Goal: Task Accomplishment & Management: Complete application form

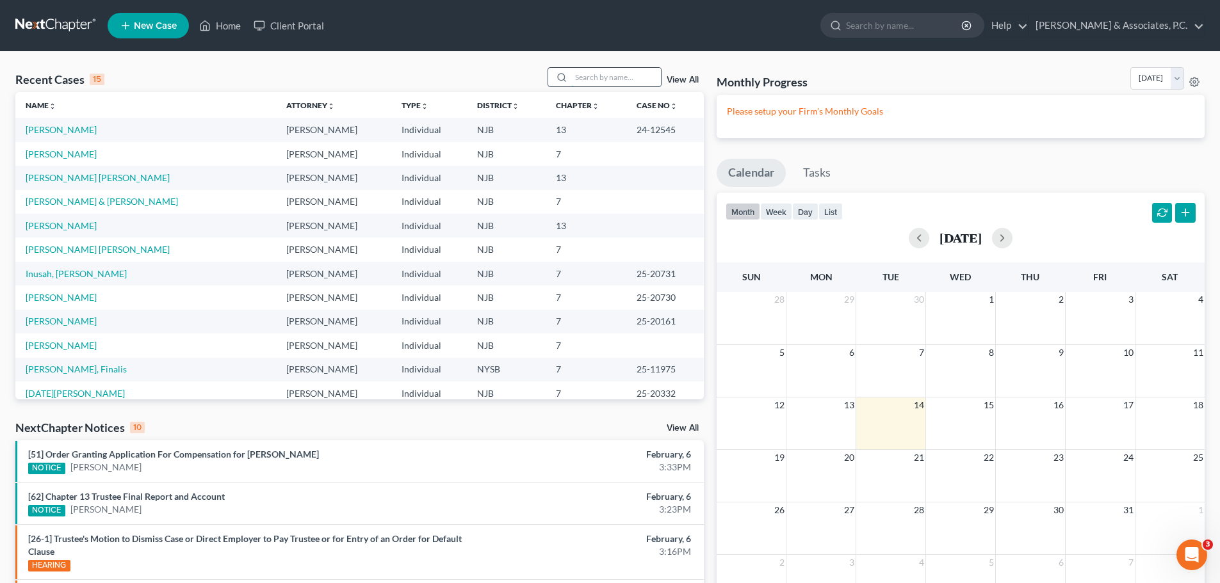
click at [595, 80] on input "search" at bounding box center [616, 77] width 90 height 19
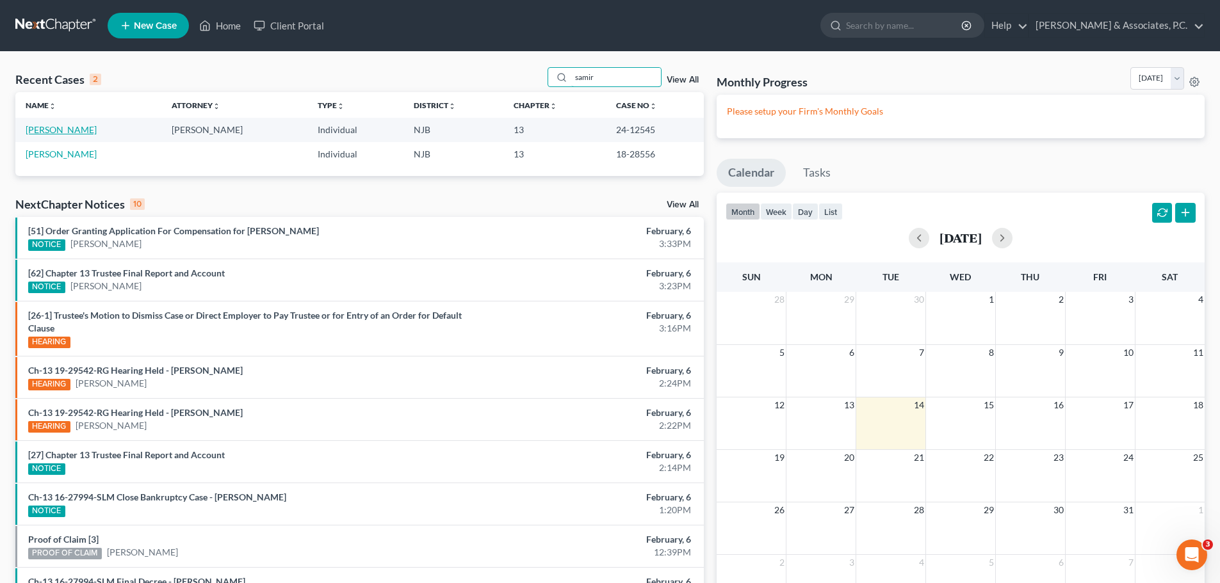
type input "samir"
click at [64, 131] on link "[PERSON_NAME]" at bounding box center [61, 129] width 71 height 11
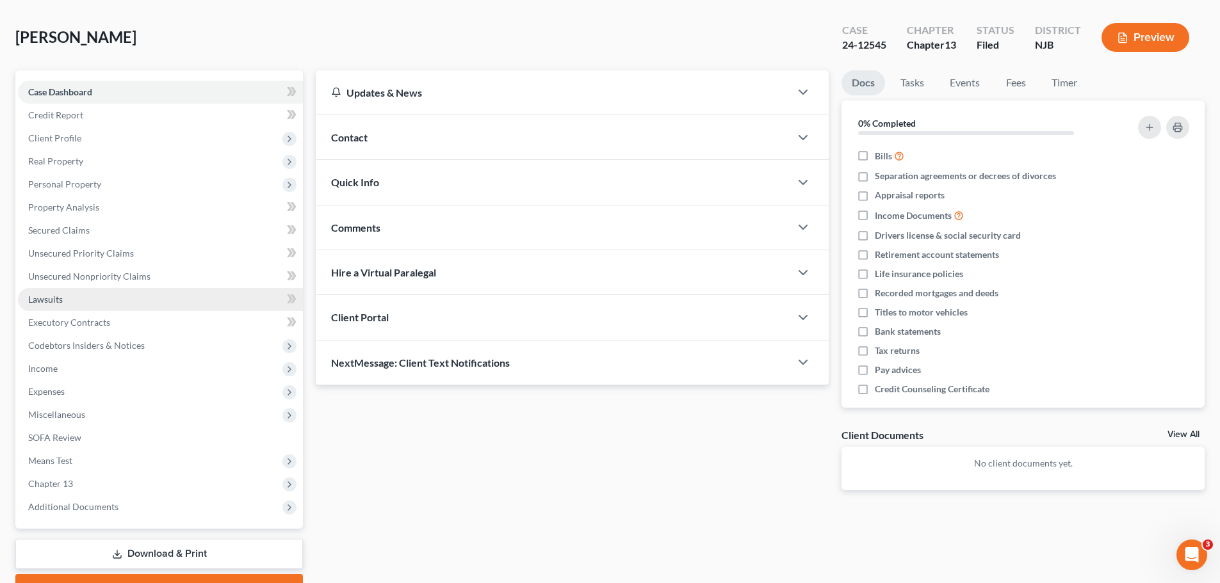
scroll to position [120, 0]
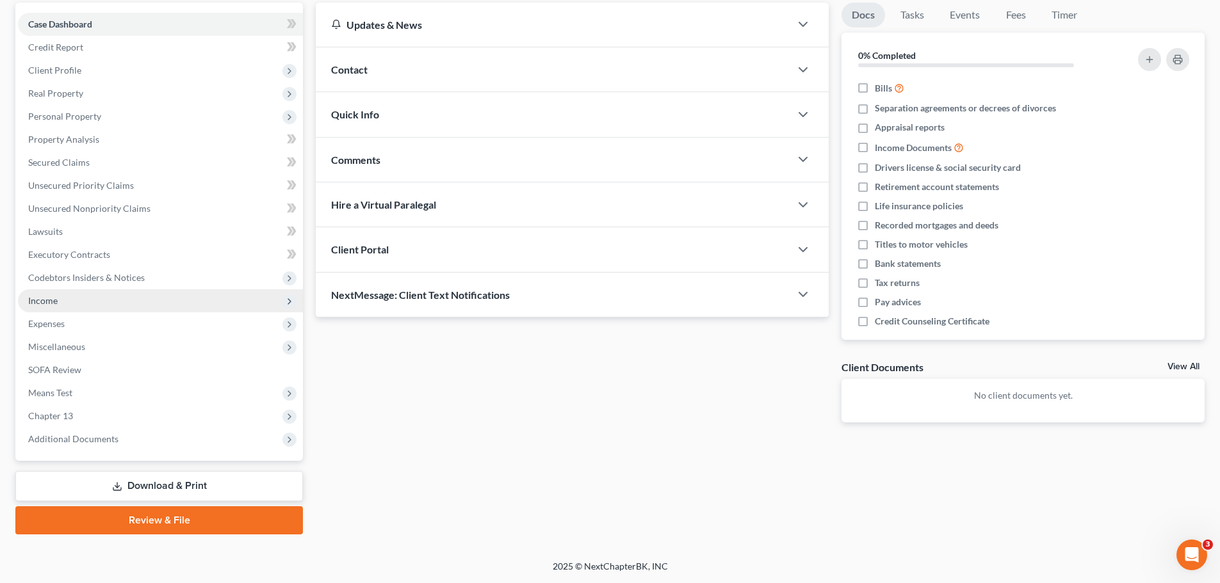
drag, startPoint x: 42, startPoint y: 302, endPoint x: 56, endPoint y: 302, distance: 14.1
click at [42, 302] on span "Income" at bounding box center [42, 300] width 29 height 11
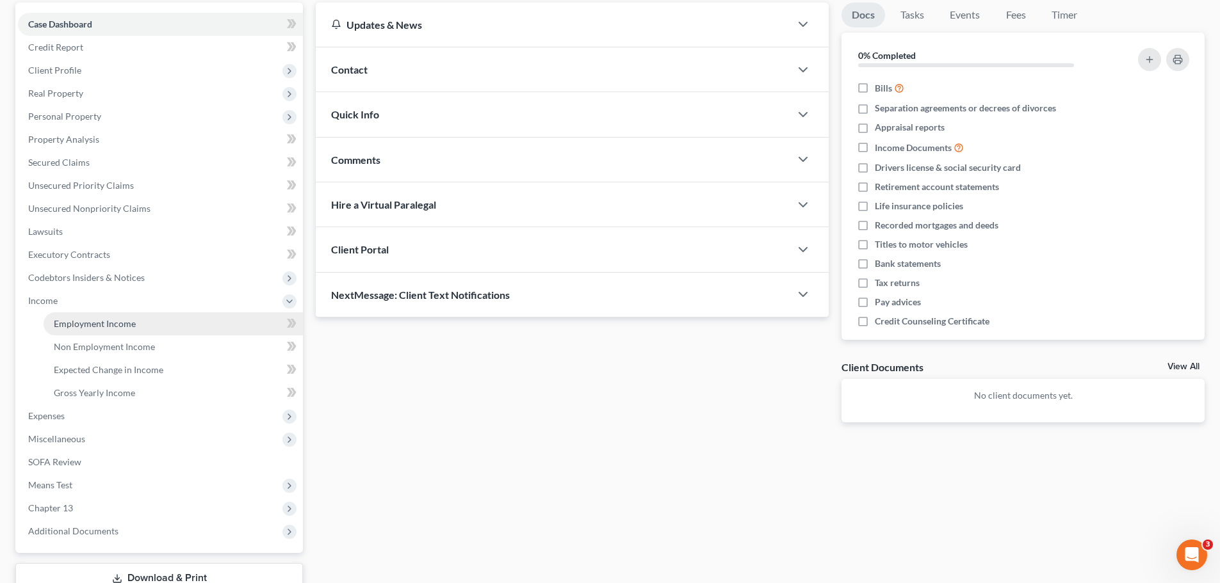
click at [121, 324] on span "Employment Income" at bounding box center [95, 323] width 82 height 11
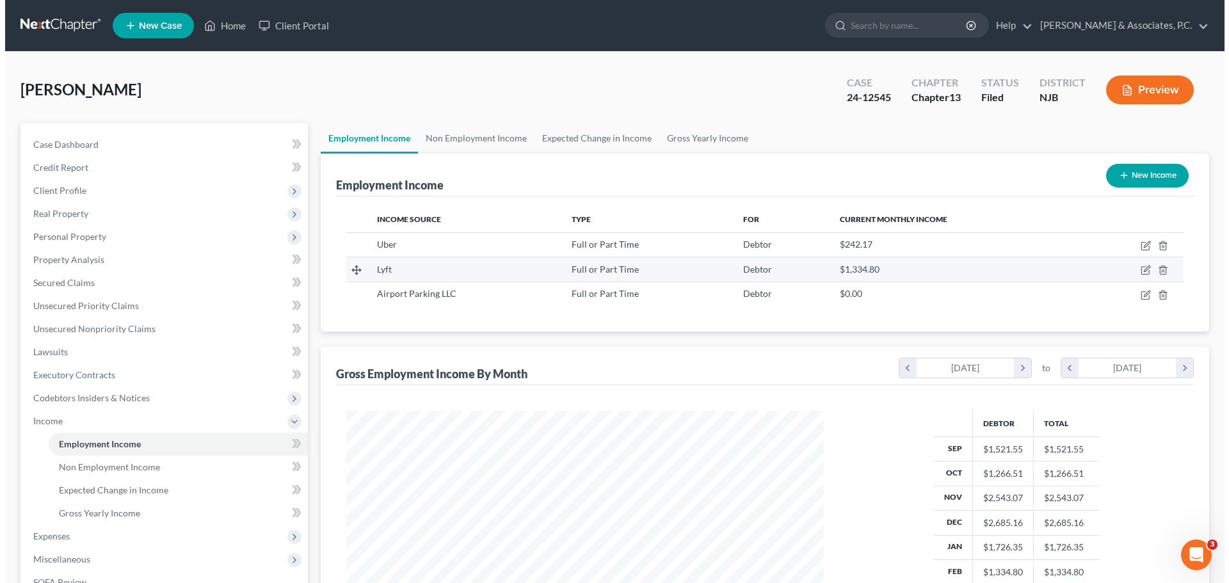
scroll to position [239, 503]
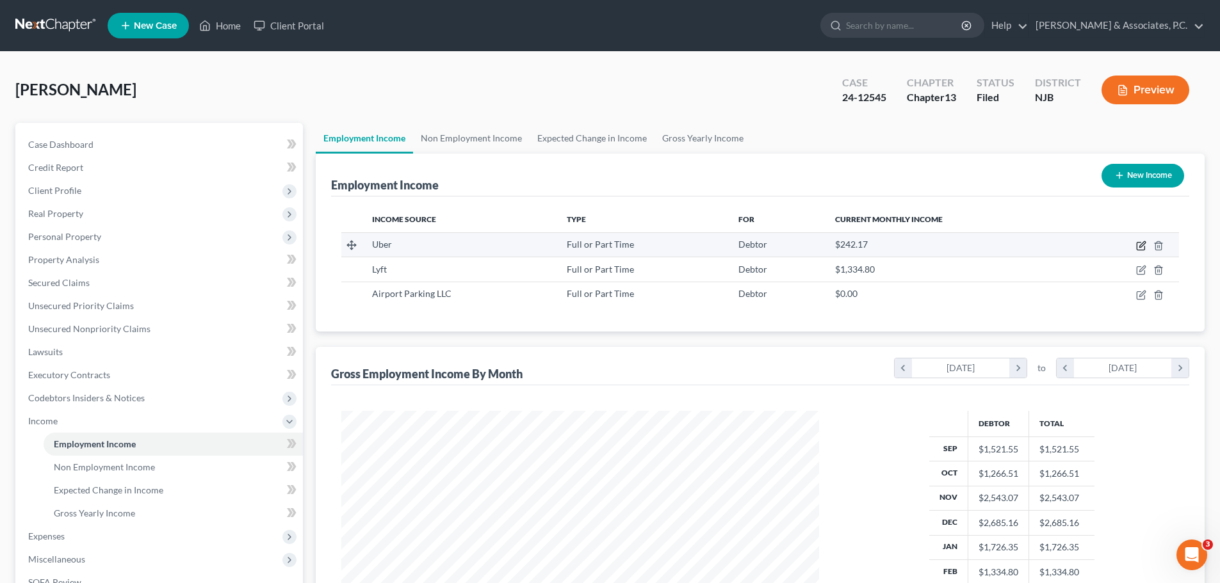
click at [1140, 246] on icon "button" at bounding box center [1141, 246] width 10 height 10
select select "0"
select select "33"
select select "0"
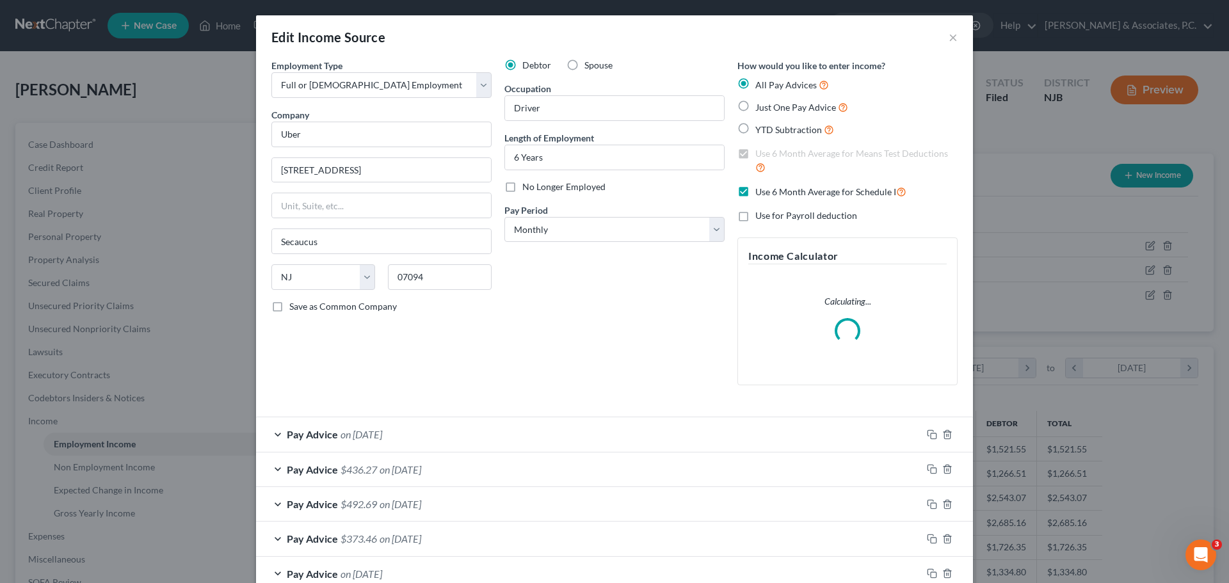
scroll to position [241, 508]
click at [522, 188] on label "No Longer Employed" at bounding box center [563, 187] width 83 height 13
click at [528, 188] on input "No Longer Employed" at bounding box center [532, 185] width 8 height 8
checkbox input "true"
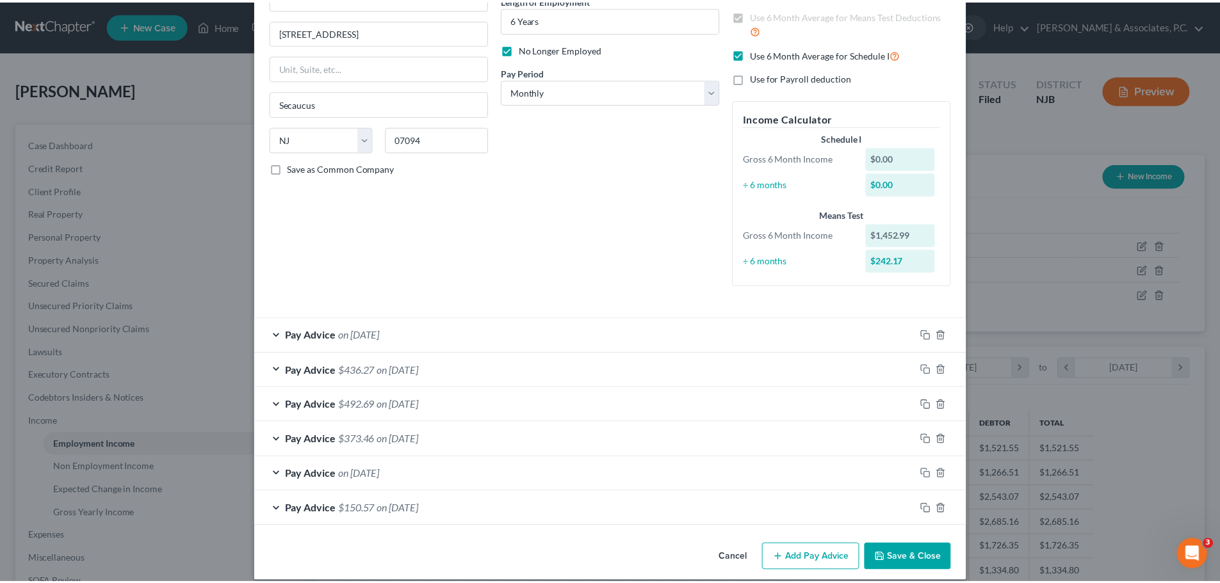
scroll to position [152, 0]
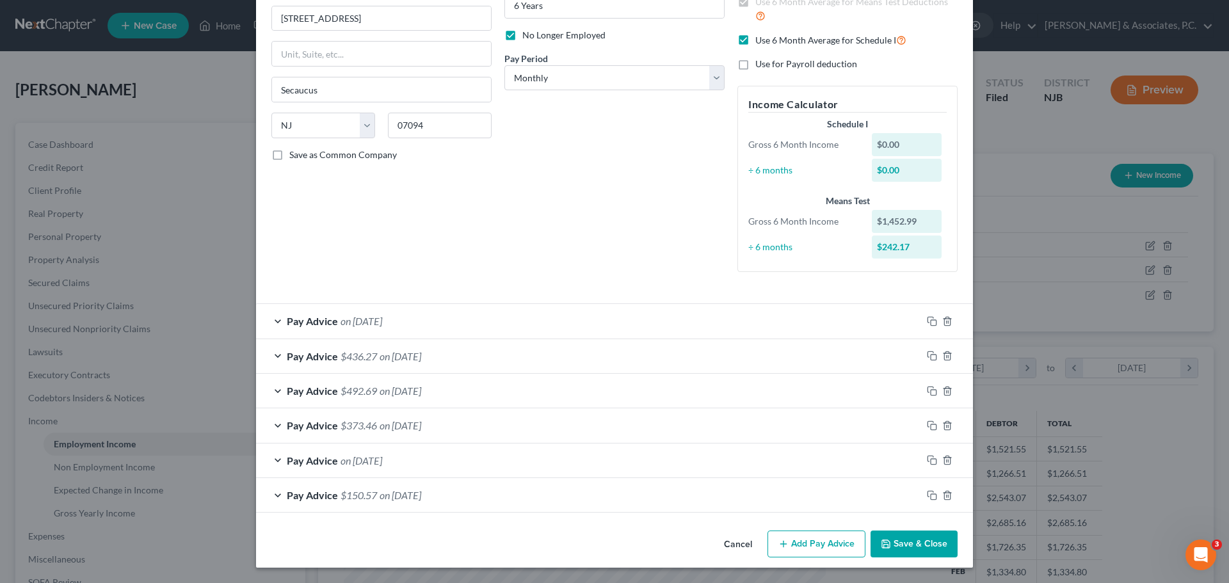
drag, startPoint x: 922, startPoint y: 549, endPoint x: 921, endPoint y: 537, distance: 12.2
click at [920, 549] on button "Save & Close" at bounding box center [914, 544] width 87 height 27
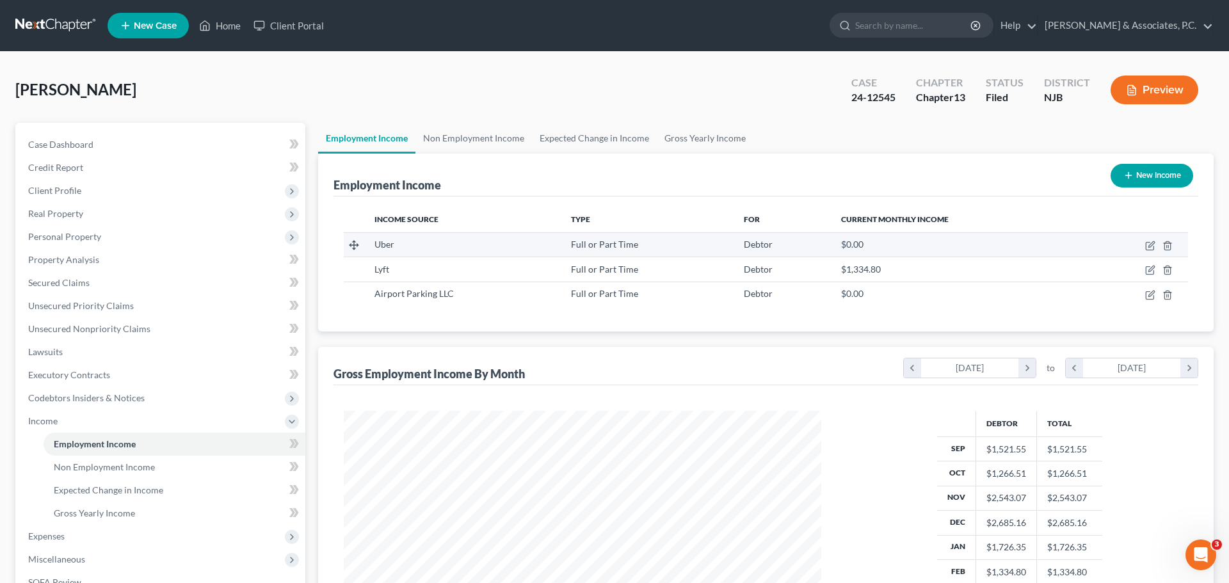
scroll to position [639964, 639700]
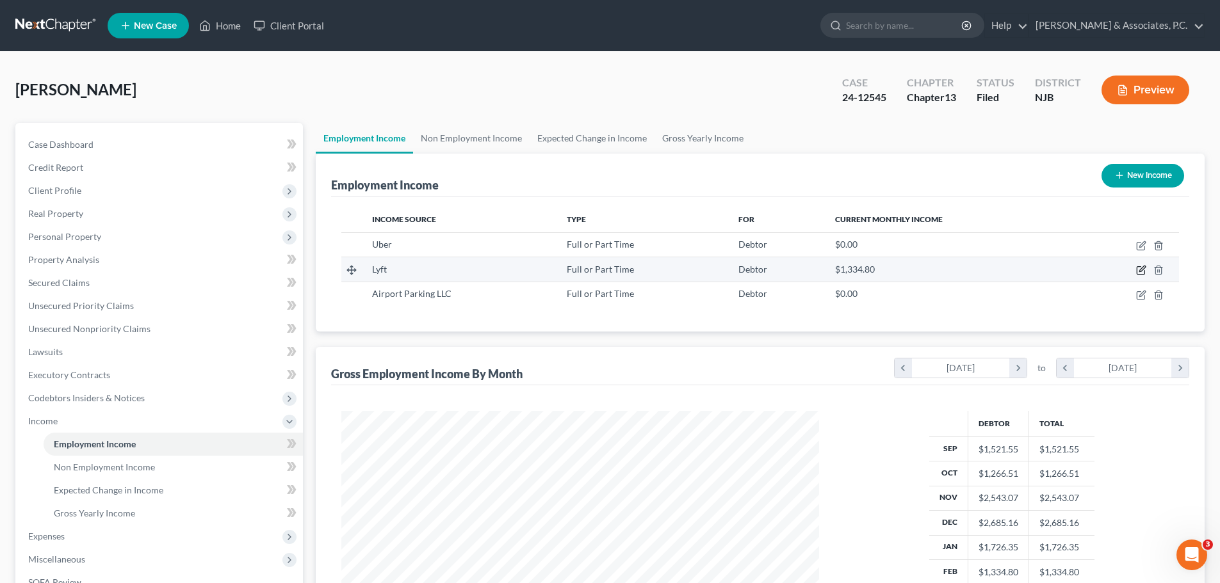
click at [1143, 271] on icon "button" at bounding box center [1141, 270] width 10 height 10
select select "0"
select select "33"
select select "0"
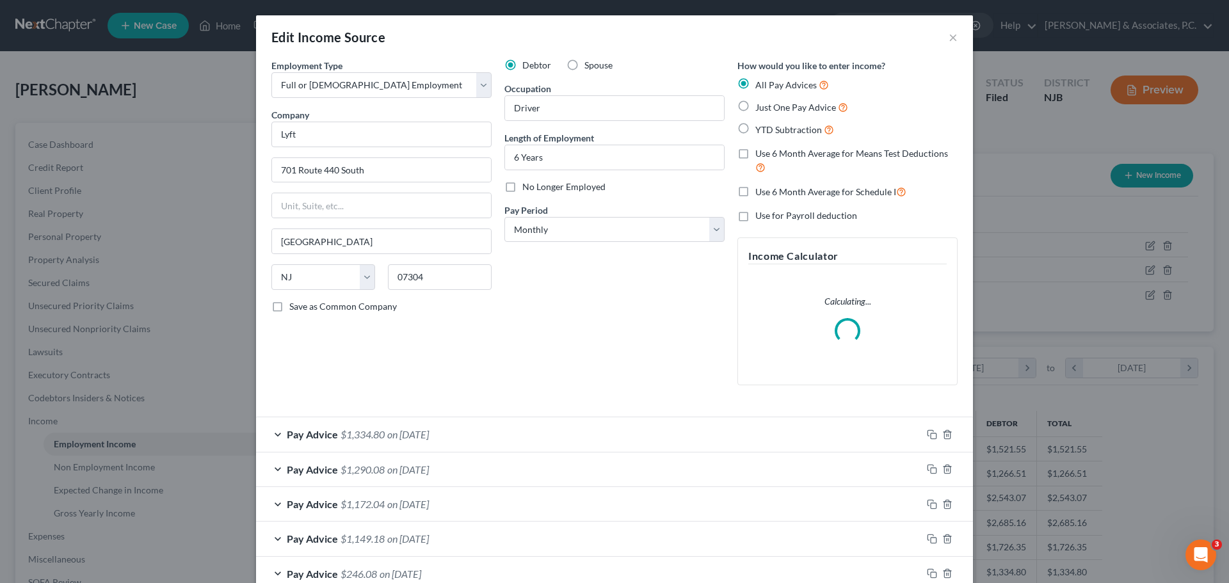
scroll to position [241, 508]
click at [522, 186] on label "No Longer Employed" at bounding box center [563, 187] width 83 height 13
click at [528, 186] on input "No Longer Employed" at bounding box center [532, 185] width 8 height 8
checkbox input "true"
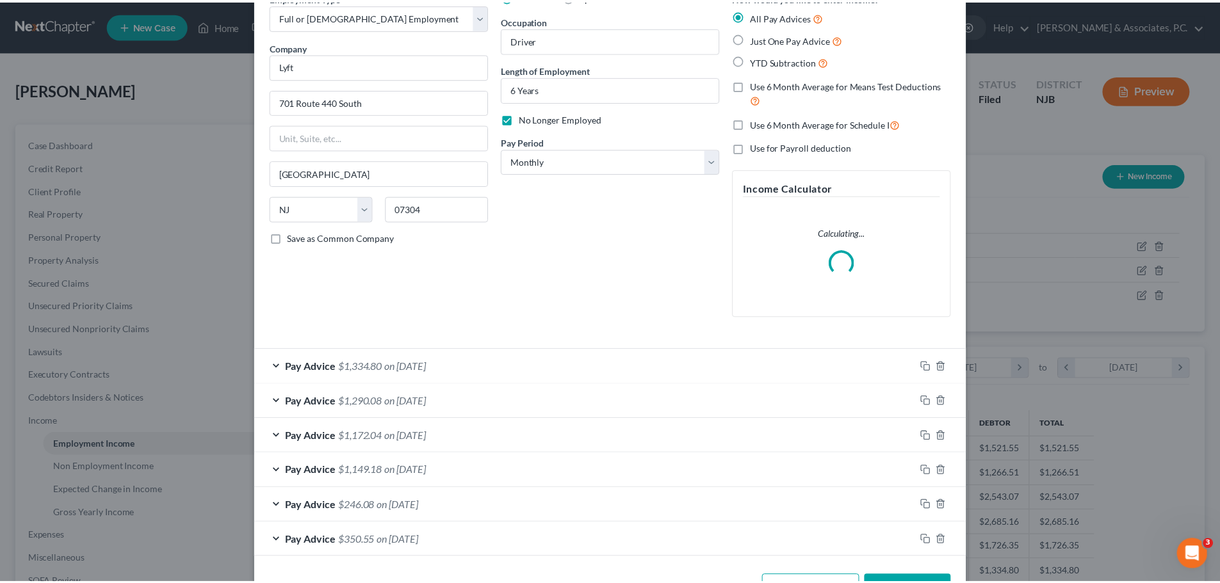
scroll to position [113, 0]
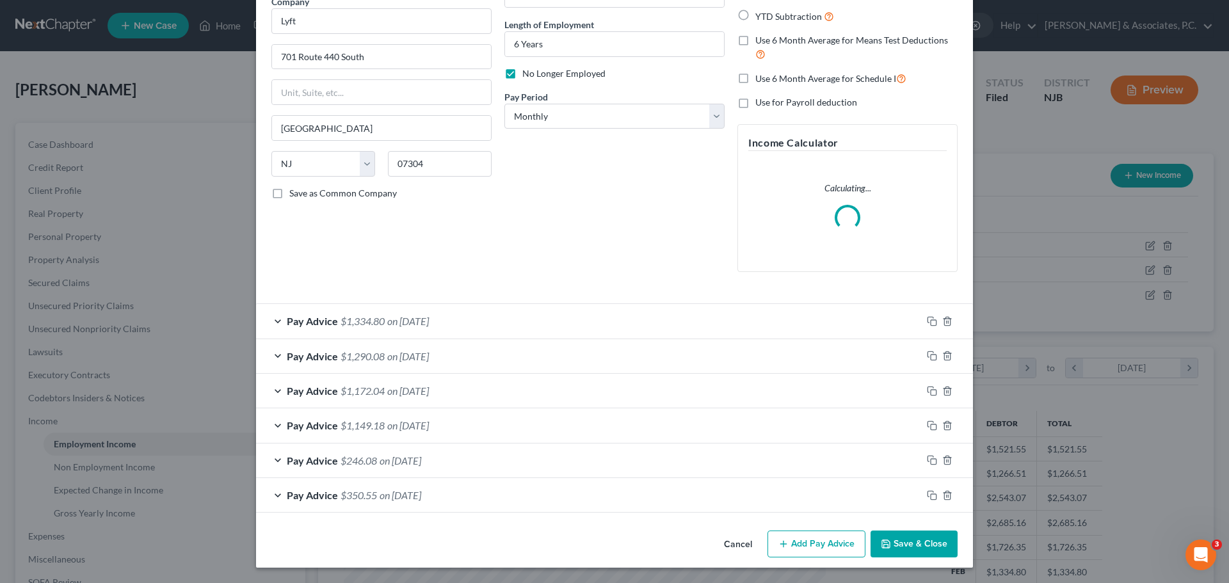
click at [913, 552] on button "Save & Close" at bounding box center [914, 544] width 87 height 27
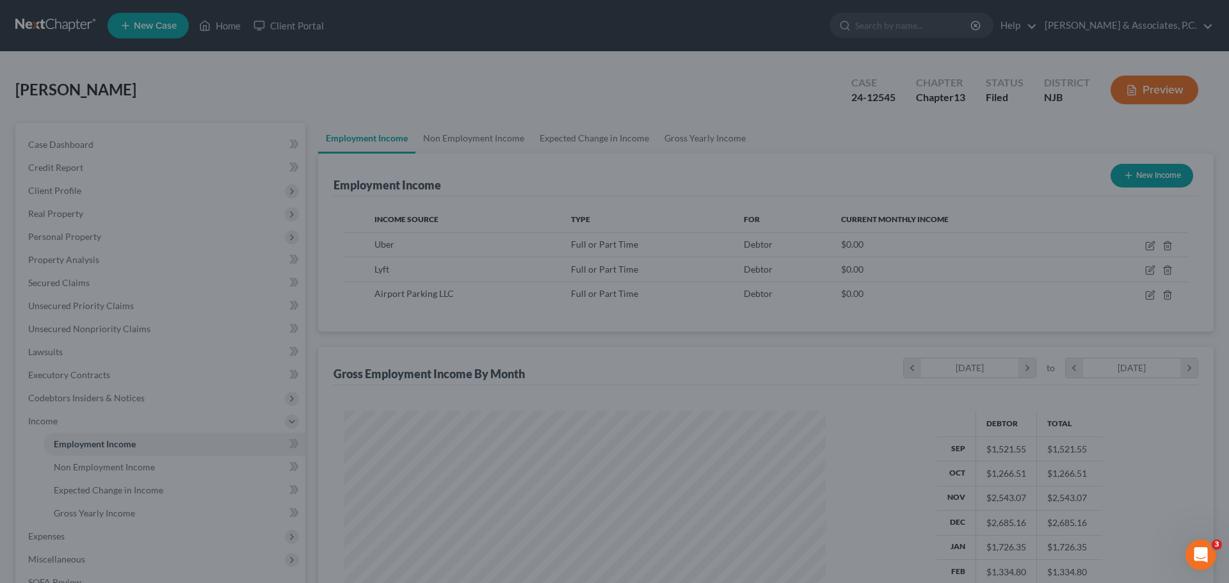
scroll to position [639964, 639700]
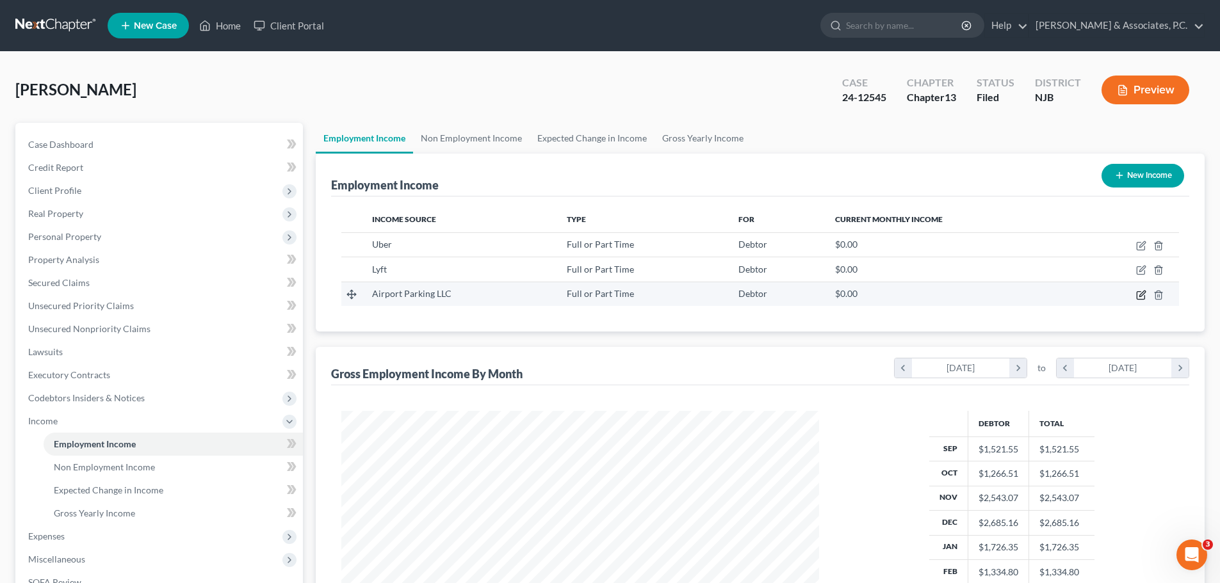
click at [1144, 296] on icon "button" at bounding box center [1140, 295] width 8 height 8
select select "0"
select select "9"
select select "0"
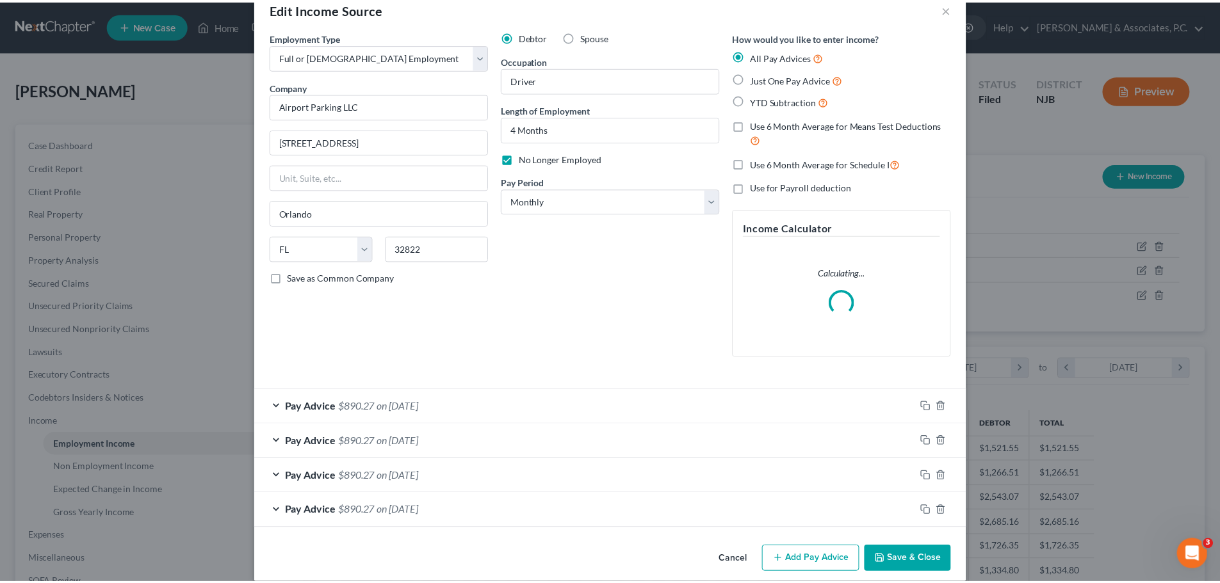
scroll to position [44, 0]
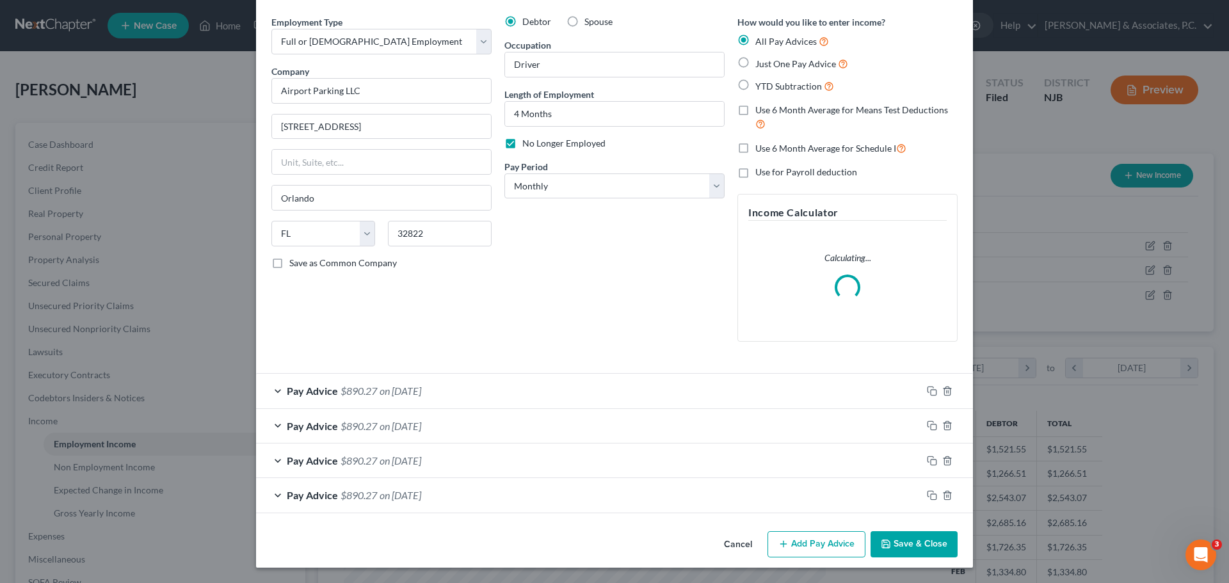
drag, startPoint x: 900, startPoint y: 547, endPoint x: 889, endPoint y: 545, distance: 11.1
click at [896, 547] on button "Save & Close" at bounding box center [914, 544] width 87 height 27
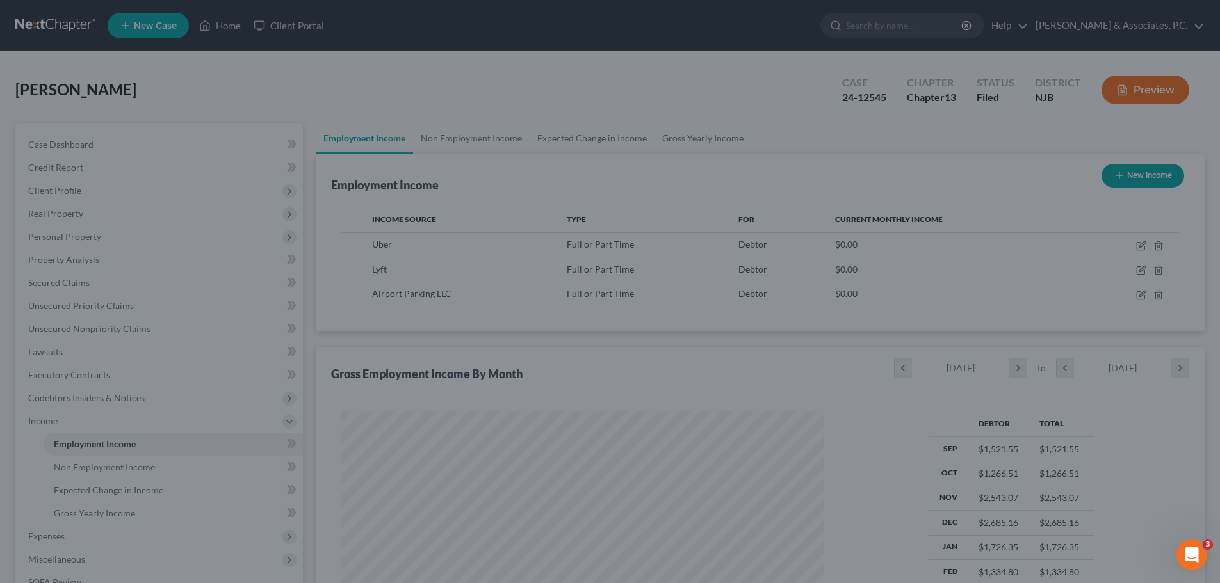
scroll to position [239, 503]
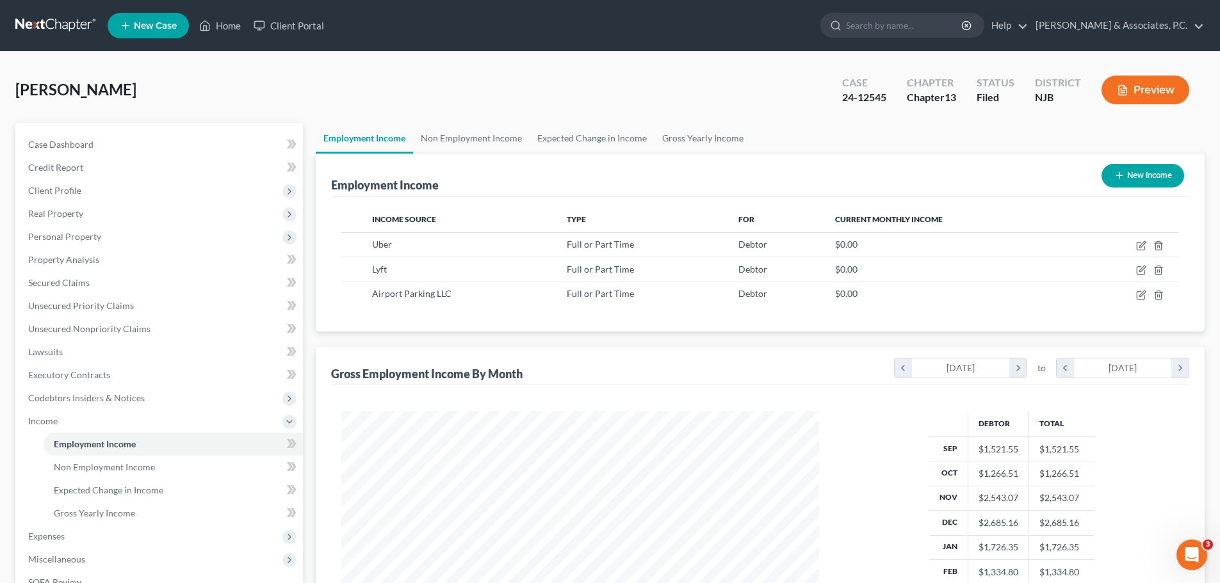
click at [1126, 171] on button "New Income" at bounding box center [1142, 176] width 83 height 24
select select "0"
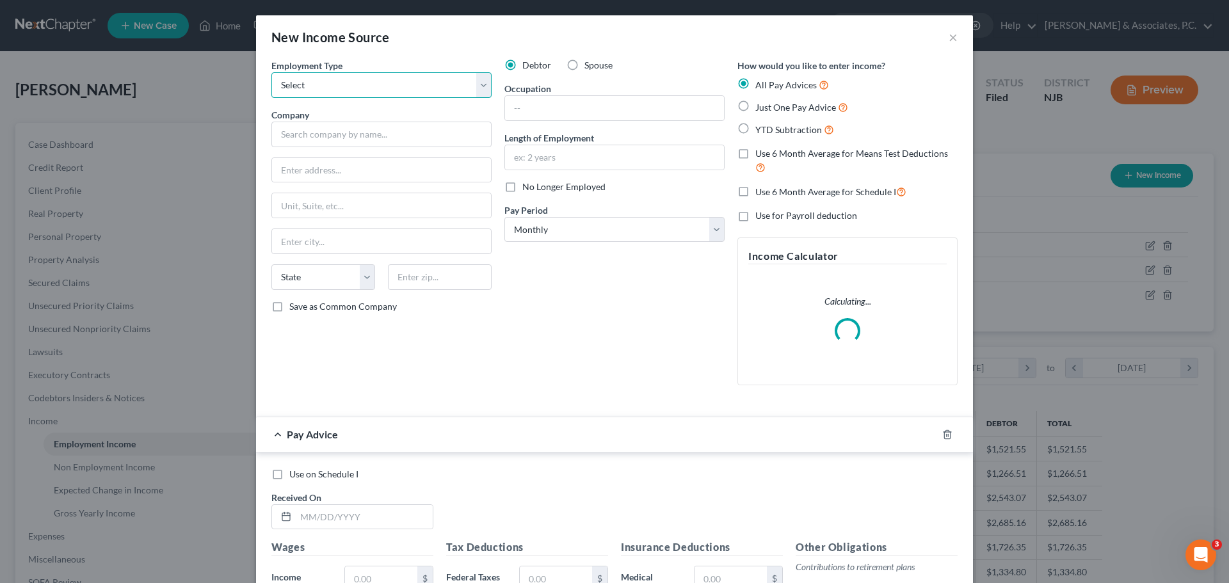
click at [364, 86] on select "Select Full or [DEMOGRAPHIC_DATA] Employment Self Employment" at bounding box center [381, 85] width 220 height 26
select select "0"
click at [271, 72] on select "Select Full or [DEMOGRAPHIC_DATA] Employment Self Employment" at bounding box center [381, 85] width 220 height 26
click at [380, 126] on input "text" at bounding box center [381, 135] width 220 height 26
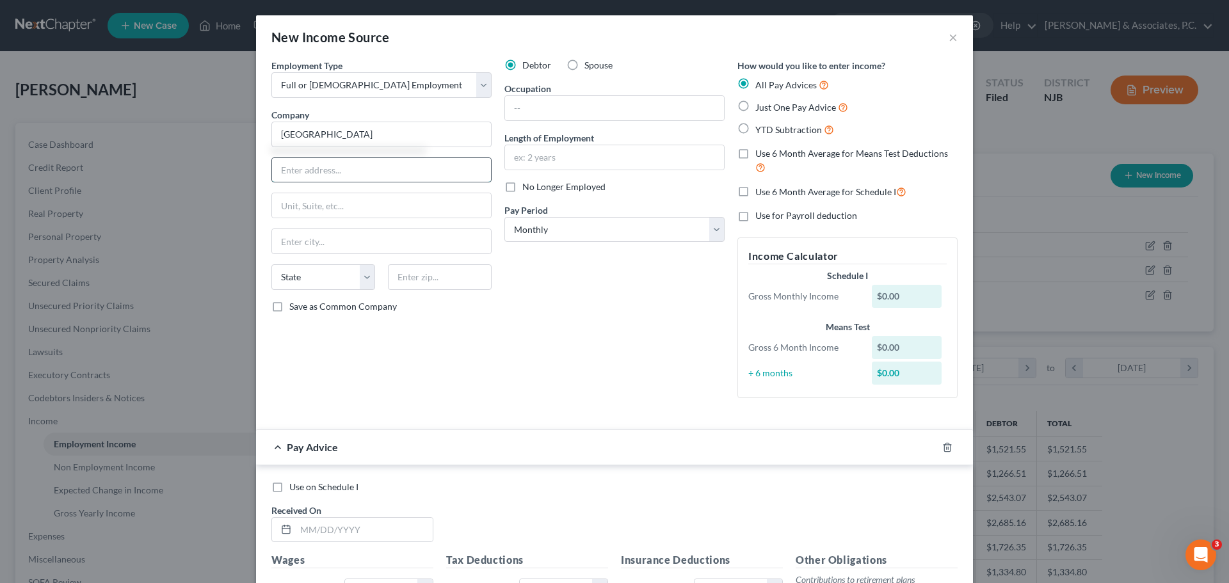
click at [395, 166] on input "text" at bounding box center [381, 170] width 219 height 24
type input "[GEOGRAPHIC_DATA]"
type input "[STREET_ADDRESS]"
type input "07306"
type input "[GEOGRAPHIC_DATA]"
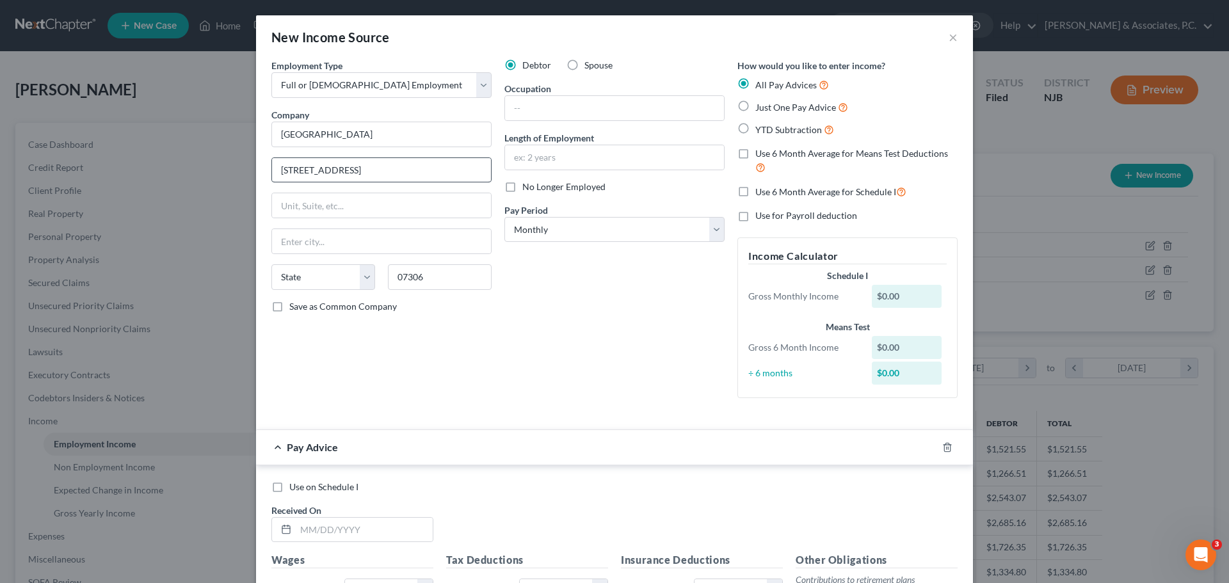
select select "33"
click at [591, 104] on input "text" at bounding box center [614, 108] width 219 height 24
type input "Licensed Clinician"
click at [567, 156] on input "text" at bounding box center [614, 157] width 219 height 24
type input "8 Days"
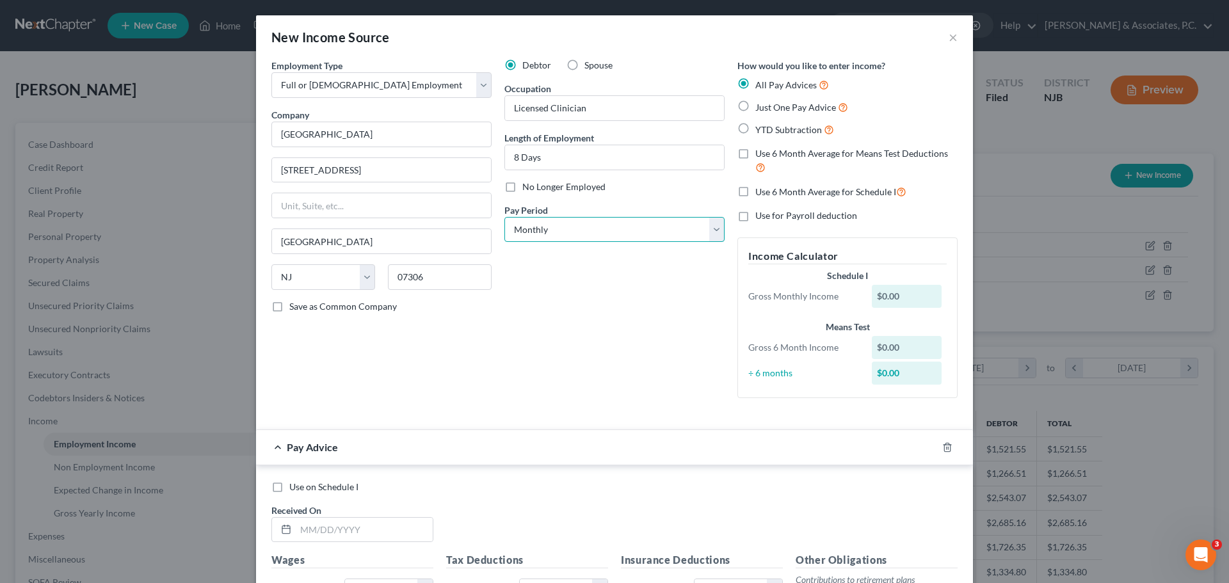
click at [623, 232] on select "Select Monthly Twice Monthly Every Other Week Weekly" at bounding box center [614, 230] width 220 height 26
select select "2"
click at [504, 217] on select "Select Monthly Twice Monthly Every Other Week Weekly" at bounding box center [614, 230] width 220 height 26
click at [601, 283] on div "Debtor Spouse Occupation Licensed Clinician Length of Employment 8 Days No Long…" at bounding box center [614, 234] width 233 height 350
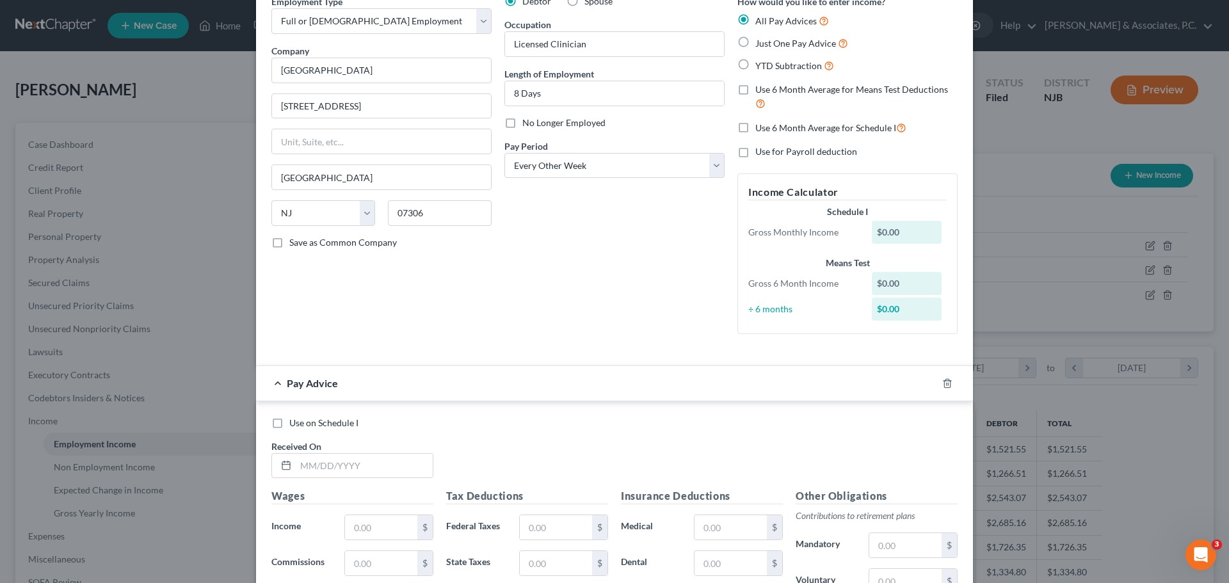
scroll to position [192, 0]
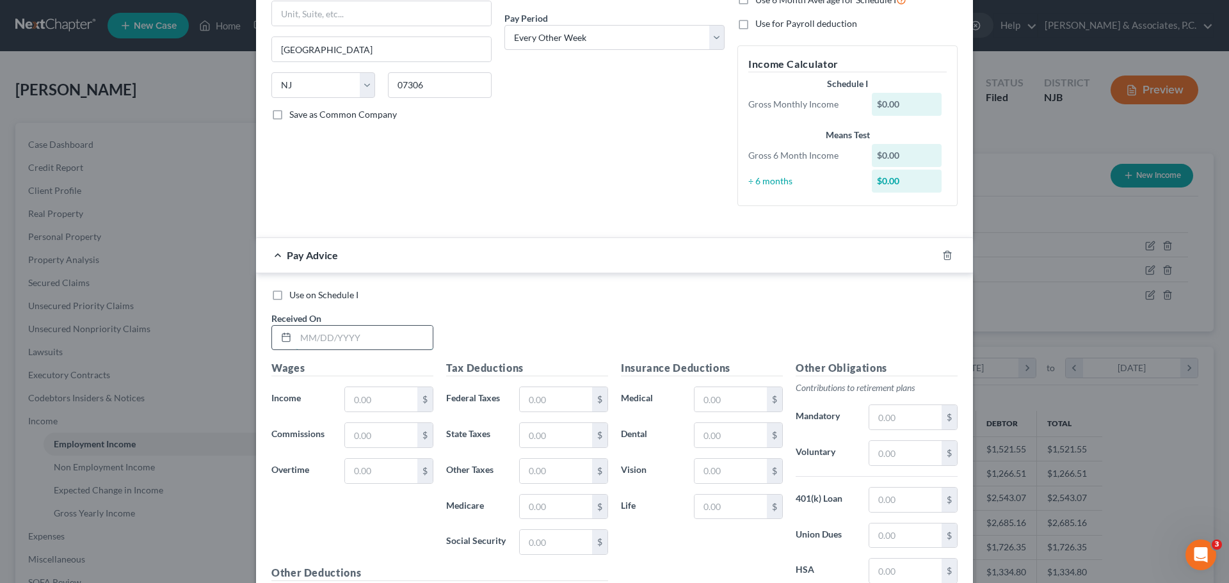
click at [383, 334] on input "text" at bounding box center [364, 338] width 137 height 24
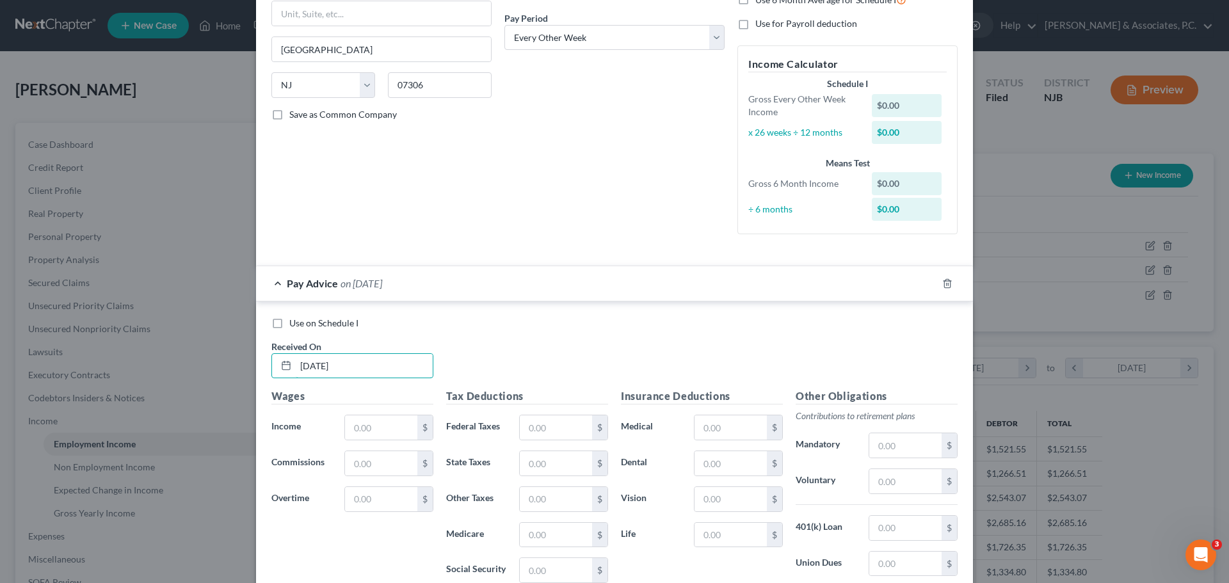
type input "[DATE]"
click at [289, 323] on label "Use on Schedule I" at bounding box center [323, 323] width 69 height 13
click at [294, 323] on input "Use on Schedule I" at bounding box center [298, 321] width 8 height 8
checkbox input "true"
click at [394, 428] on input "text" at bounding box center [381, 427] width 72 height 24
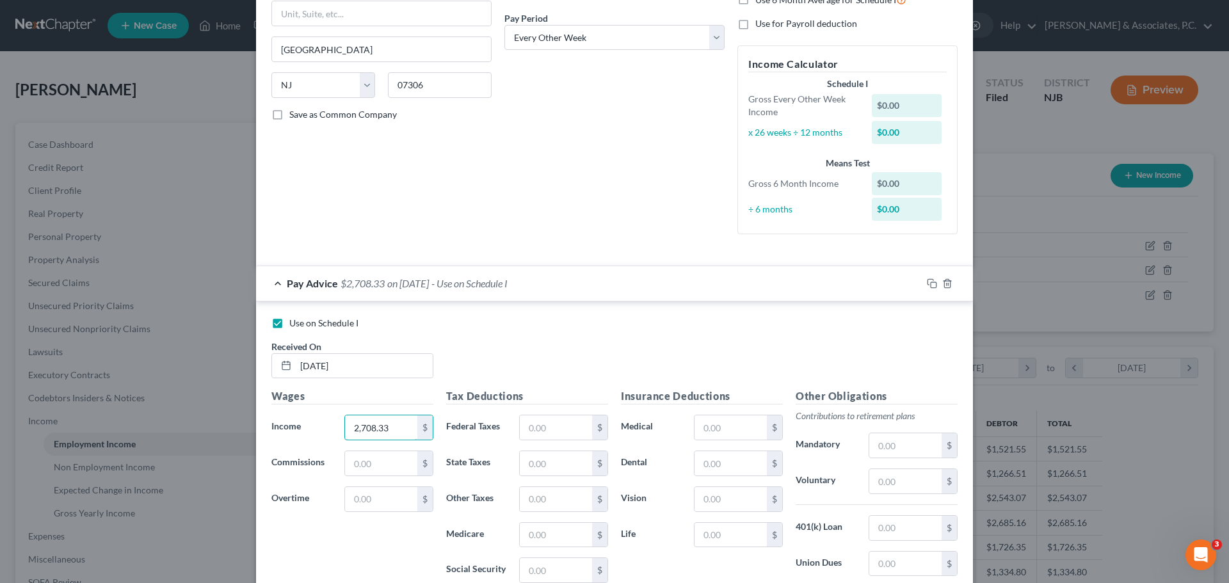
type input "2,708.33"
drag, startPoint x: 526, startPoint y: 433, endPoint x: 682, endPoint y: 385, distance: 163.6
click at [528, 433] on input "text" at bounding box center [556, 427] width 72 height 24
drag, startPoint x: 568, startPoint y: 437, endPoint x: 570, endPoint y: 420, distance: 17.5
click at [563, 436] on input "text" at bounding box center [556, 427] width 72 height 24
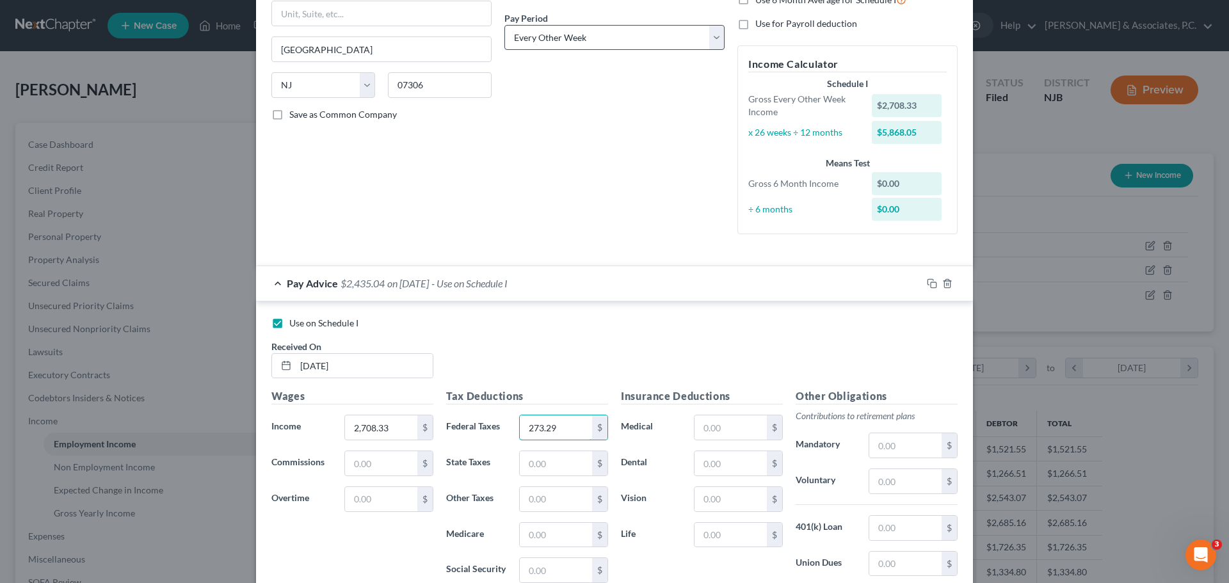
type input "273.29"
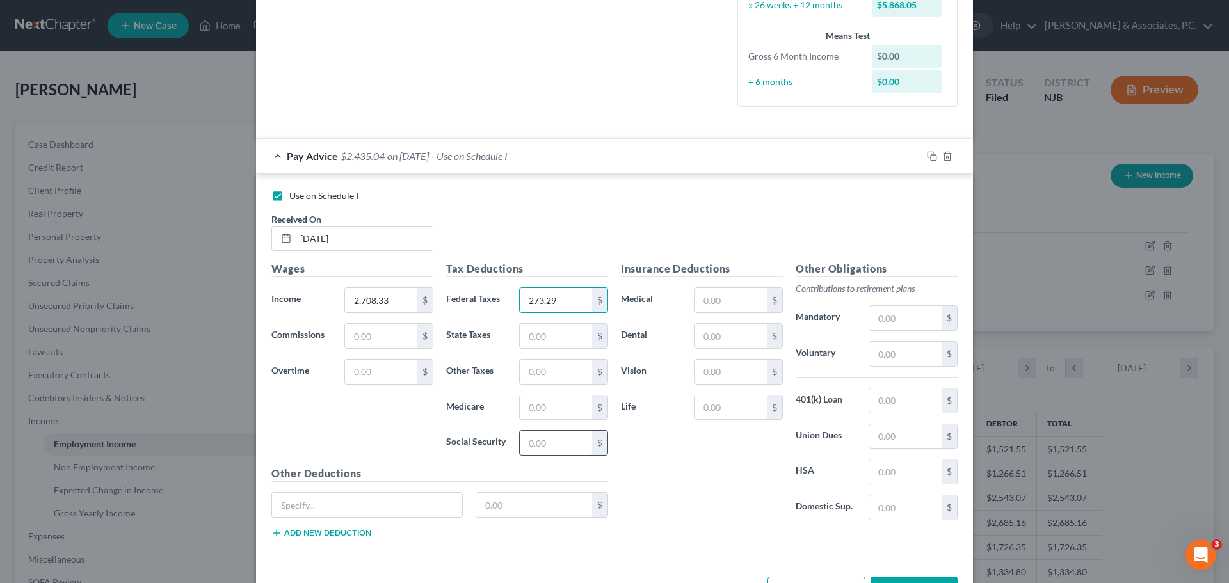
scroll to position [320, 0]
click at [556, 403] on input "text" at bounding box center [556, 407] width 72 height 24
type input "39.27"
click at [540, 438] on input "text" at bounding box center [556, 442] width 72 height 24
type input "167.92"
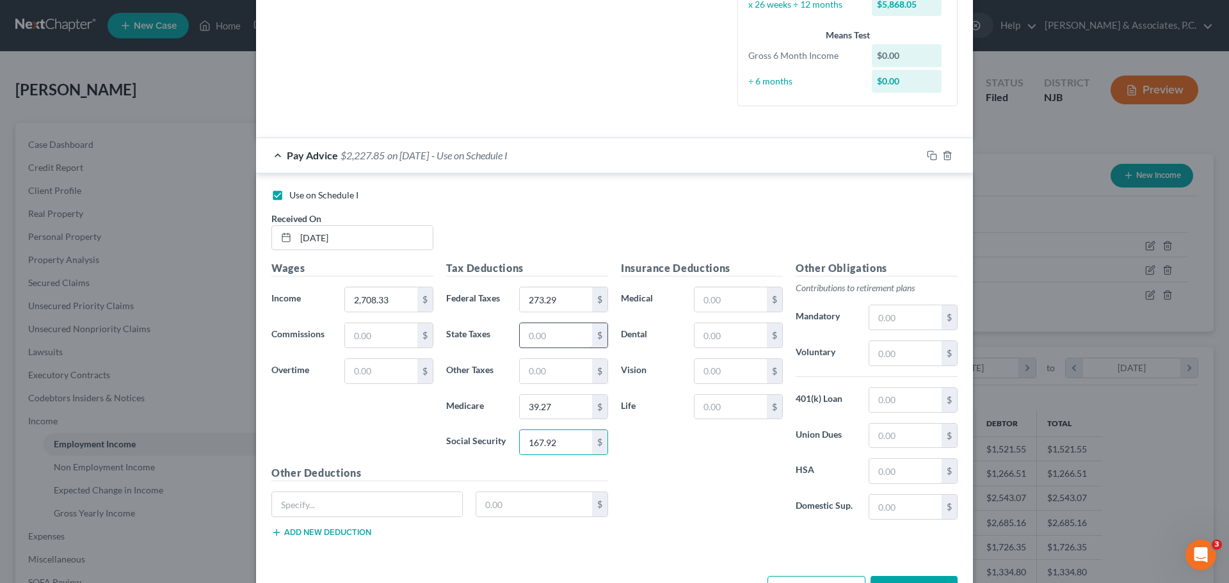
click at [558, 331] on input "text" at bounding box center [556, 335] width 72 height 24
type input "71.07"
click at [573, 302] on input "273.29" at bounding box center [556, 299] width 72 height 24
type input "202.22"
drag, startPoint x: 707, startPoint y: 476, endPoint x: 696, endPoint y: 467, distance: 14.1
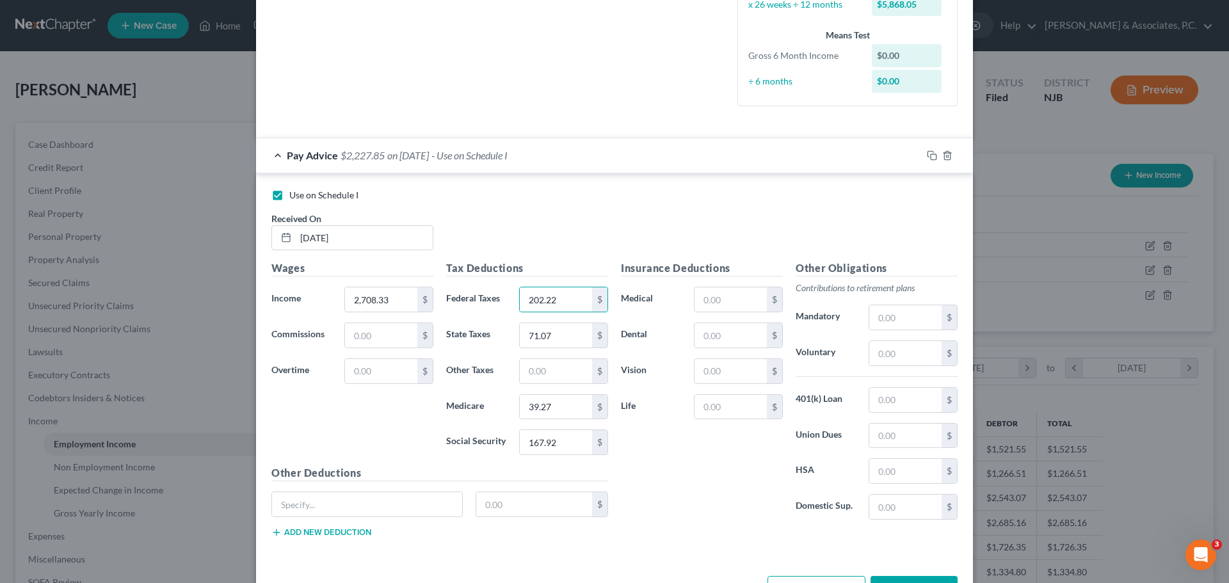
click at [705, 476] on div "Insurance Deductions Medical $ Dental $ Vision $ Life $" at bounding box center [702, 396] width 175 height 270
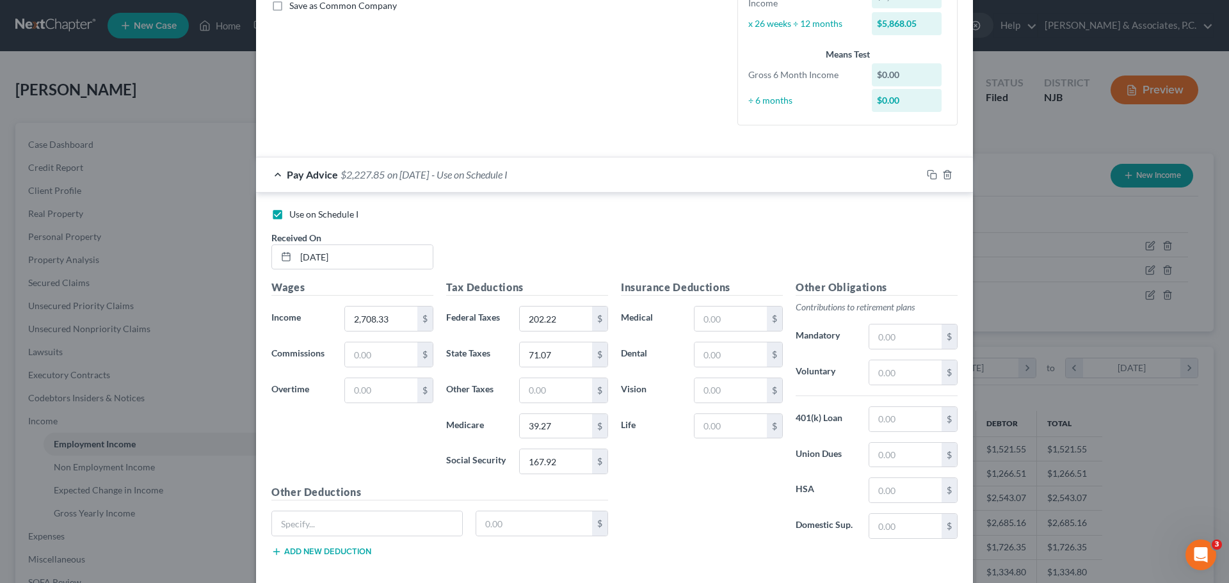
scroll to position [302, 0]
click at [719, 319] on input "text" at bounding box center [731, 318] width 72 height 24
type input "128.50"
click at [719, 350] on input "text" at bounding box center [731, 354] width 72 height 24
type input "5.50"
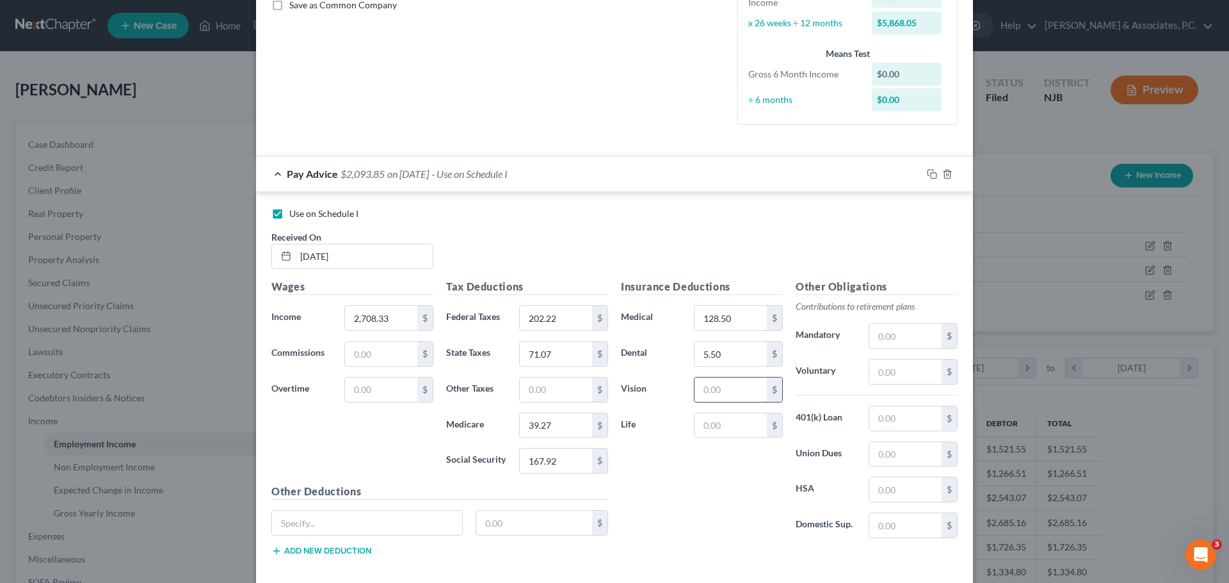
click at [722, 389] on input "text" at bounding box center [731, 390] width 72 height 24
click at [668, 481] on div "Insurance Deductions Medical 128.50 $ Dental 5.50 $ Vision $ Life $" at bounding box center [702, 414] width 175 height 270
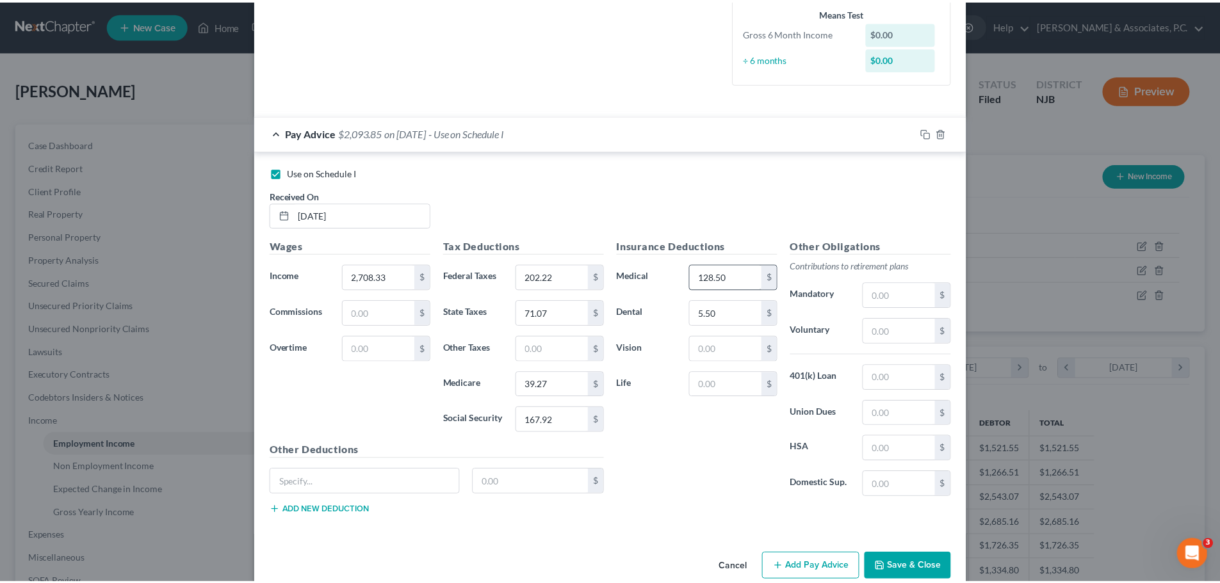
scroll to position [366, 0]
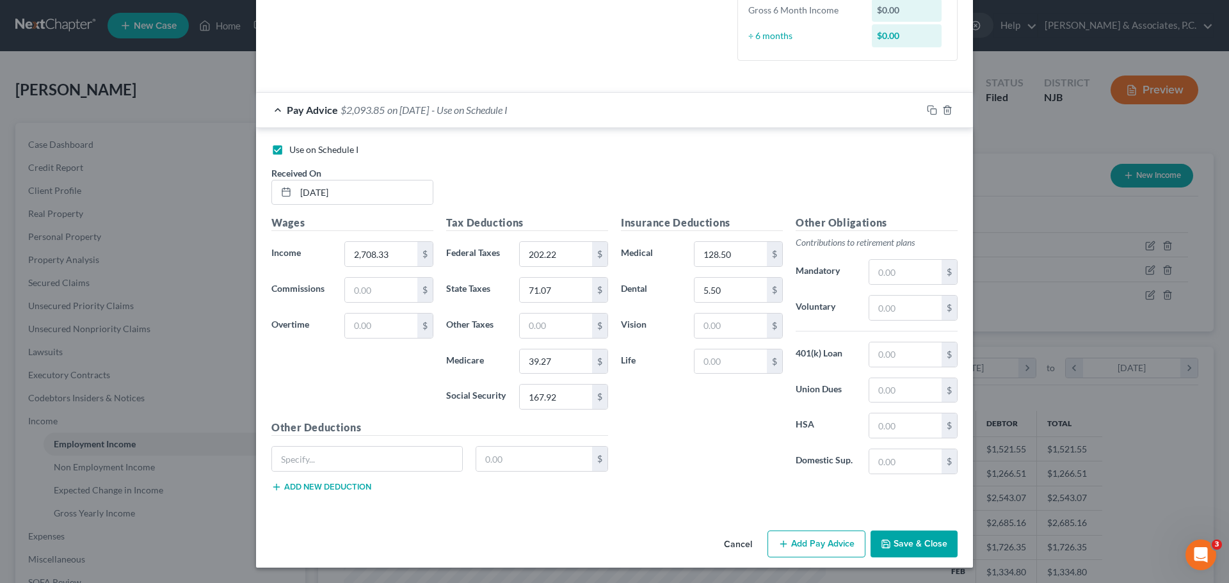
click at [916, 552] on button "Save & Close" at bounding box center [914, 544] width 87 height 27
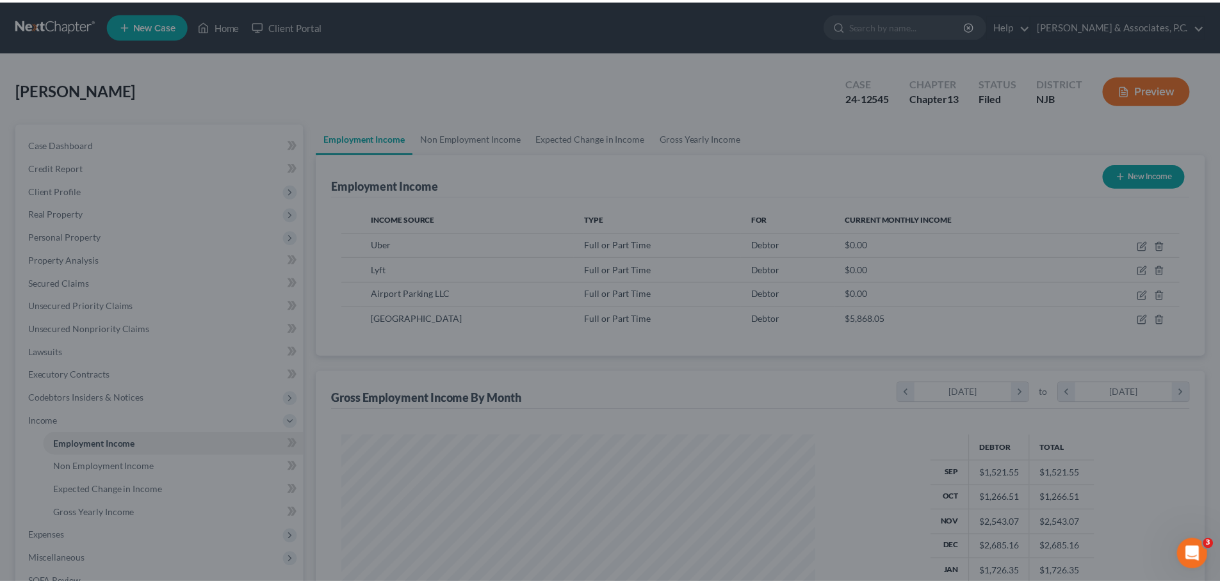
scroll to position [639964, 639700]
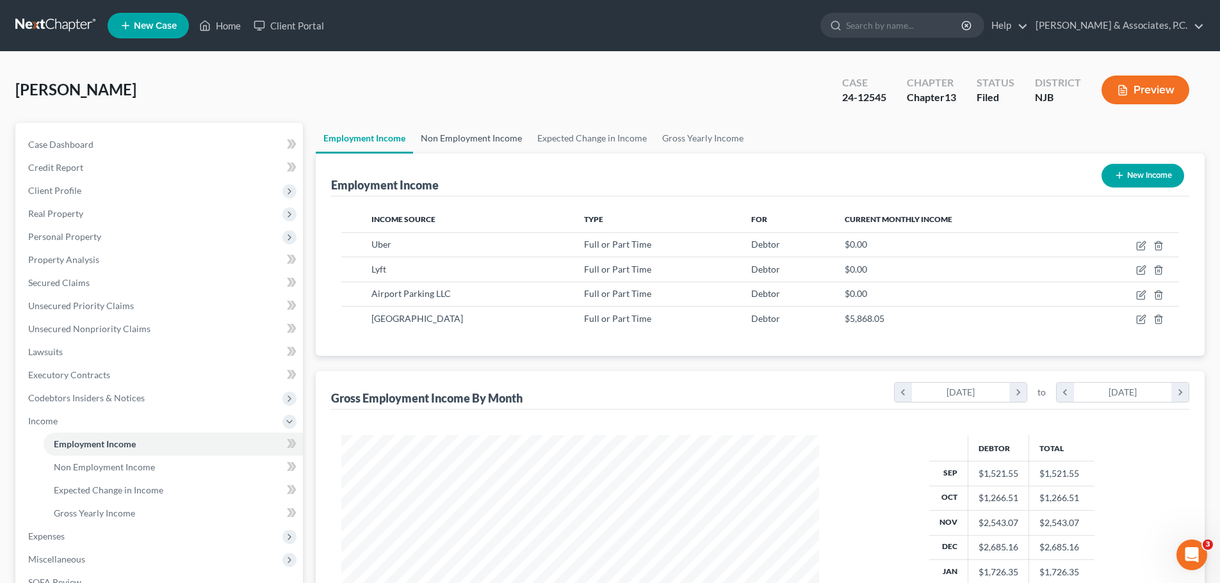
click at [490, 138] on link "Non Employment Income" at bounding box center [471, 138] width 117 height 31
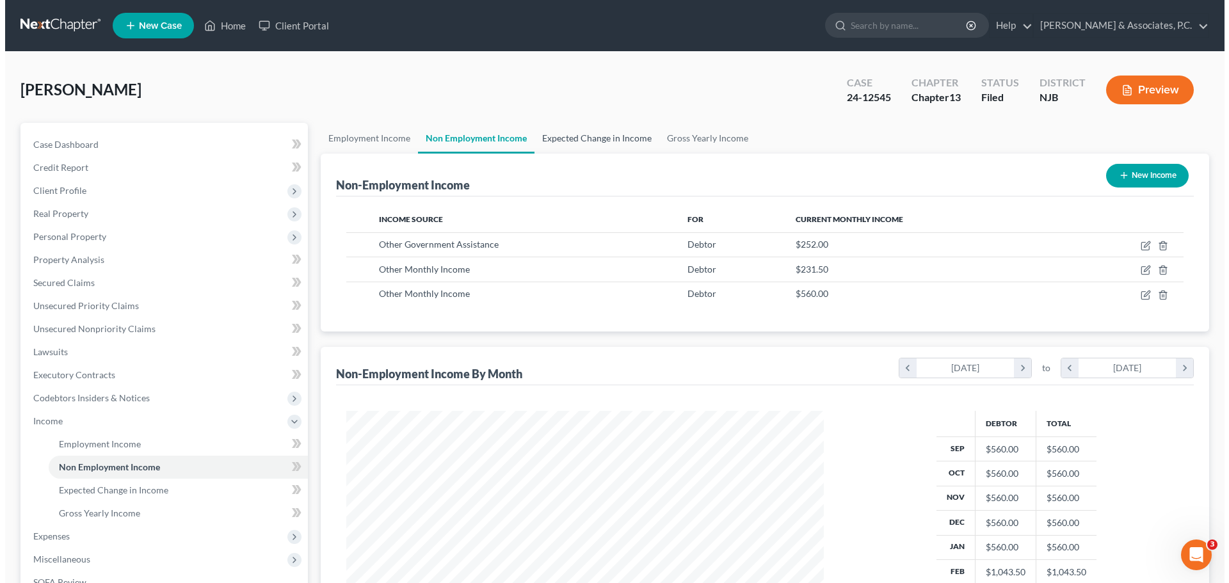
scroll to position [239, 503]
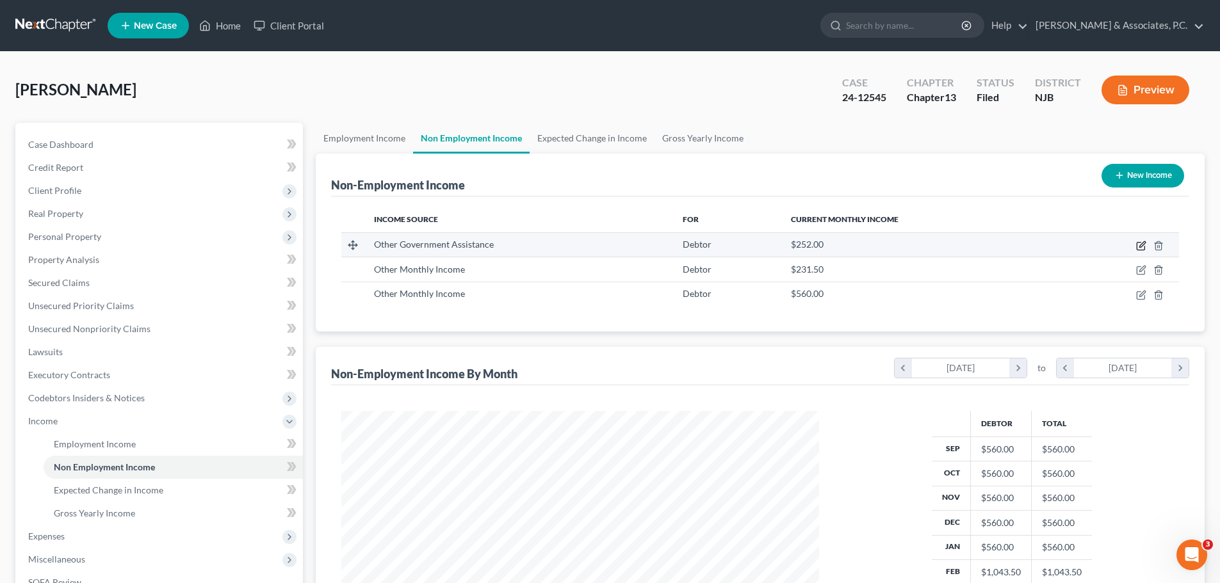
click at [1136, 248] on icon "button" at bounding box center [1140, 247] width 8 height 8
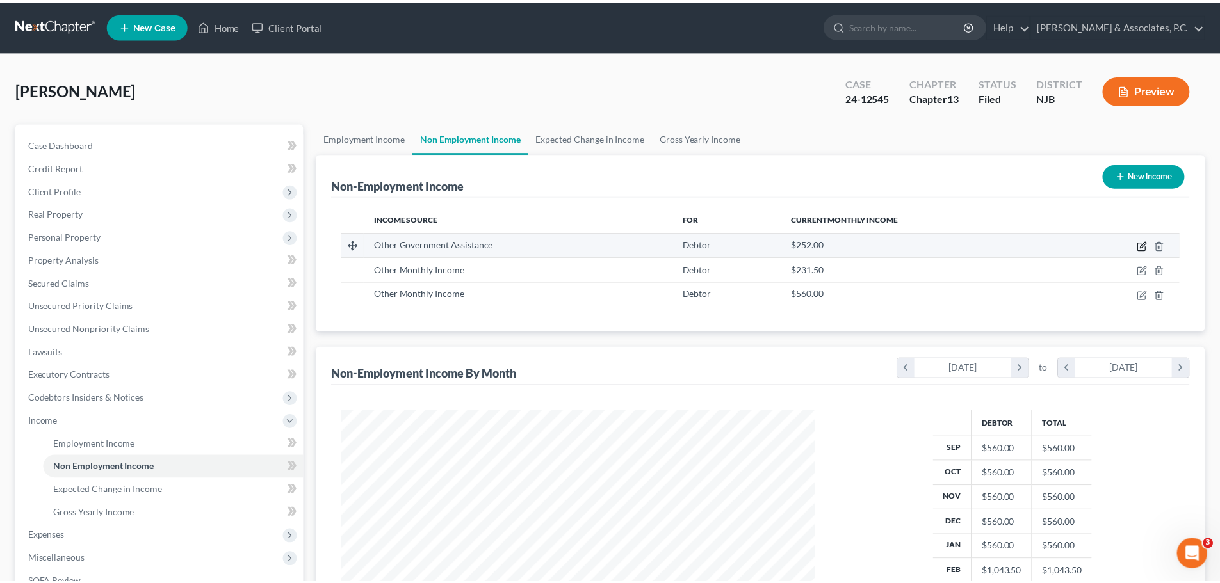
scroll to position [241, 508]
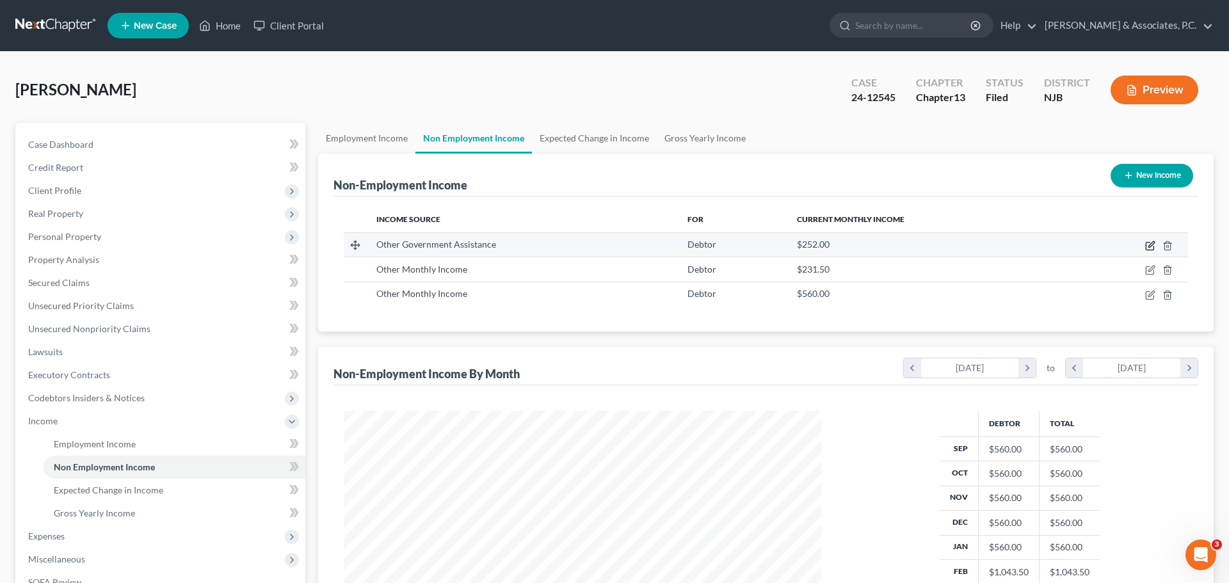
select select "5"
select select "0"
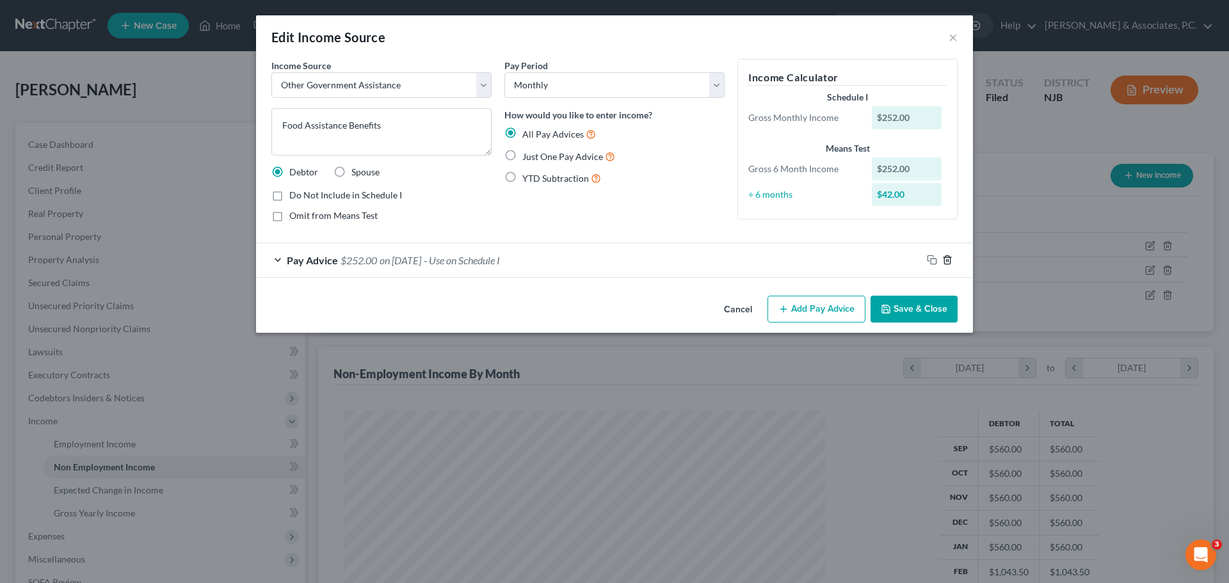
click at [948, 259] on icon "button" at bounding box center [947, 260] width 10 height 10
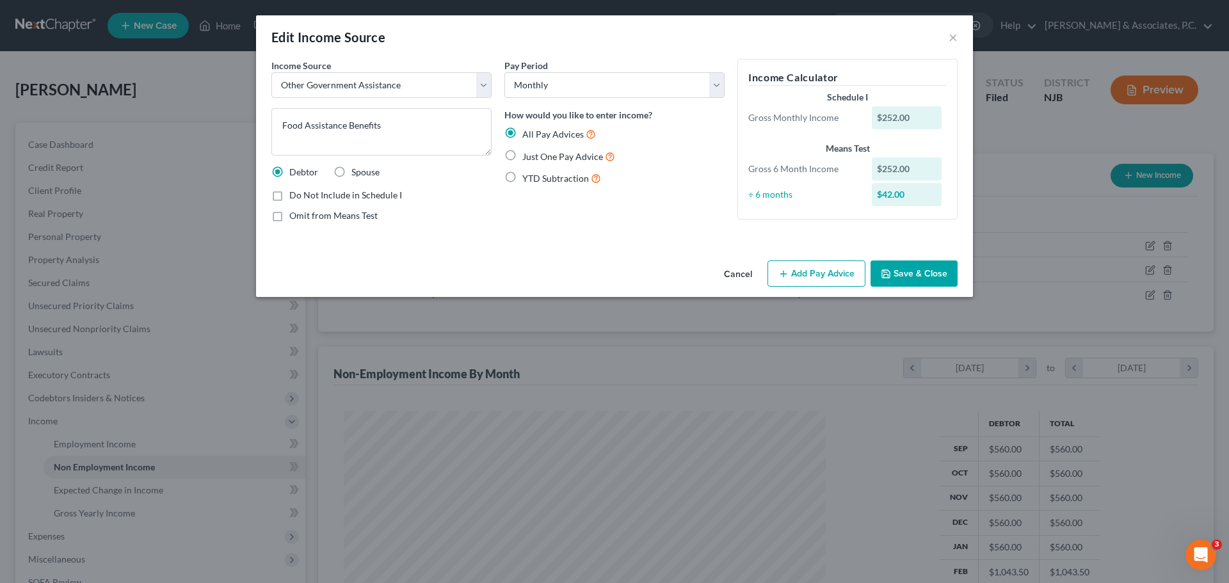
click at [911, 277] on button "Save & Close" at bounding box center [914, 274] width 87 height 27
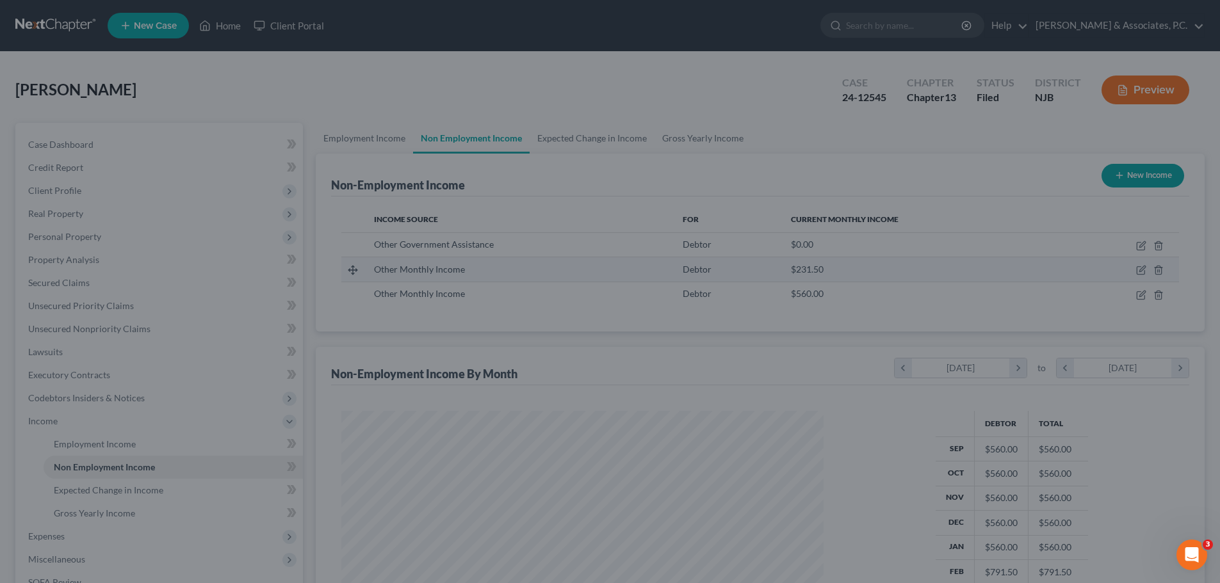
scroll to position [639964, 639700]
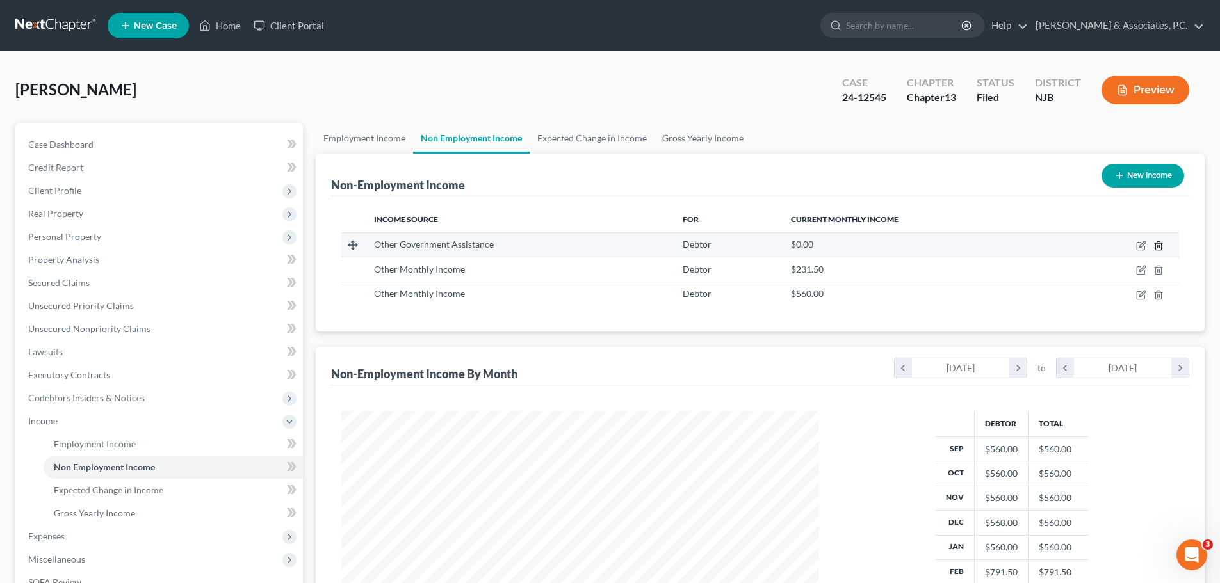
click at [1160, 248] on icon "button" at bounding box center [1158, 246] width 10 height 10
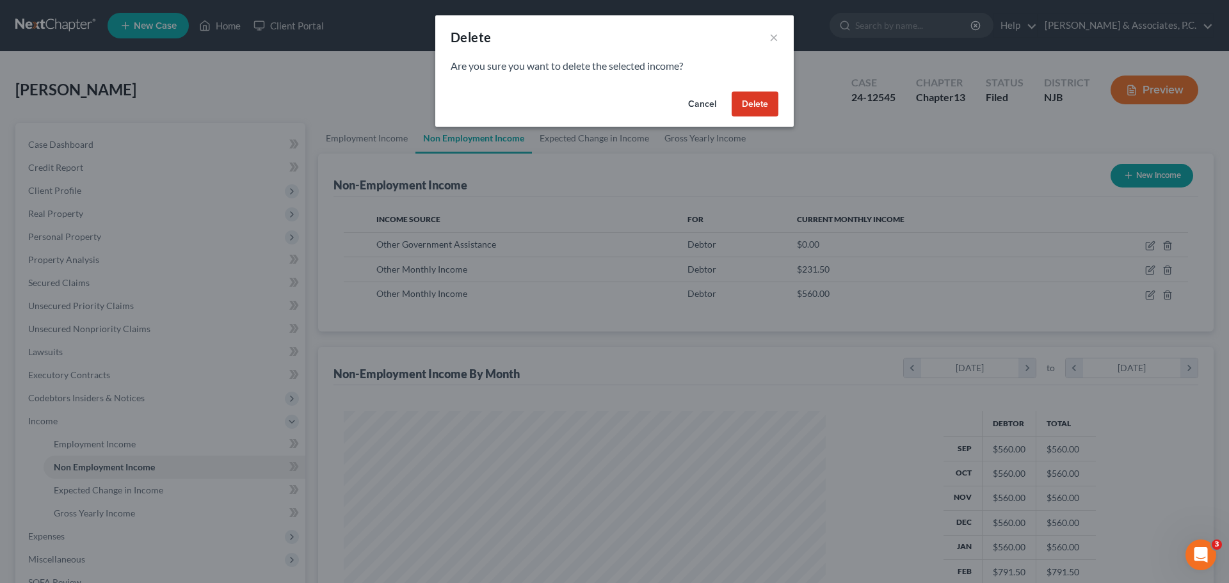
click at [750, 106] on button "Delete" at bounding box center [755, 105] width 47 height 26
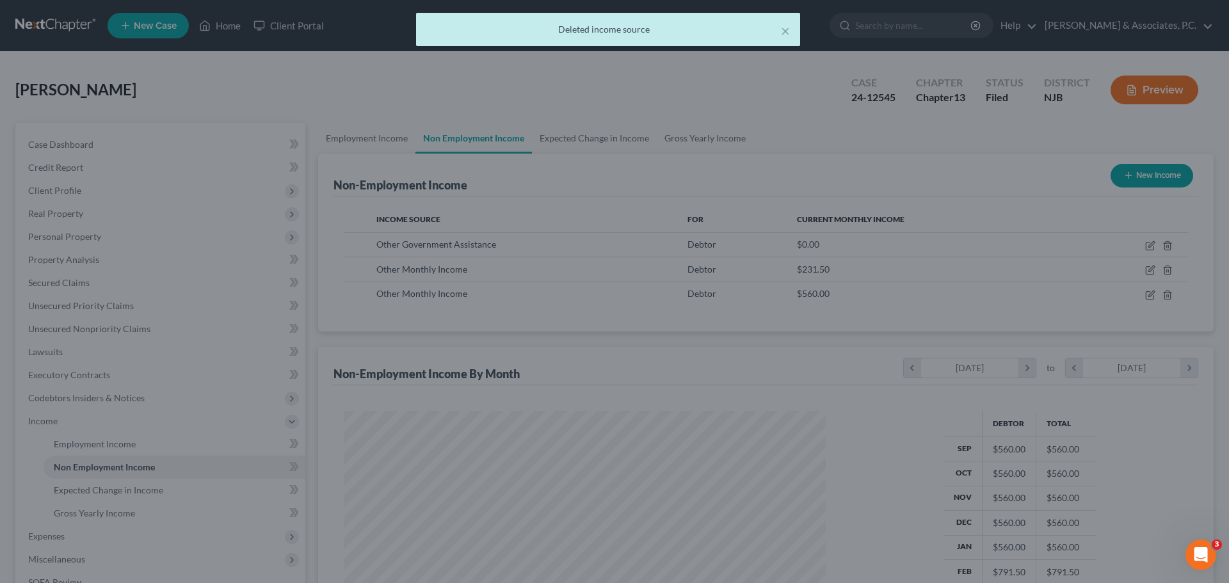
scroll to position [639964, 639700]
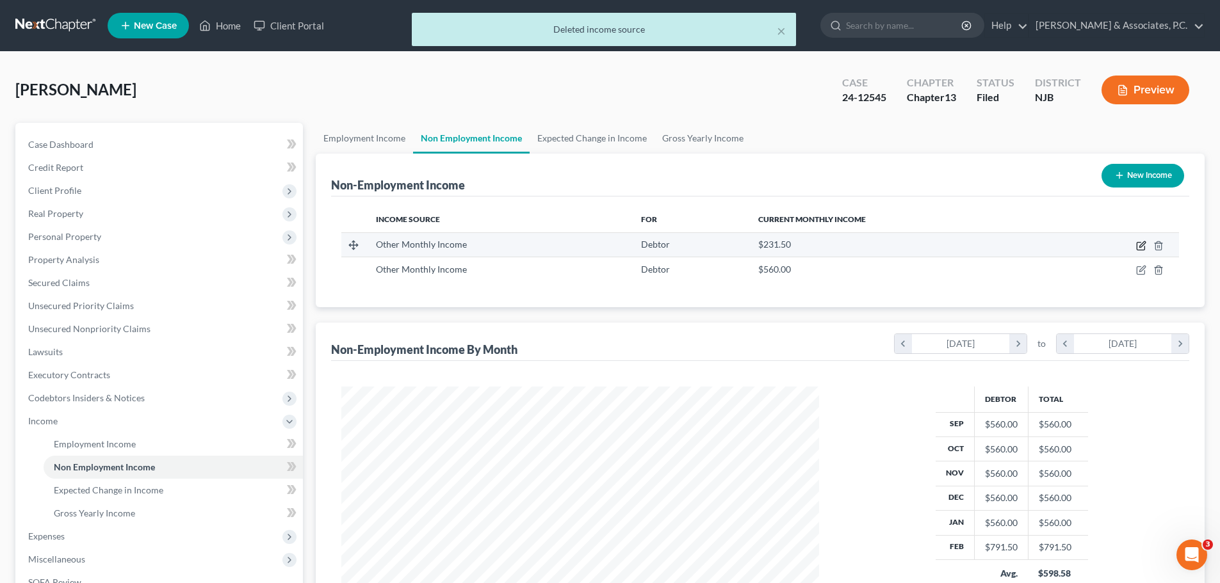
click at [1141, 246] on icon "button" at bounding box center [1141, 246] width 10 height 10
select select "13"
select select "0"
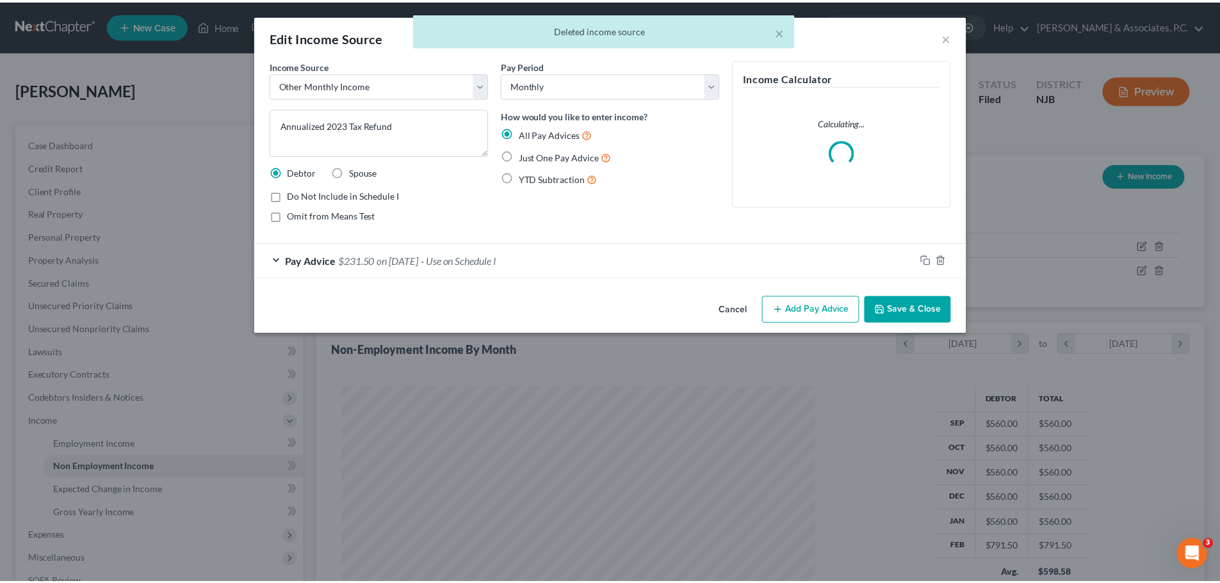
scroll to position [241, 508]
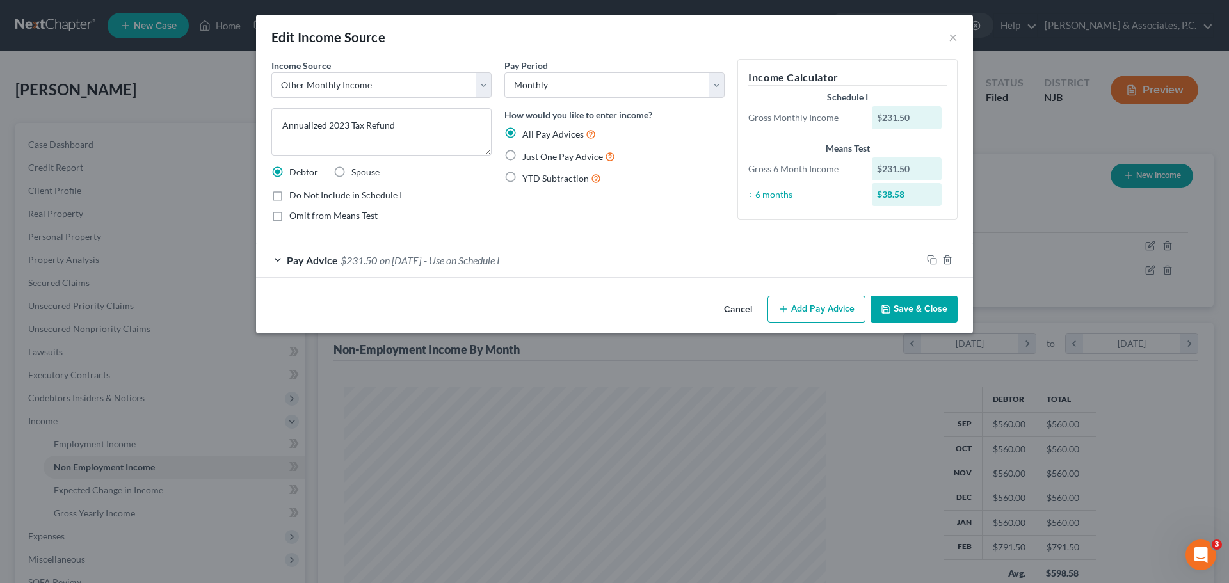
click at [745, 307] on button "Cancel" at bounding box center [738, 310] width 49 height 26
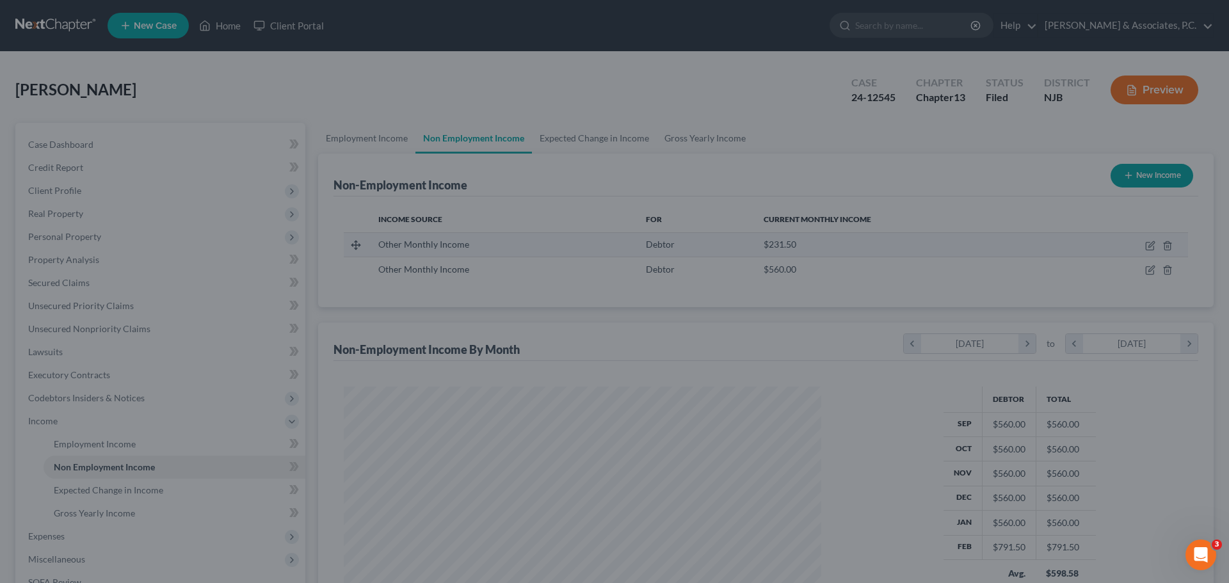
scroll to position [639964, 639700]
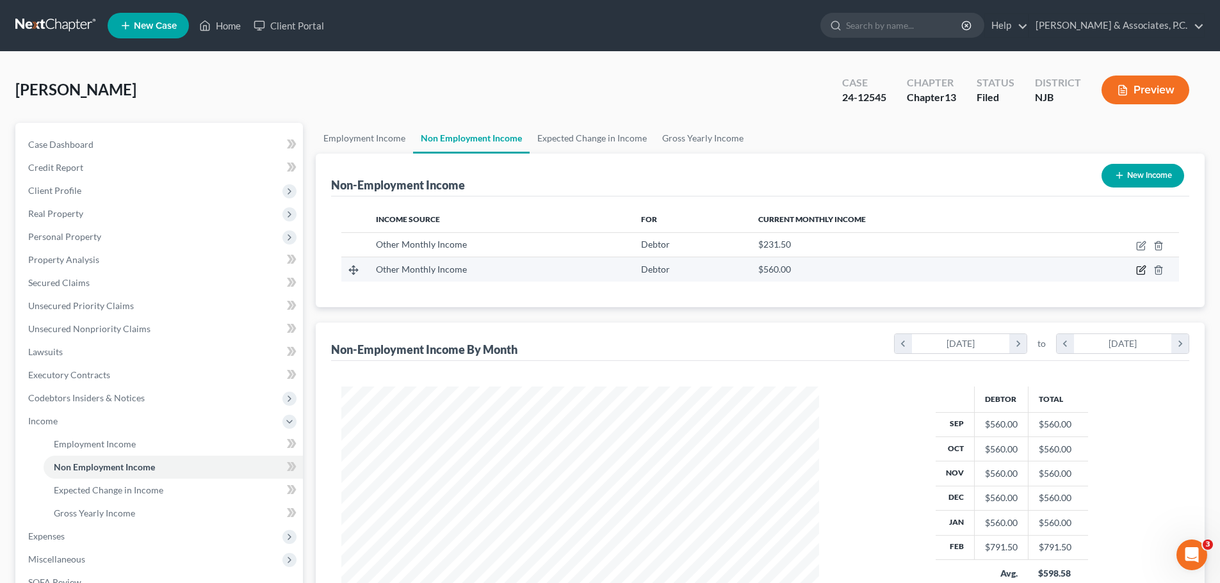
click at [1140, 268] on icon "button" at bounding box center [1141, 270] width 10 height 10
select select "13"
select select "0"
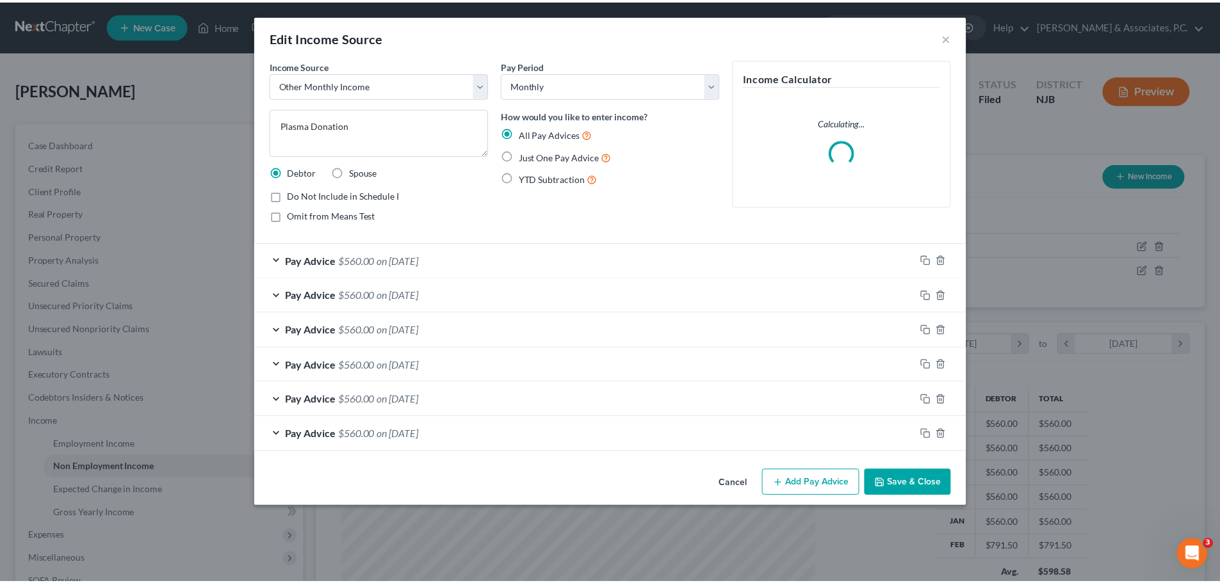
scroll to position [241, 508]
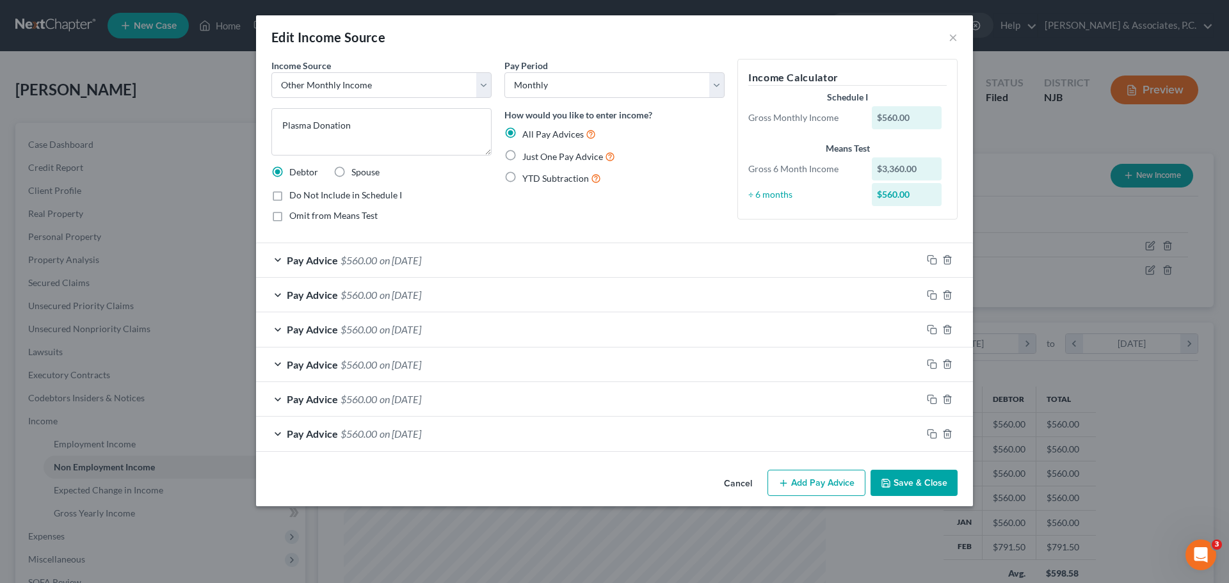
click at [738, 489] on button "Cancel" at bounding box center [738, 484] width 49 height 26
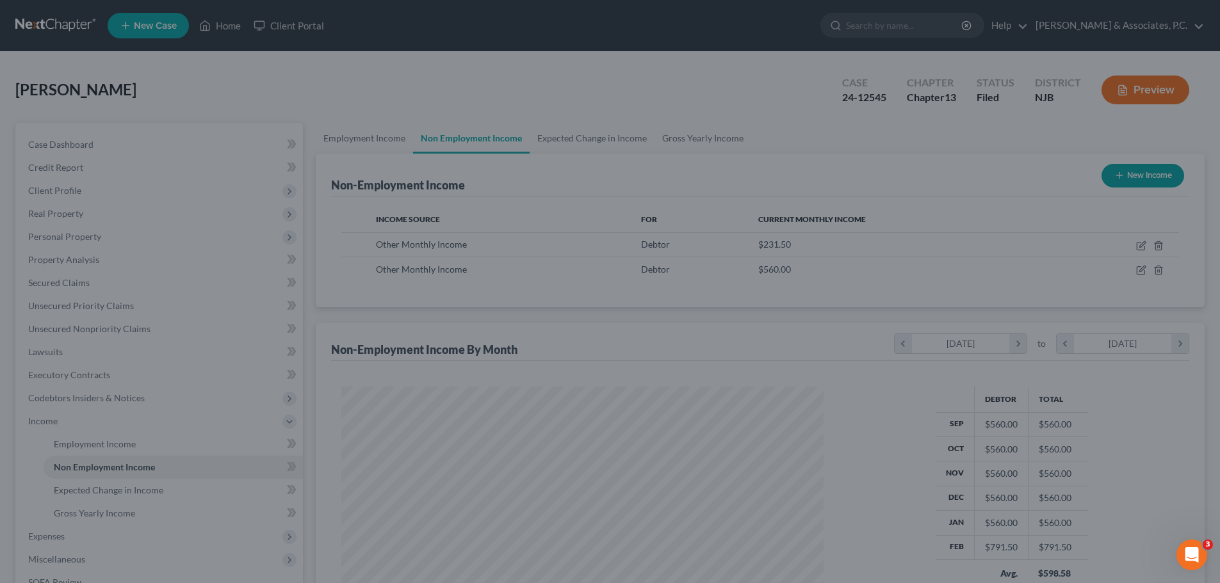
scroll to position [639964, 639700]
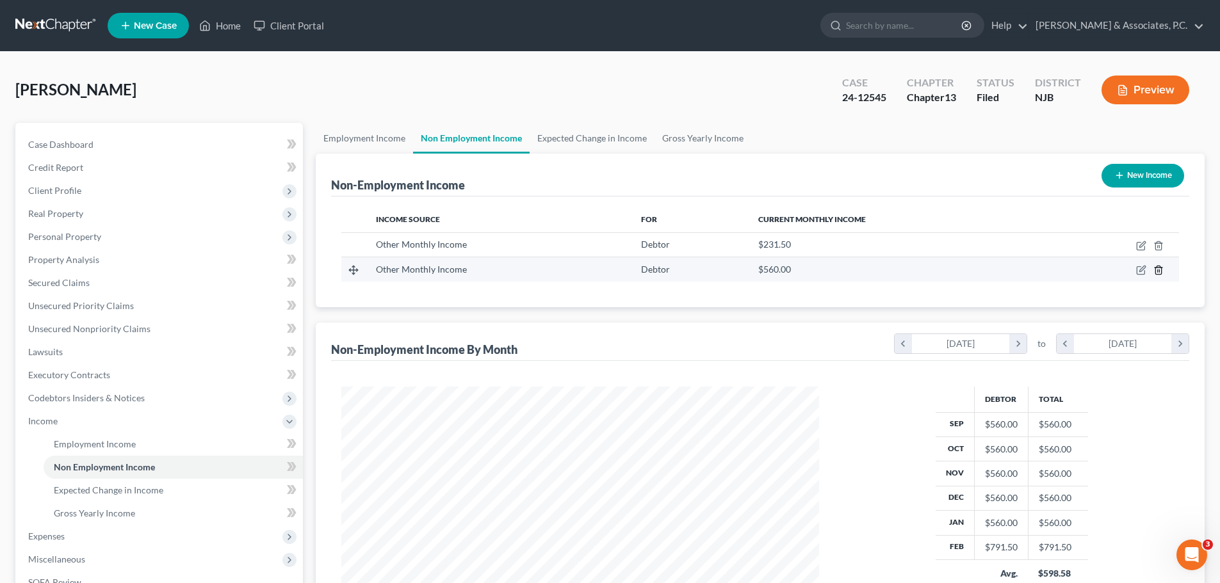
click at [1160, 272] on icon "button" at bounding box center [1158, 270] width 10 height 10
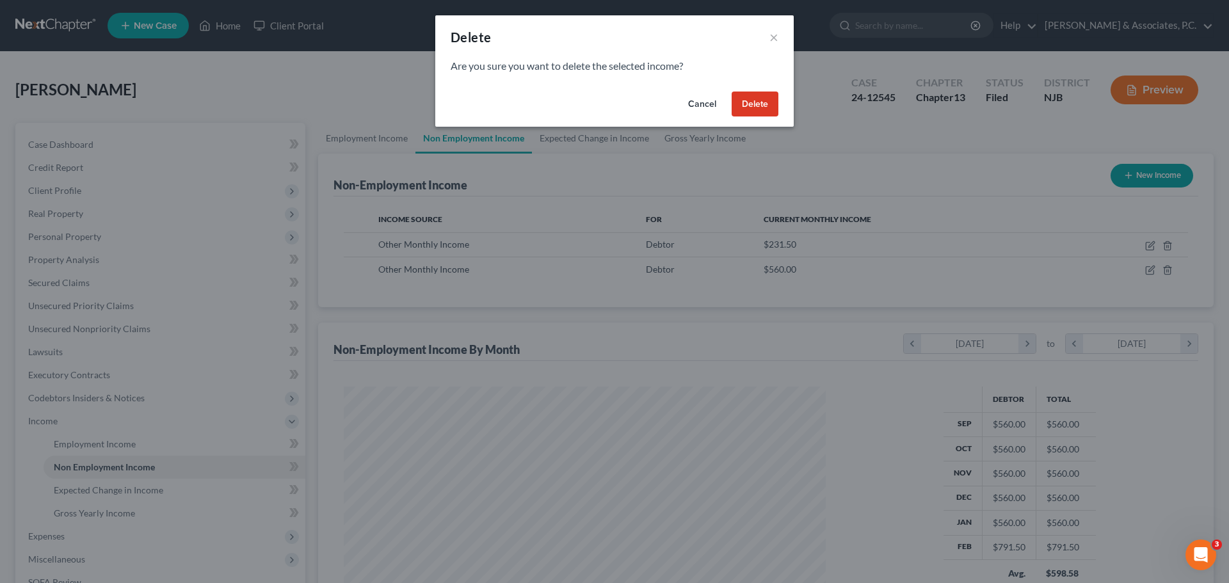
click at [755, 108] on button "Delete" at bounding box center [755, 105] width 47 height 26
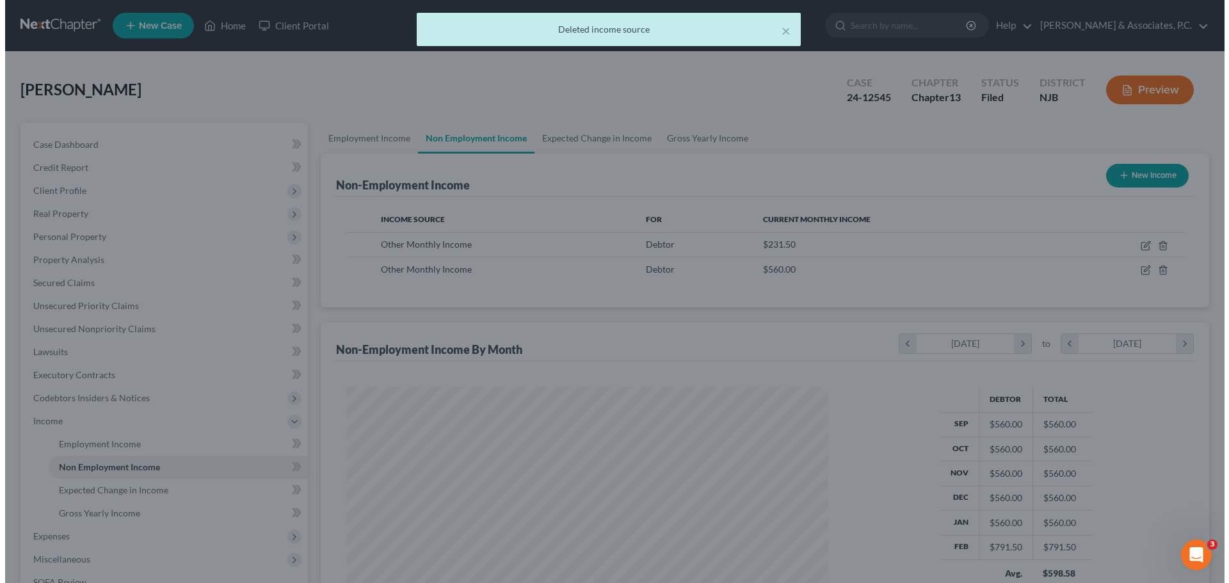
scroll to position [639964, 639700]
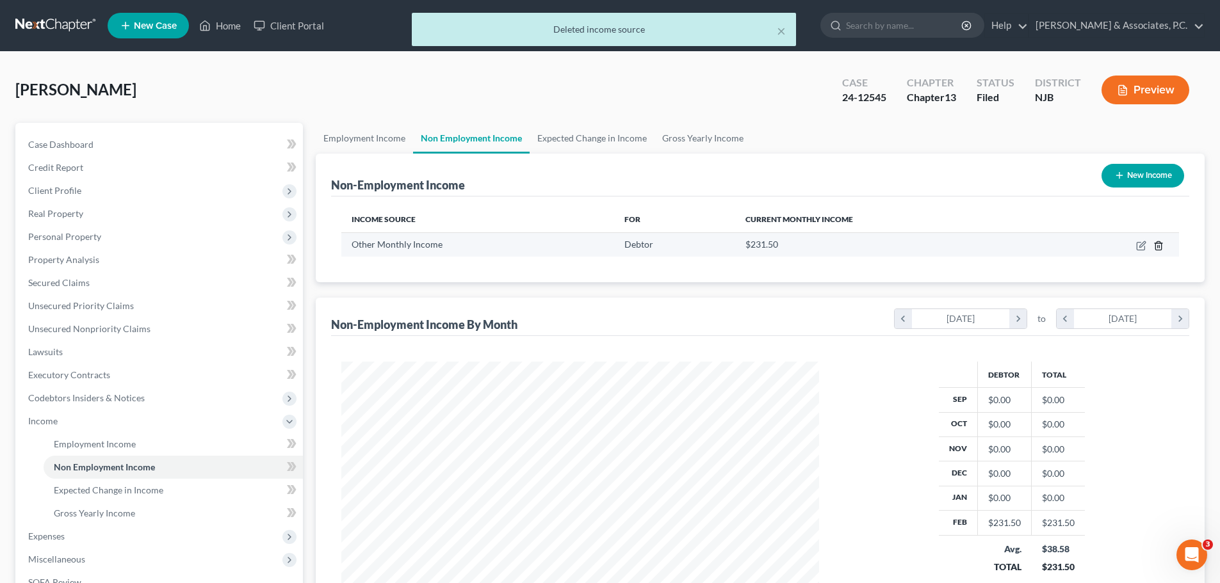
click at [1159, 246] on line "button" at bounding box center [1159, 246] width 0 height 3
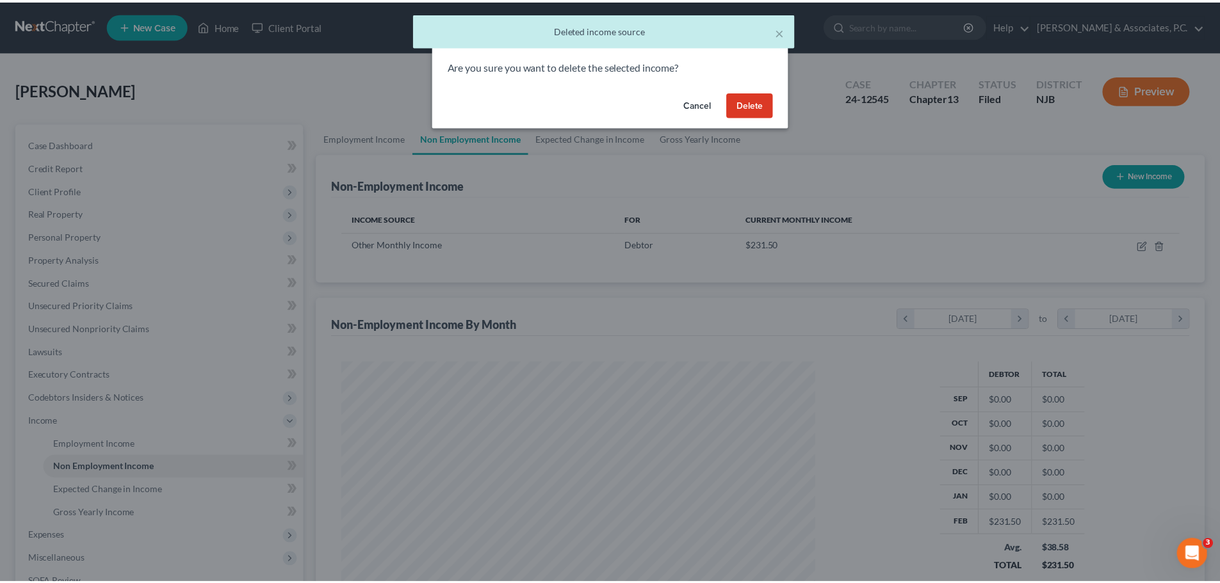
scroll to position [241, 508]
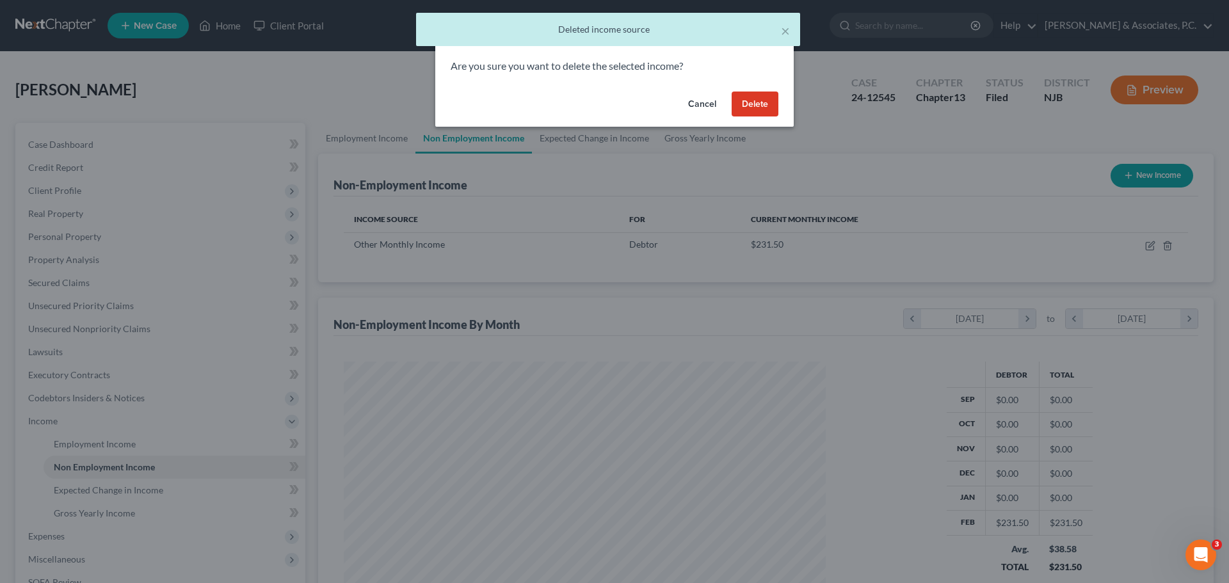
click at [748, 111] on button "Delete" at bounding box center [755, 105] width 47 height 26
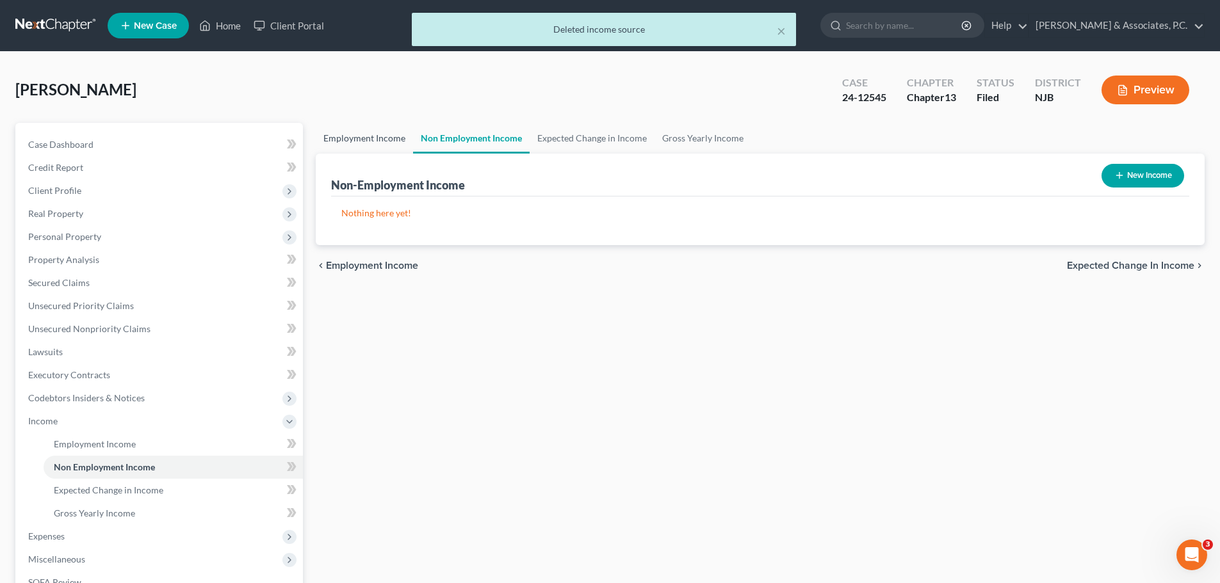
click at [380, 134] on link "Employment Income" at bounding box center [364, 138] width 97 height 31
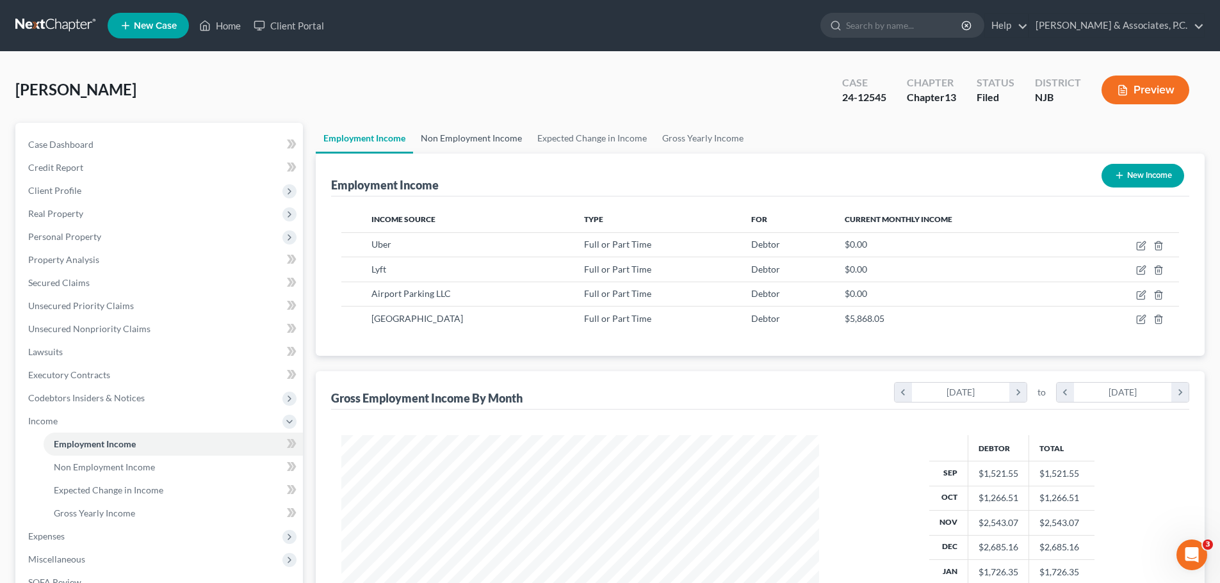
click at [483, 133] on link "Non Employment Income" at bounding box center [471, 138] width 117 height 31
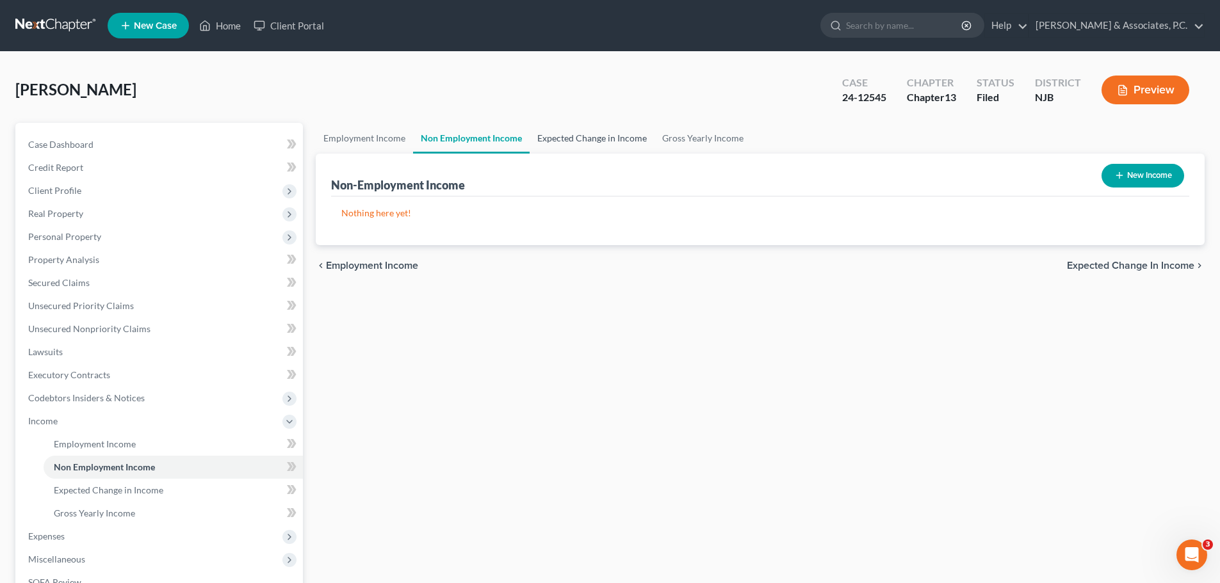
click at [578, 138] on link "Expected Change in Income" at bounding box center [591, 138] width 125 height 31
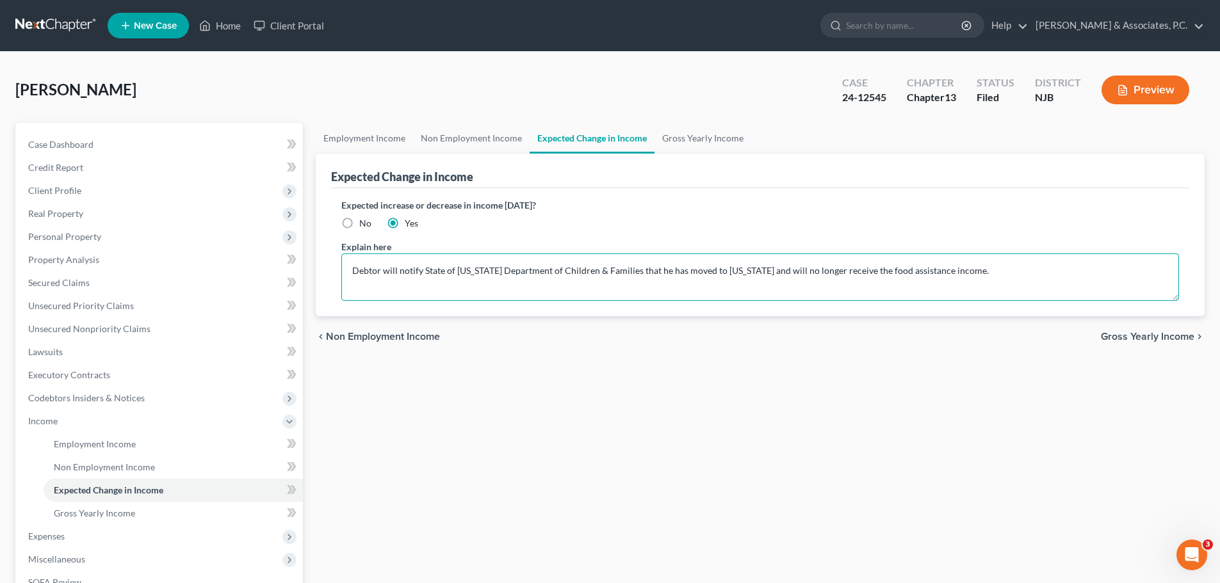
click at [975, 273] on textarea "Debtor will notify State of [US_STATE] Department of Children & Families that h…" at bounding box center [759, 277] width 837 height 47
drag, startPoint x: 969, startPoint y: 273, endPoint x: 357, endPoint y: 270, distance: 612.0
click at [328, 266] on div "Expected Change in Income Expected increase or decrease in income [DATE]? No Ye…" at bounding box center [760, 235] width 889 height 163
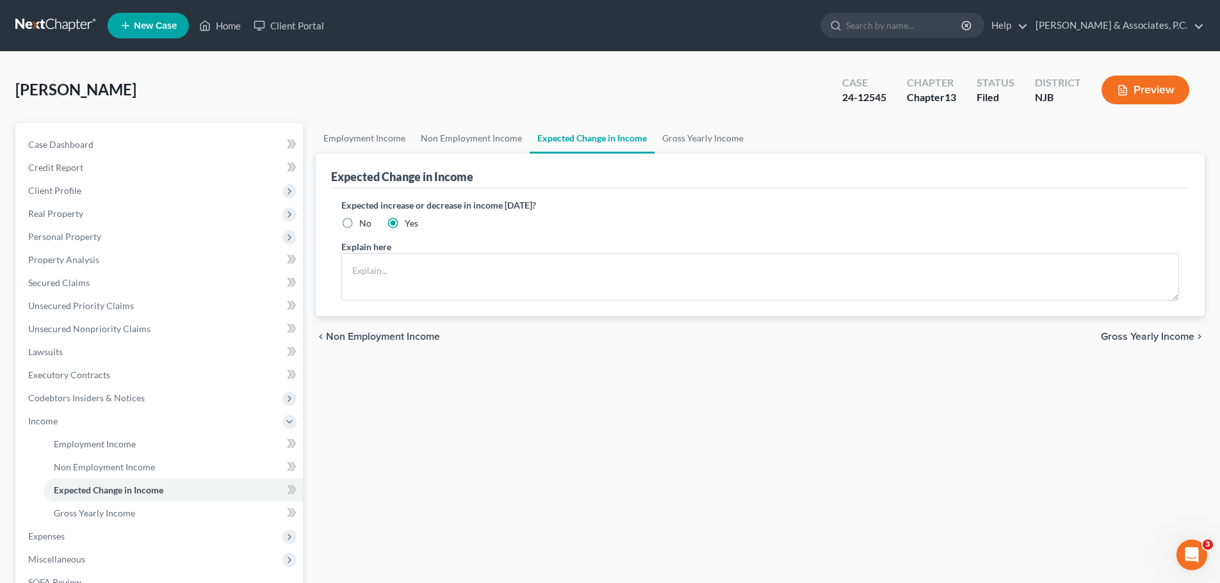
click at [359, 220] on label "No" at bounding box center [365, 223] width 12 height 13
click at [364, 220] on input "No" at bounding box center [368, 221] width 8 height 8
radio input "true"
click at [711, 138] on link "Gross Yearly Income" at bounding box center [702, 138] width 97 height 31
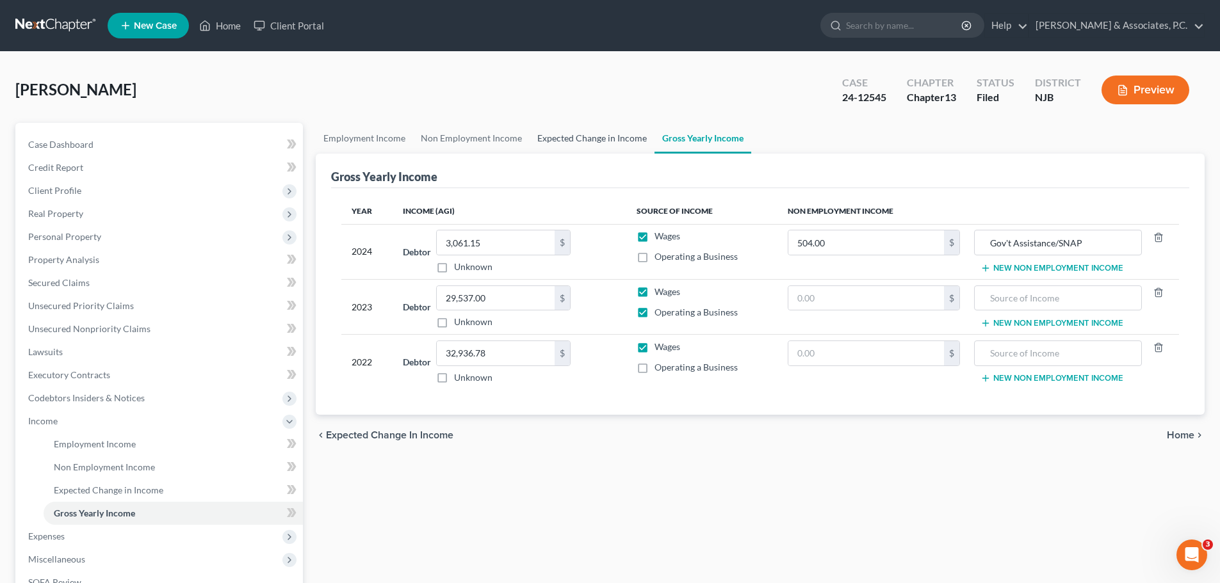
click at [552, 136] on link "Expected Change in Income" at bounding box center [591, 138] width 125 height 31
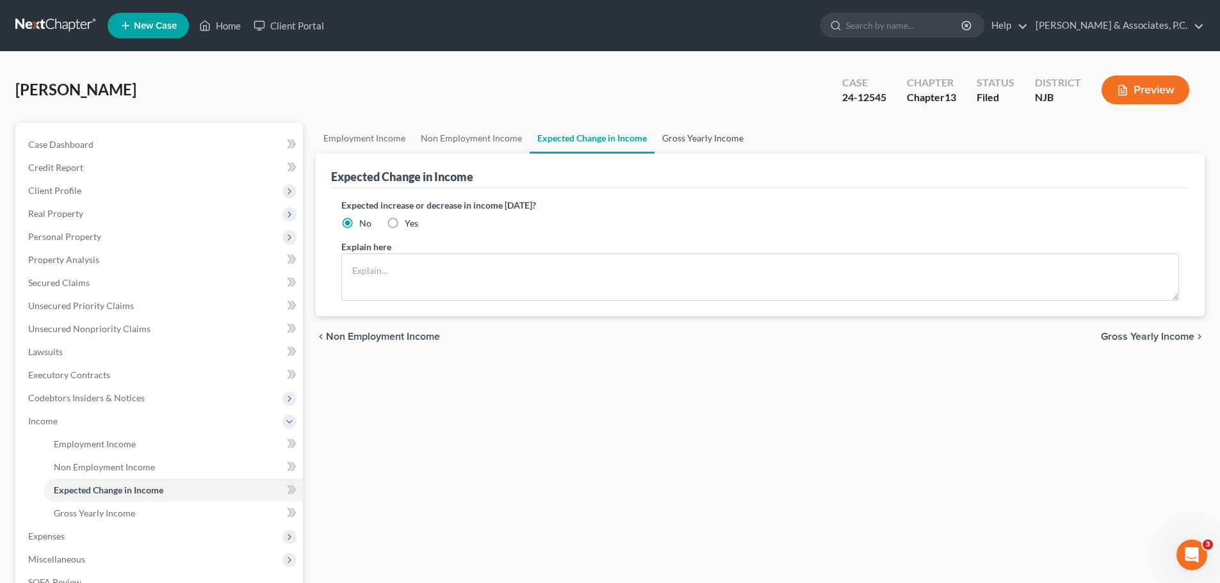
click at [705, 145] on link "Gross Yearly Income" at bounding box center [702, 138] width 97 height 31
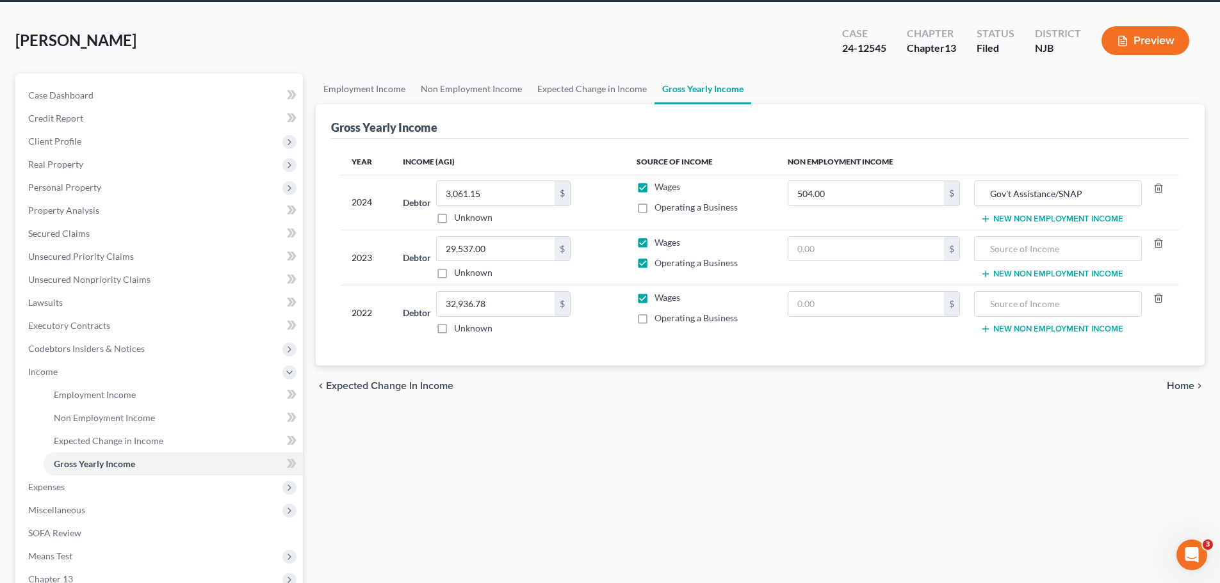
scroll to position [128, 0]
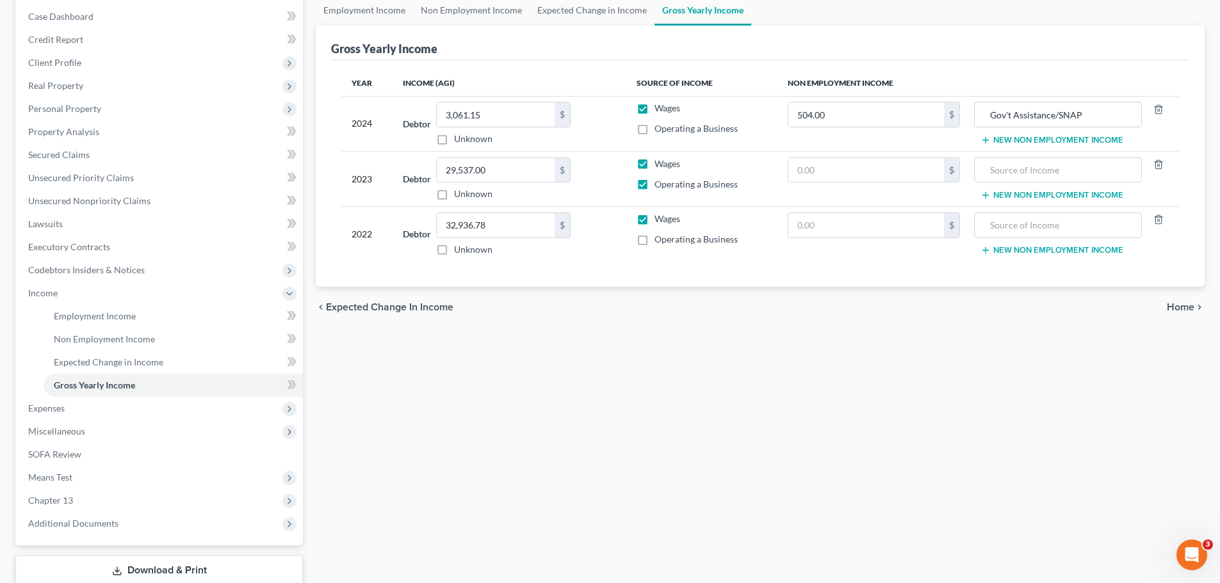
click at [1182, 308] on span "Home" at bounding box center [1180, 307] width 28 height 10
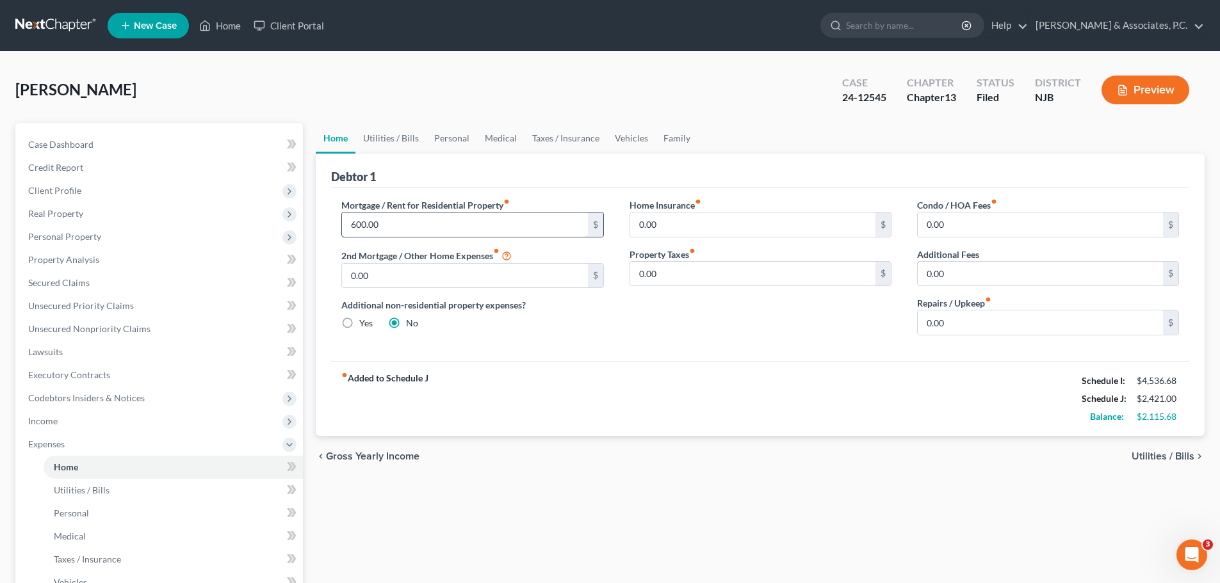
click at [438, 214] on input "600.00" at bounding box center [464, 225] width 245 height 24
type input "1,100.00"
click at [652, 367] on div "fiber_manual_record Added to Schedule J Schedule I: $4,536.68 Schedule J: $2,92…" at bounding box center [760, 398] width 858 height 75
click at [399, 138] on link "Utilities / Bills" at bounding box center [390, 138] width 71 height 31
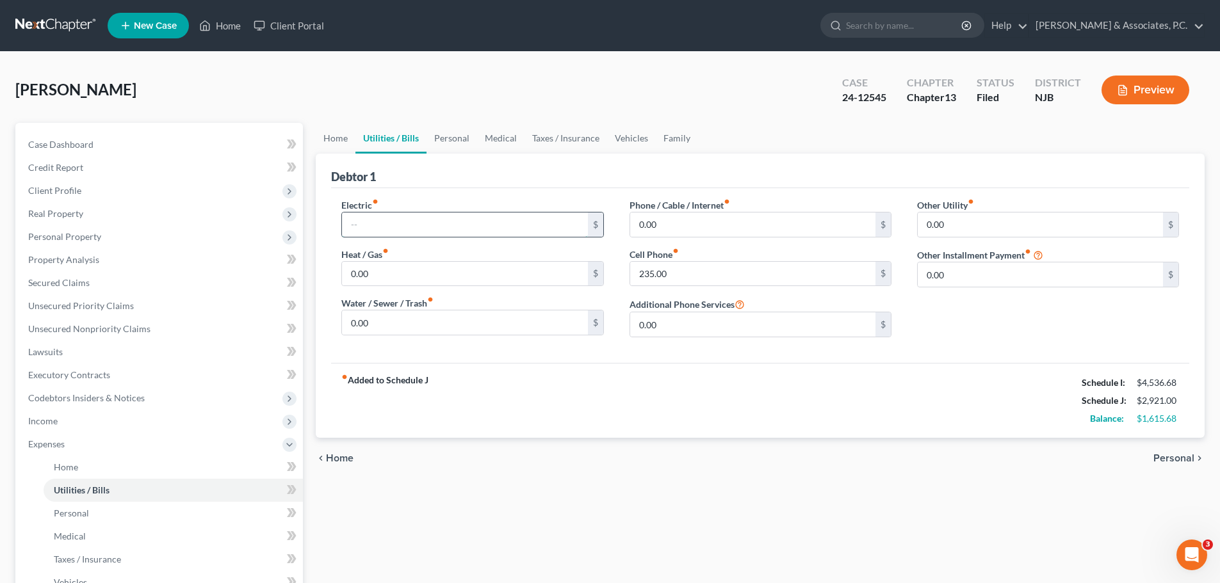
click at [453, 229] on input "text" at bounding box center [464, 225] width 245 height 24
click at [724, 274] on input "235.00" at bounding box center [752, 274] width 245 height 24
type input "182.00"
click at [709, 222] on input "0.00" at bounding box center [752, 225] width 245 height 24
click at [452, 134] on link "Personal" at bounding box center [451, 138] width 51 height 31
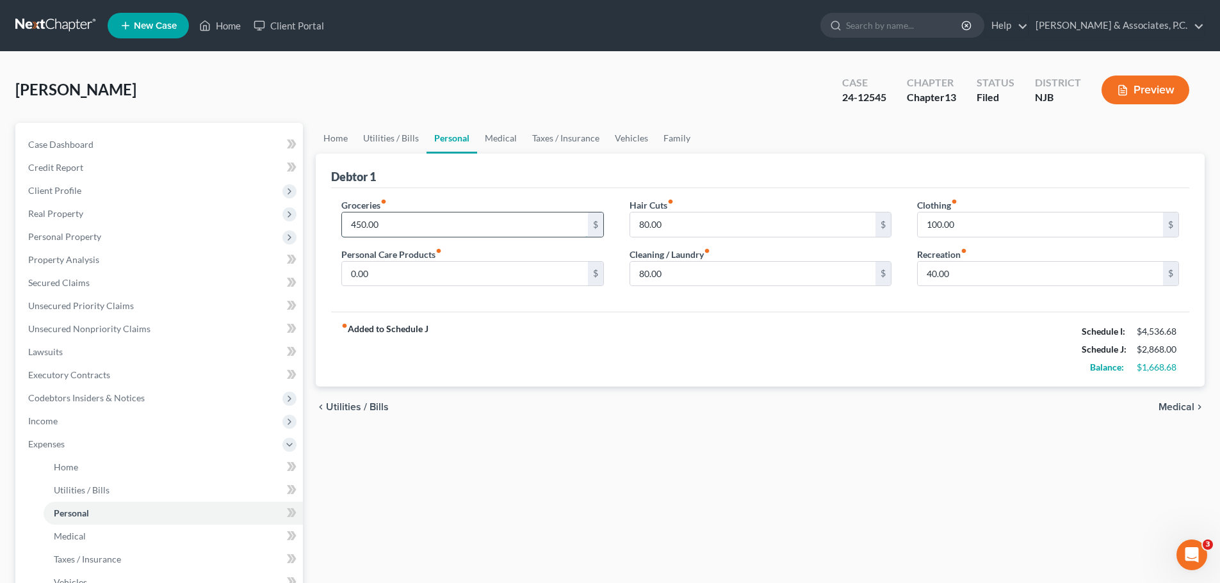
click at [439, 230] on input "450.00" at bounding box center [464, 225] width 245 height 24
click at [681, 274] on input "80.00" at bounding box center [752, 274] width 245 height 24
type input "100.00"
click at [401, 222] on input "450.00" at bounding box center [464, 225] width 245 height 24
type input "600.00"
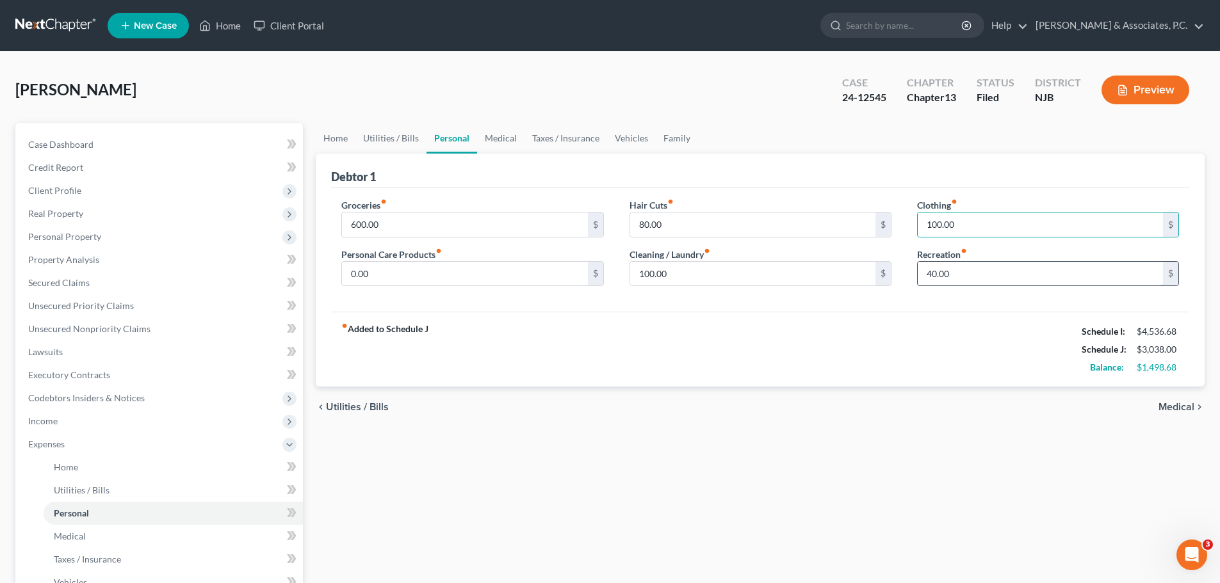
click at [955, 273] on input "40.00" at bounding box center [1039, 274] width 245 height 24
type input "80.00"
click at [403, 272] on input "0.00" at bounding box center [464, 274] width 245 height 24
type input "50.00"
click at [496, 138] on link "Medical" at bounding box center [500, 138] width 47 height 31
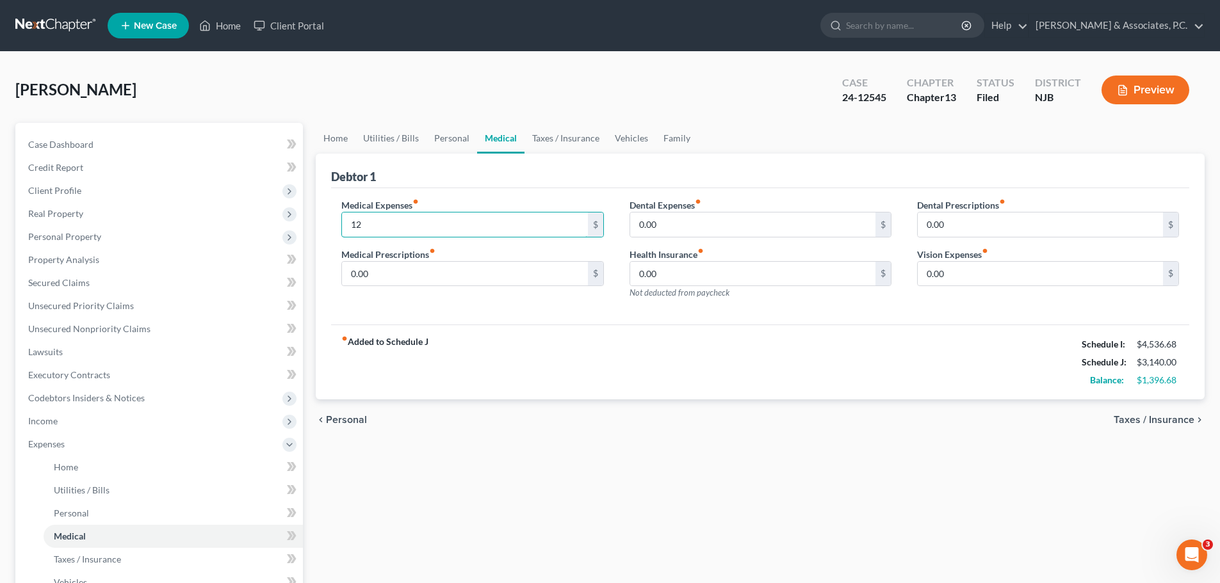
type input "1"
click at [518, 223] on input "text" at bounding box center [464, 225] width 245 height 24
click at [596, 367] on div "fiber_manual_record Added to Schedule J Schedule I: $4,536.68 Schedule J: $3,12…" at bounding box center [760, 362] width 858 height 75
click at [416, 220] on input "text" at bounding box center [464, 225] width 245 height 24
type input "120.00"
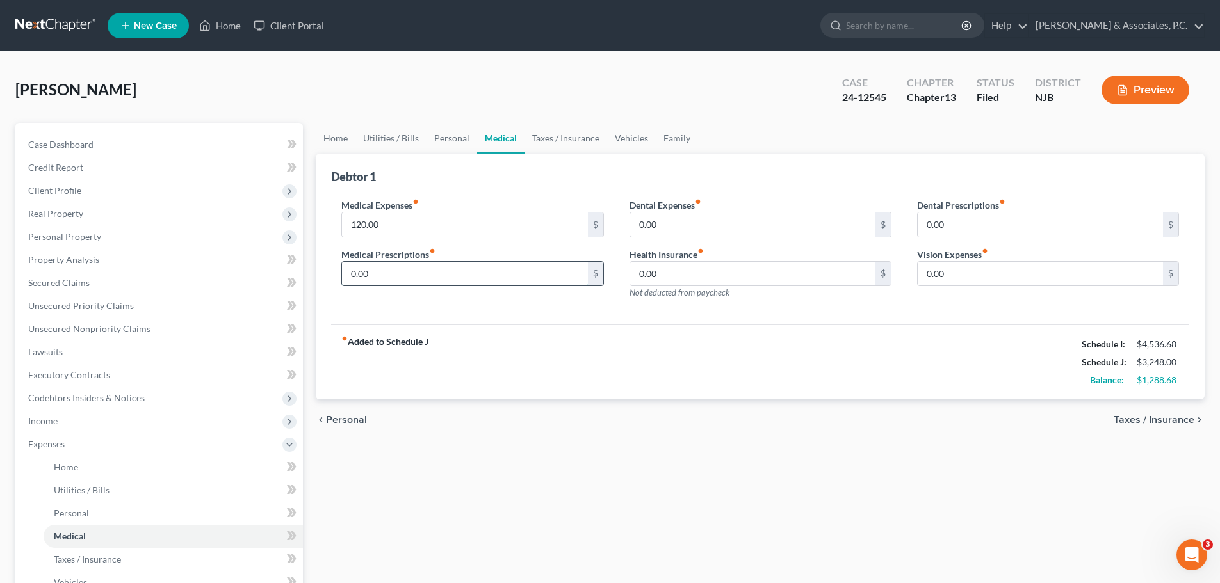
click at [452, 272] on input "0.00" at bounding box center [464, 274] width 245 height 24
click at [441, 219] on input "120.00" at bounding box center [464, 225] width 245 height 24
click at [698, 222] on input "0.00" at bounding box center [752, 225] width 245 height 24
click at [1000, 223] on input "0.00" at bounding box center [1039, 225] width 245 height 24
click at [399, 222] on input "120.00" at bounding box center [464, 225] width 245 height 24
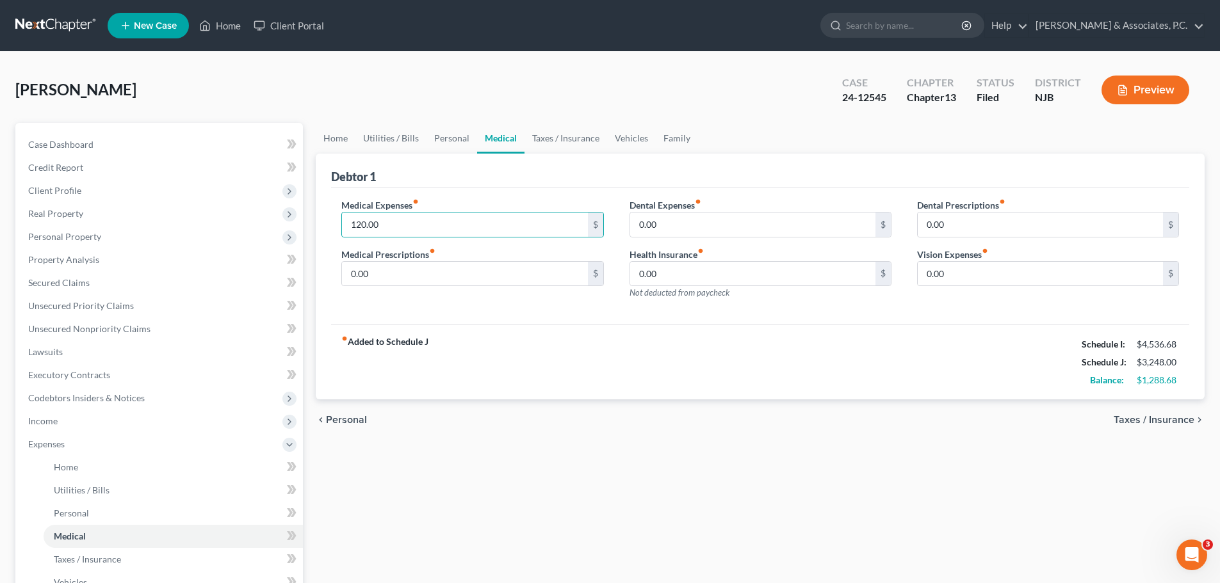
click at [513, 341] on div "fiber_manual_record Added to Schedule J Schedule I: $4,536.68 Schedule J: $3,24…" at bounding box center [760, 362] width 858 height 75
click at [424, 225] on input "120.00" at bounding box center [464, 225] width 245 height 24
click at [541, 136] on link "Taxes / Insurance" at bounding box center [565, 138] width 83 height 31
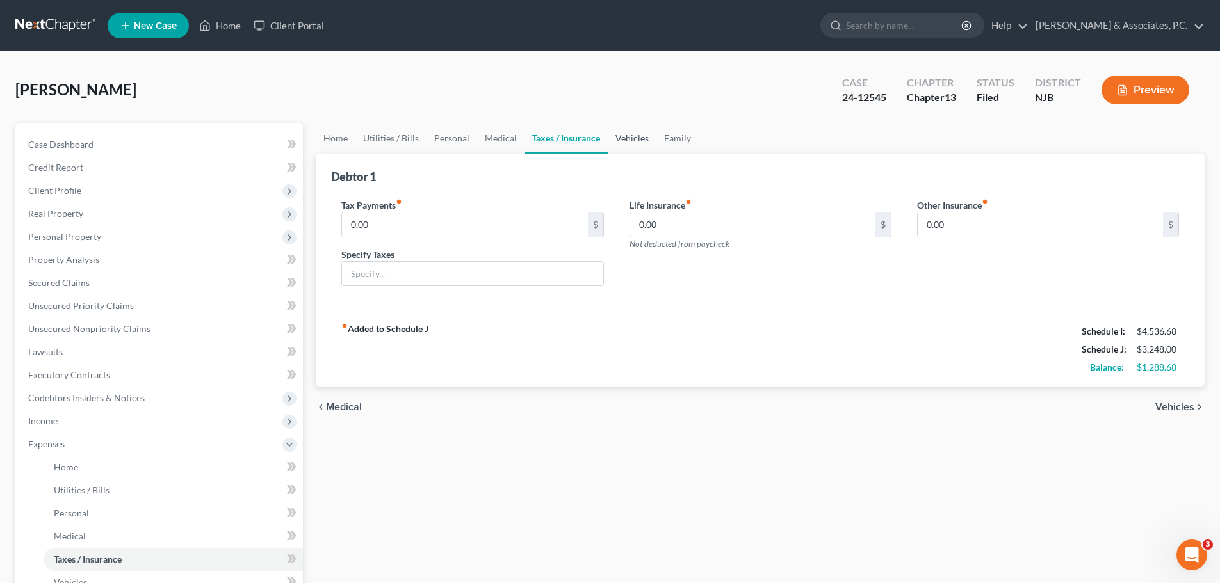
click at [633, 136] on link "Vehicles" at bounding box center [632, 138] width 49 height 31
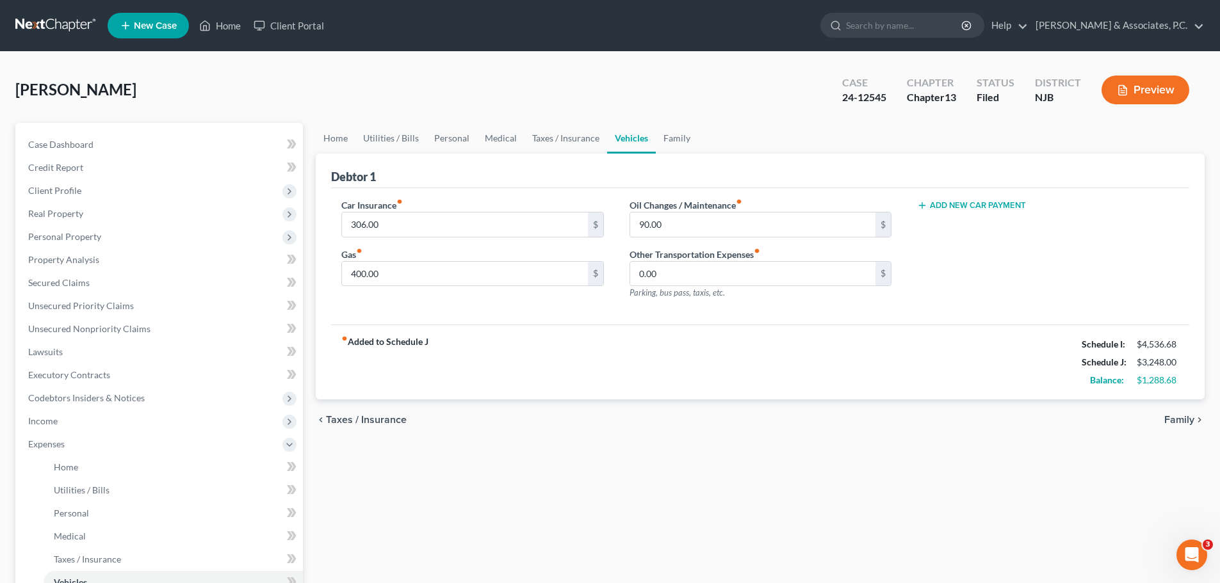
click at [963, 204] on button "Add New Car Payment" at bounding box center [971, 205] width 109 height 10
click at [563, 136] on link "Taxes / Insurance" at bounding box center [565, 138] width 83 height 31
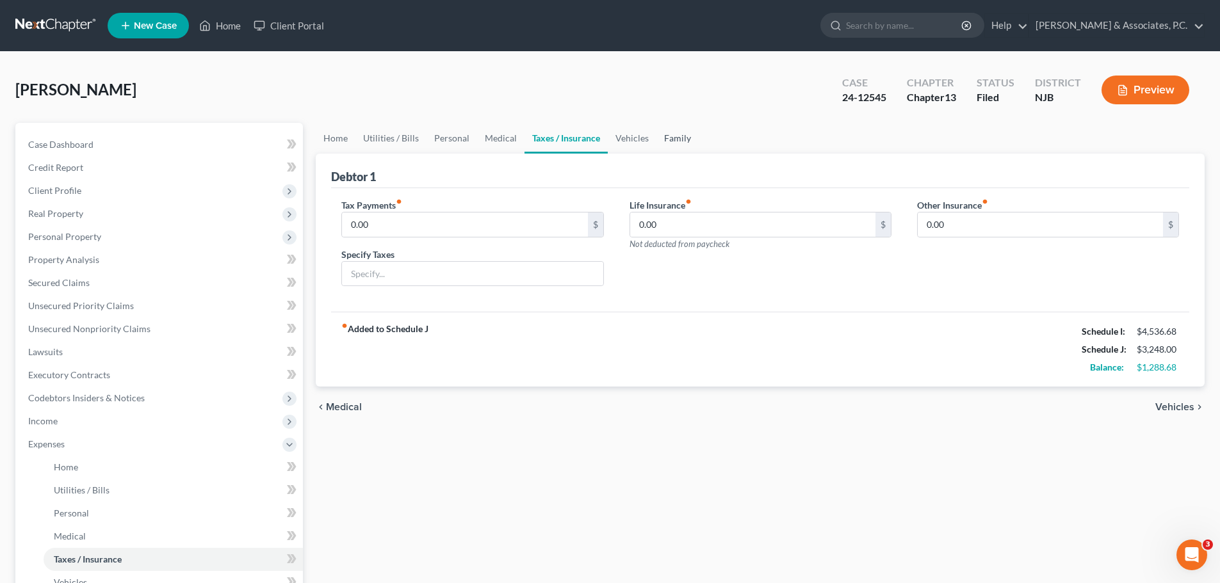
click at [676, 142] on link "Family" at bounding box center [677, 138] width 42 height 31
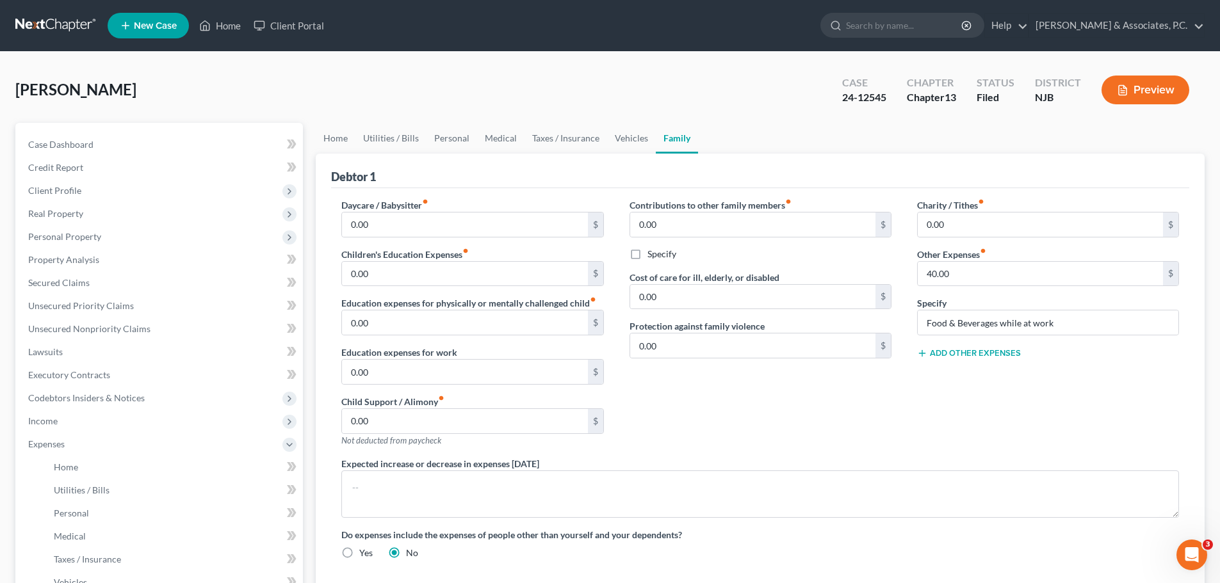
click at [976, 350] on button "Add Other Expenses" at bounding box center [969, 353] width 104 height 10
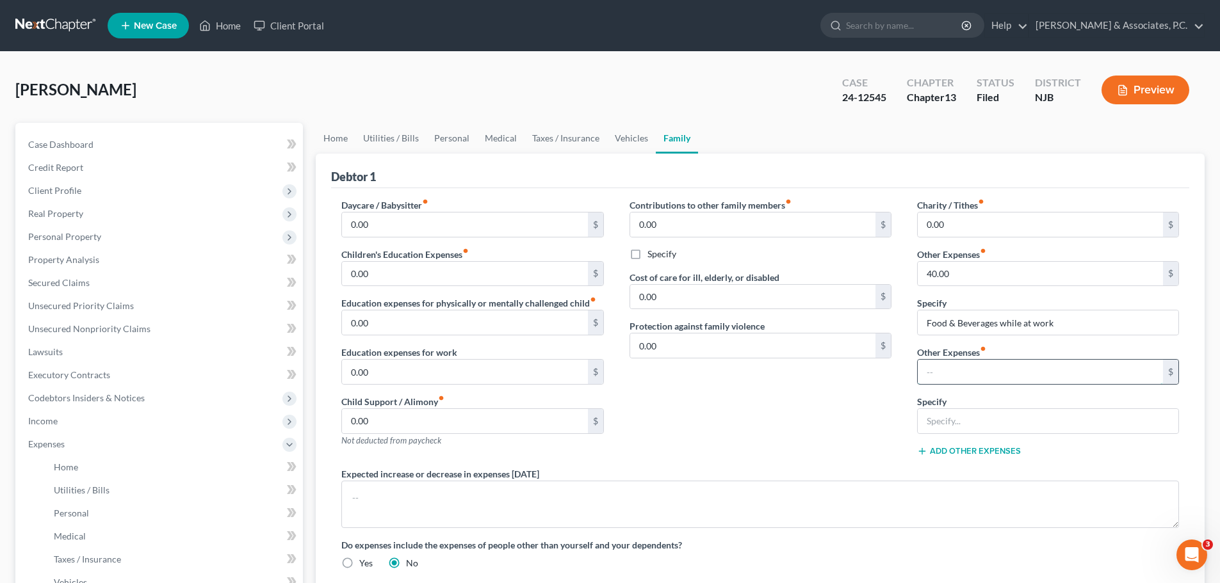
click at [966, 373] on input "text" at bounding box center [1039, 372] width 245 height 24
type input "0"
type input "387.82"
click at [999, 427] on input "text" at bounding box center [1047, 421] width 261 height 24
type input "Auto lease payment - - vehicle is NOT in the debtor's name"
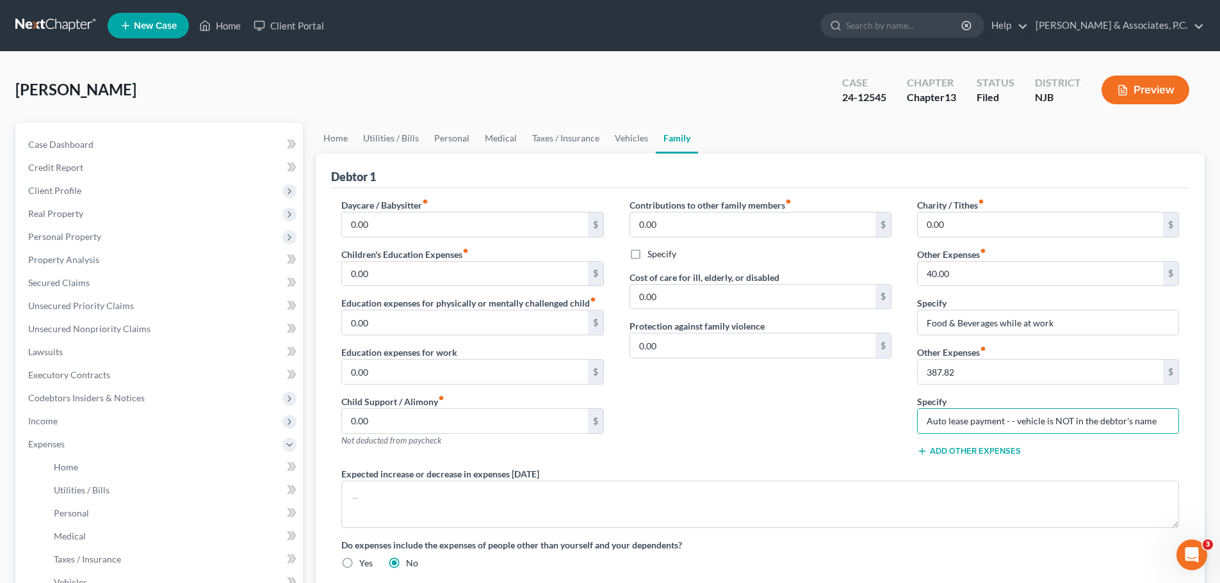
click at [716, 412] on div "Contributions to other family members fiber_manual_record 0.00 $ Specify Cost o…" at bounding box center [760, 332] width 287 height 269
drag, startPoint x: 625, startPoint y: 139, endPoint x: 619, endPoint y: 149, distance: 11.5
click at [626, 140] on link "Vehicles" at bounding box center [631, 138] width 49 height 31
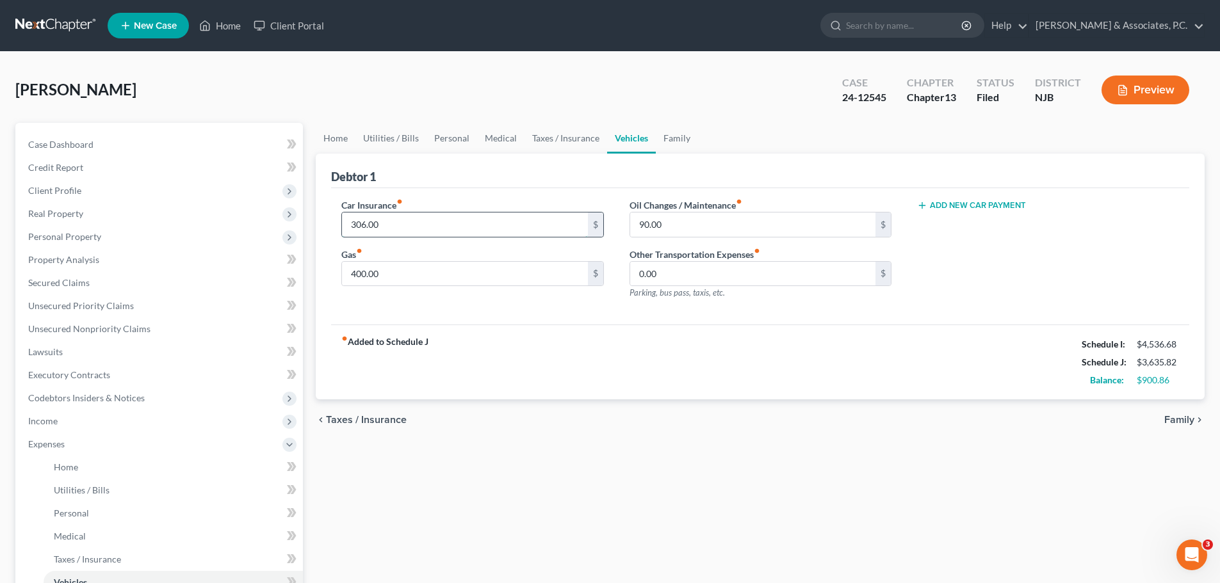
click at [423, 230] on input "306.00" at bounding box center [464, 225] width 245 height 24
type input "232.00"
click at [408, 268] on input "400.00" at bounding box center [464, 274] width 245 height 24
click at [679, 137] on link "Family" at bounding box center [677, 138] width 42 height 31
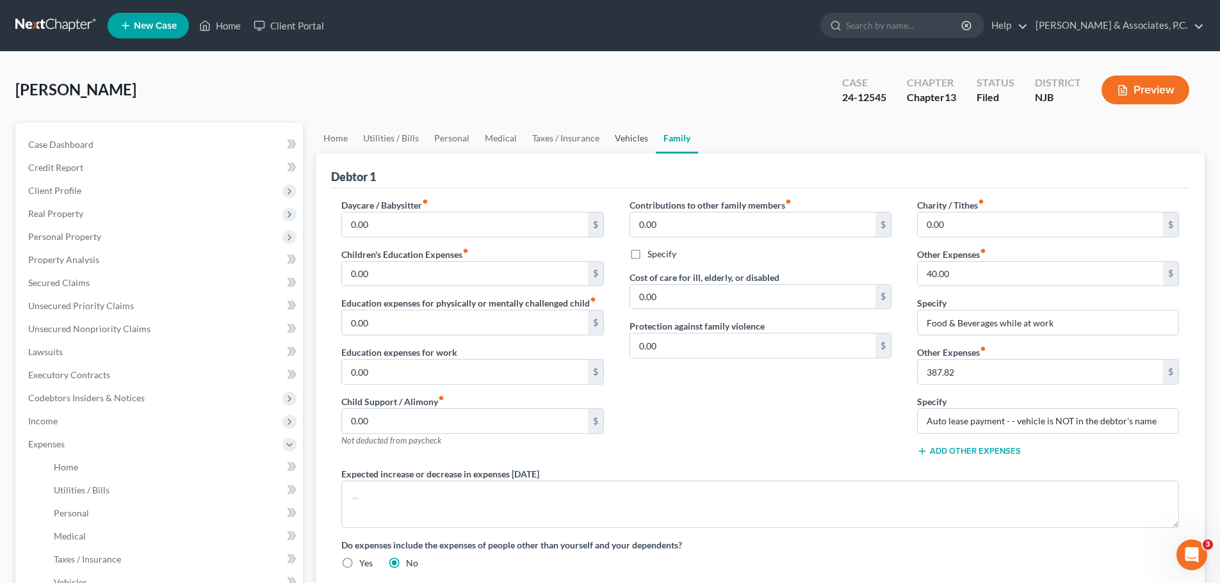
click at [615, 140] on link "Vehicles" at bounding box center [631, 138] width 49 height 31
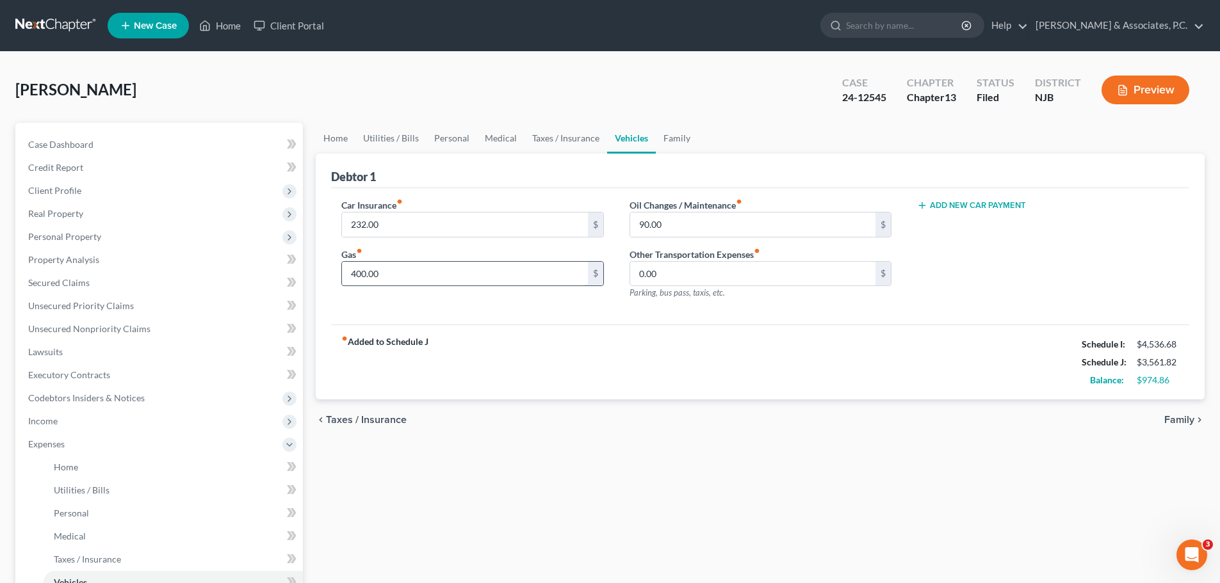
click at [446, 272] on input "400.00" at bounding box center [464, 274] width 245 height 24
click at [721, 278] on input "0.00" at bounding box center [752, 274] width 245 height 24
click at [528, 326] on div "Debtor 1 Car Insurance fiber_manual_record 232.00 $ Gas fiber_manual_record 400…" at bounding box center [760, 277] width 889 height 246
drag, startPoint x: 498, startPoint y: 225, endPoint x: 570, endPoint y: 224, distance: 72.3
click at [499, 225] on input "232.00" at bounding box center [464, 225] width 245 height 24
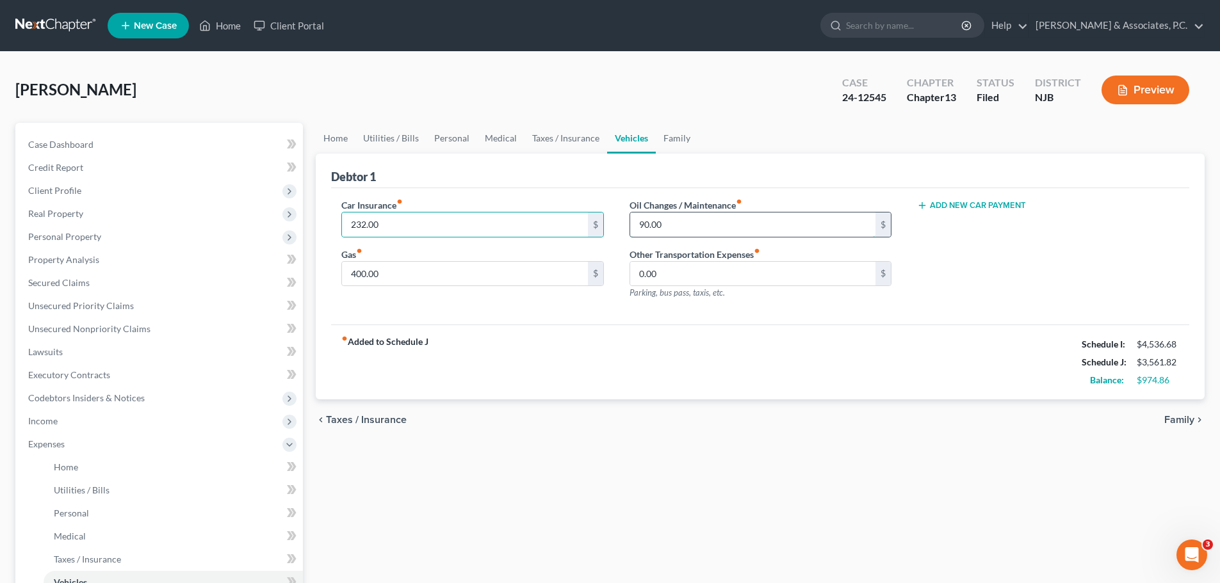
click at [688, 214] on input "90.00" at bounding box center [752, 225] width 245 height 24
type input "50.00"
drag, startPoint x: 344, startPoint y: 138, endPoint x: 420, endPoint y: 152, distance: 77.4
click at [344, 139] on link "Home" at bounding box center [336, 138] width 40 height 31
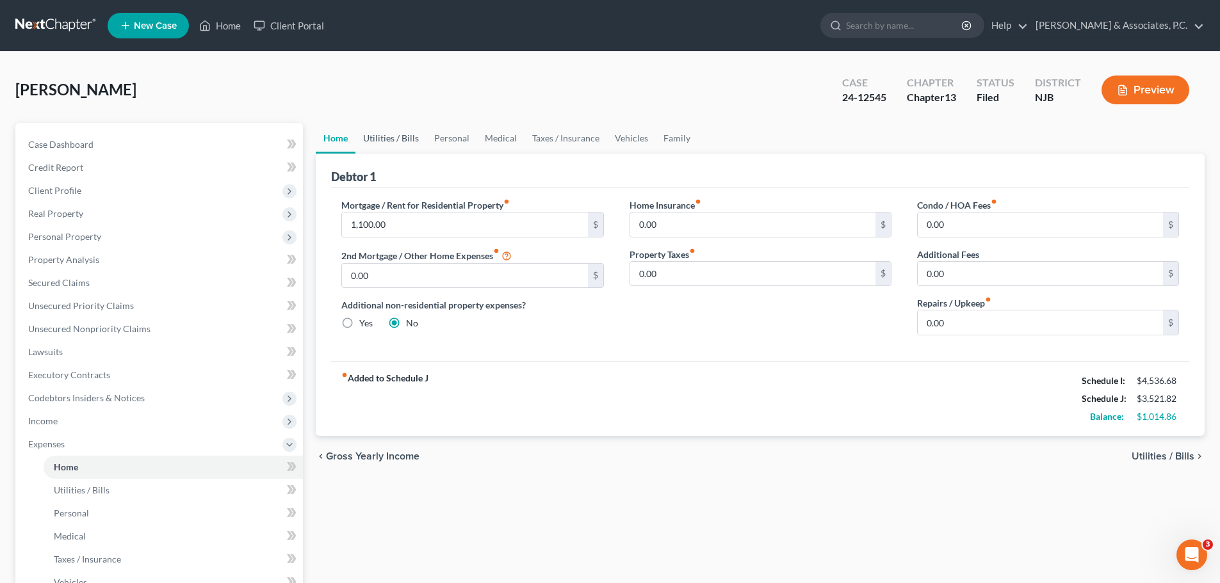
click at [387, 134] on link "Utilities / Bills" at bounding box center [390, 138] width 71 height 31
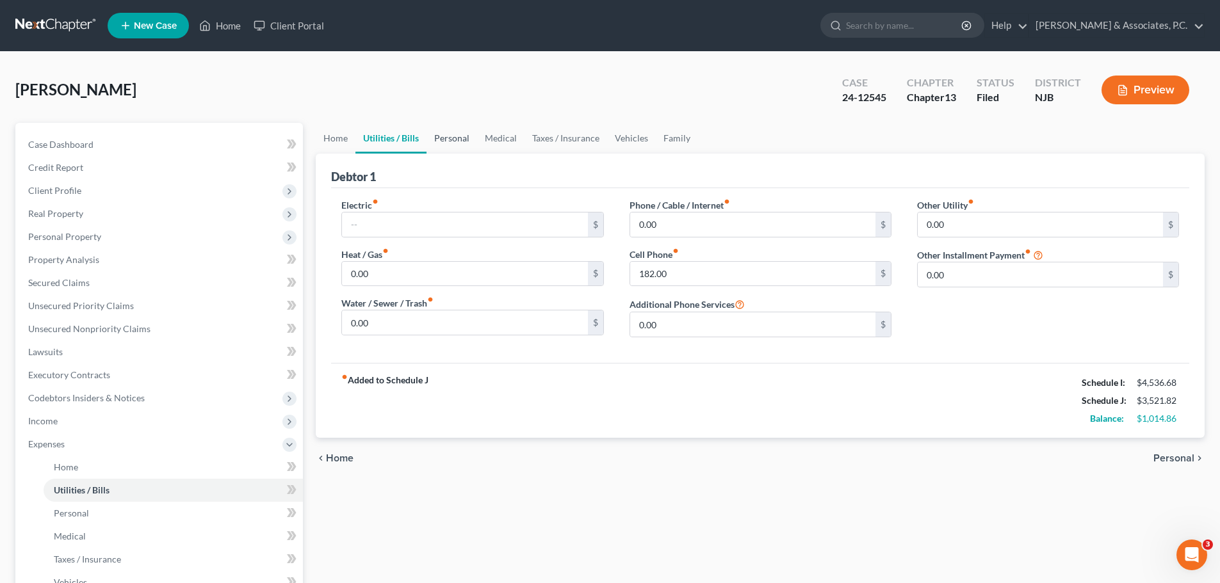
click at [459, 137] on link "Personal" at bounding box center [451, 138] width 51 height 31
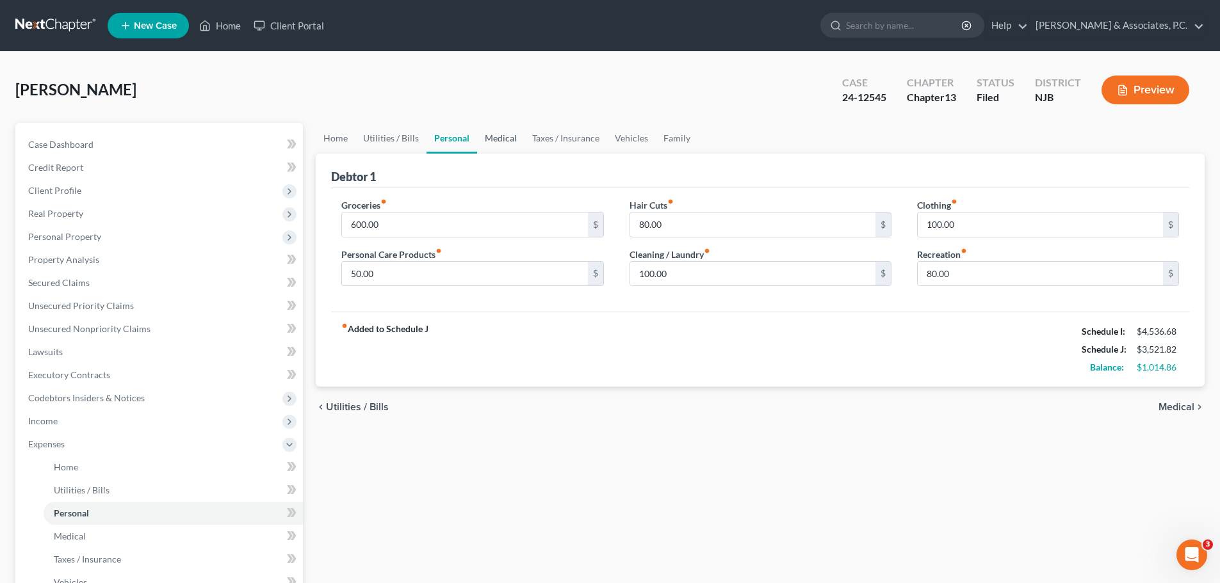
click at [488, 131] on link "Medical" at bounding box center [500, 138] width 47 height 31
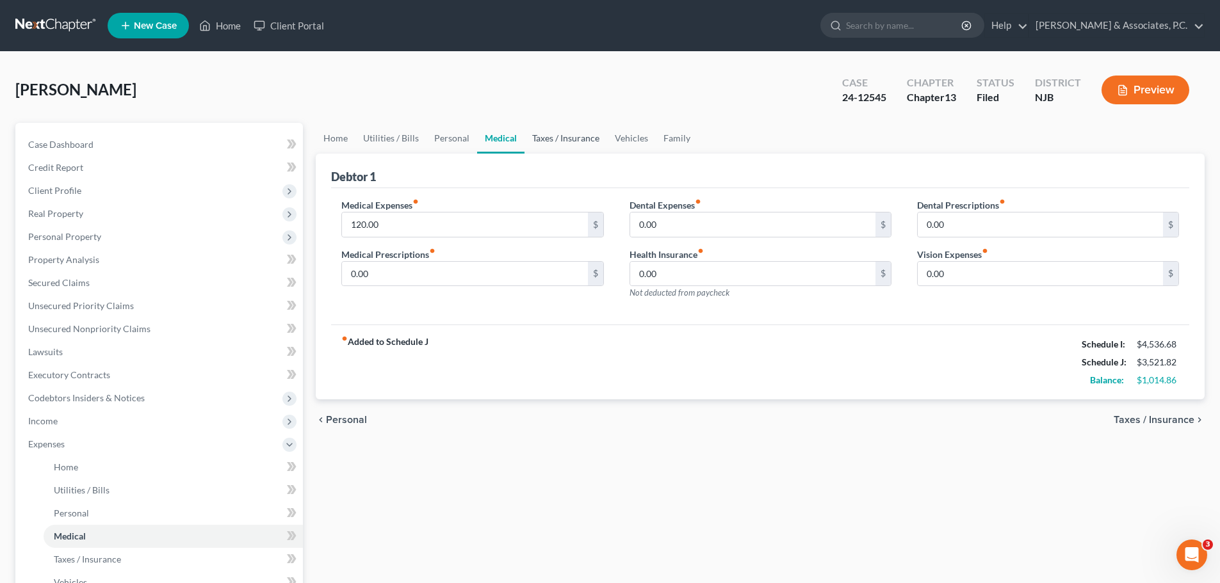
drag, startPoint x: 557, startPoint y: 141, endPoint x: 569, endPoint y: 140, distance: 11.7
click at [556, 141] on link "Taxes / Insurance" at bounding box center [565, 138] width 83 height 31
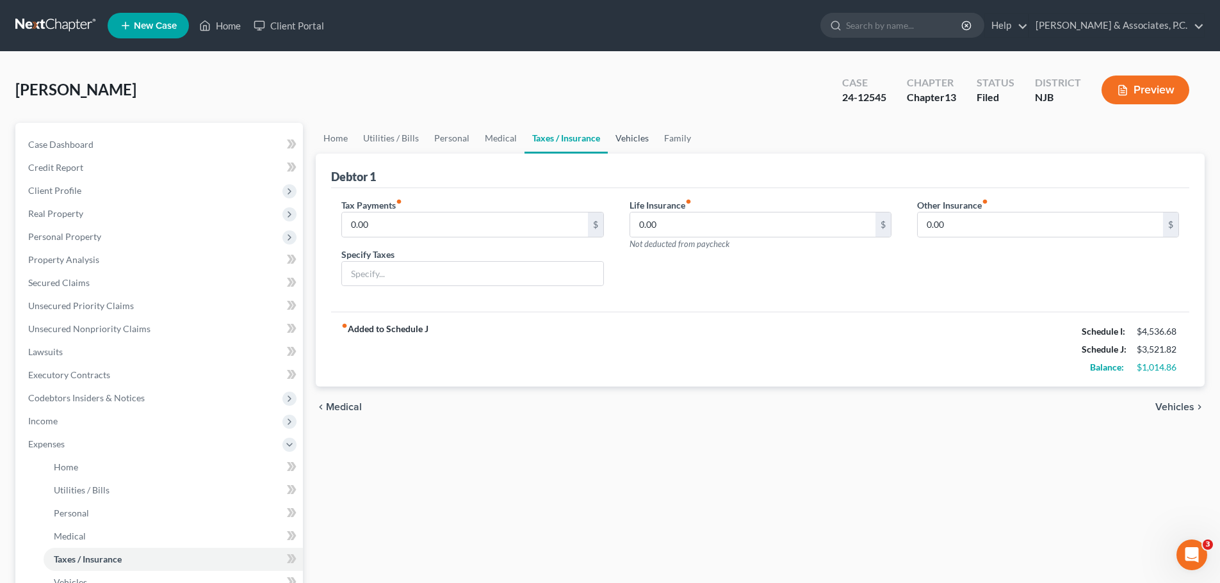
click at [626, 141] on link "Vehicles" at bounding box center [632, 138] width 49 height 31
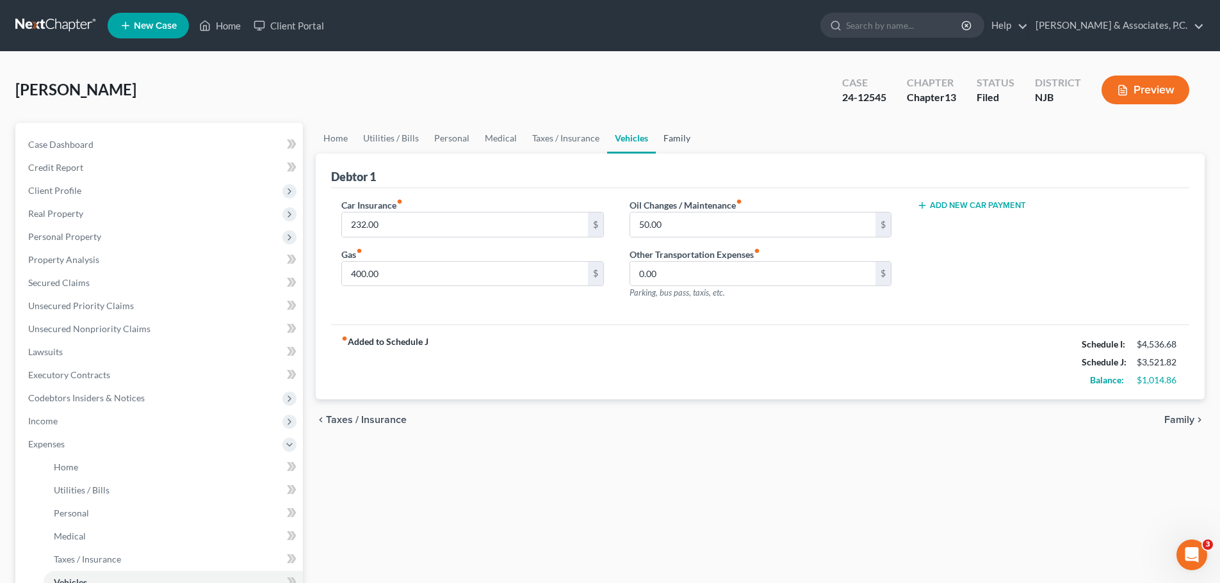
click at [672, 136] on link "Family" at bounding box center [677, 138] width 42 height 31
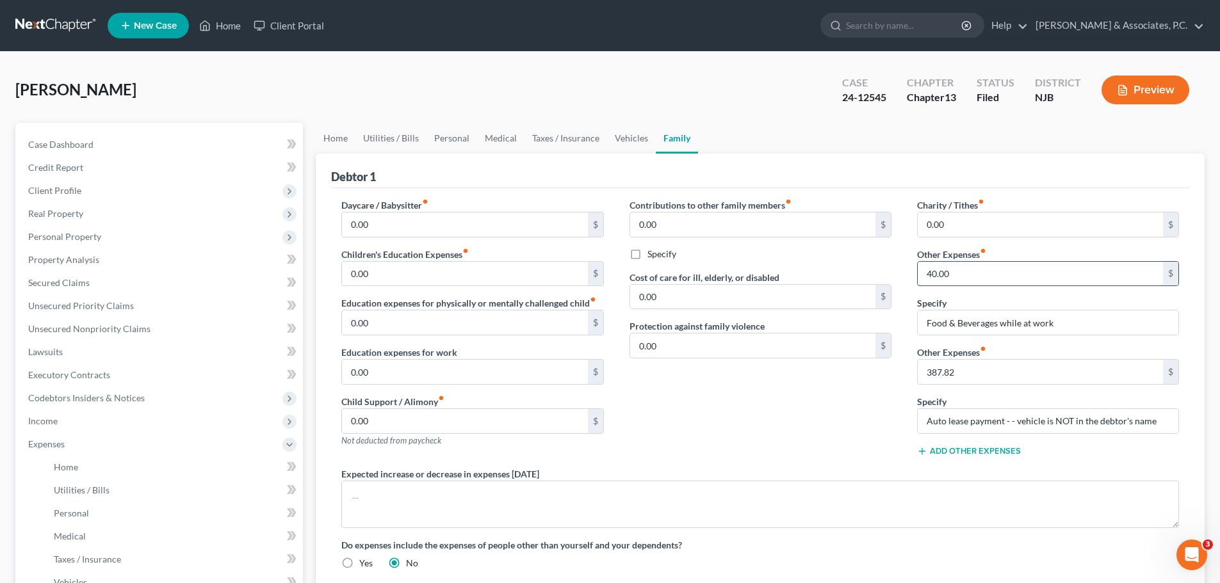
click at [1005, 270] on input "40.00" at bounding box center [1039, 274] width 245 height 24
type input "100.00"
click at [782, 401] on div "Contributions to other family members fiber_manual_record 0.00 $ Specify Cost o…" at bounding box center [760, 332] width 287 height 269
click at [341, 138] on link "Home" at bounding box center [336, 138] width 40 height 31
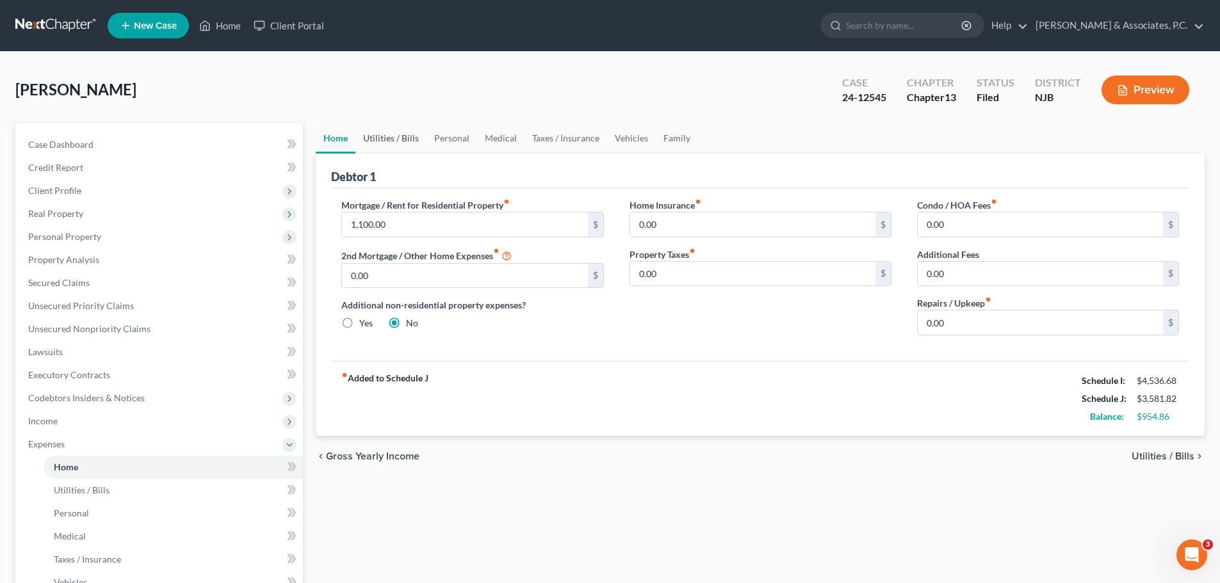
click at [413, 140] on link "Utilities / Bills" at bounding box center [390, 138] width 71 height 31
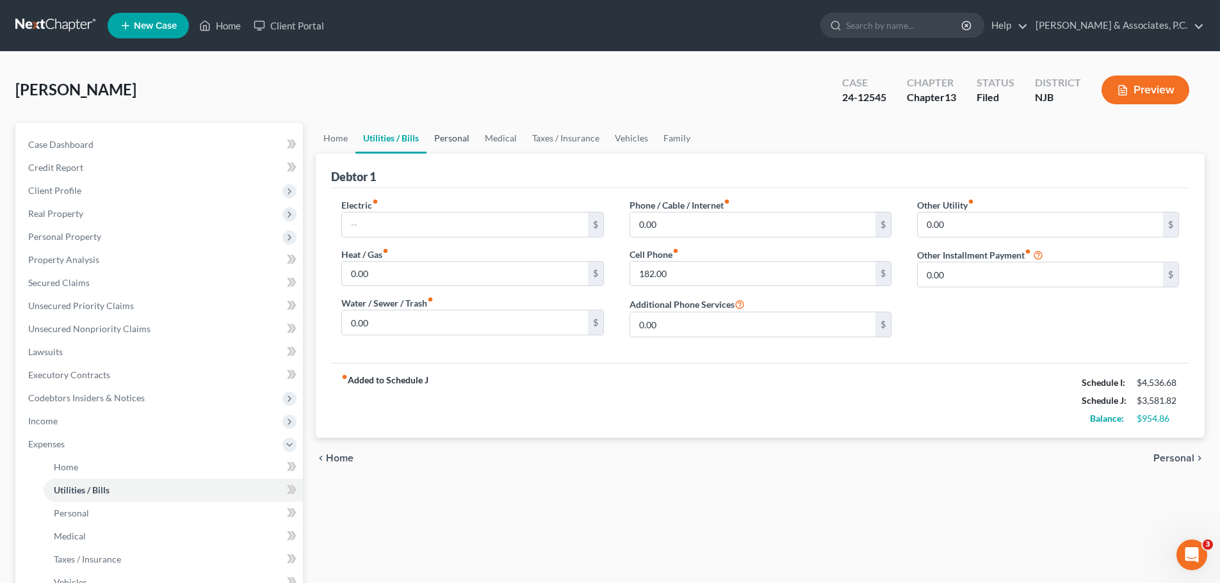
click at [460, 140] on link "Personal" at bounding box center [451, 138] width 51 height 31
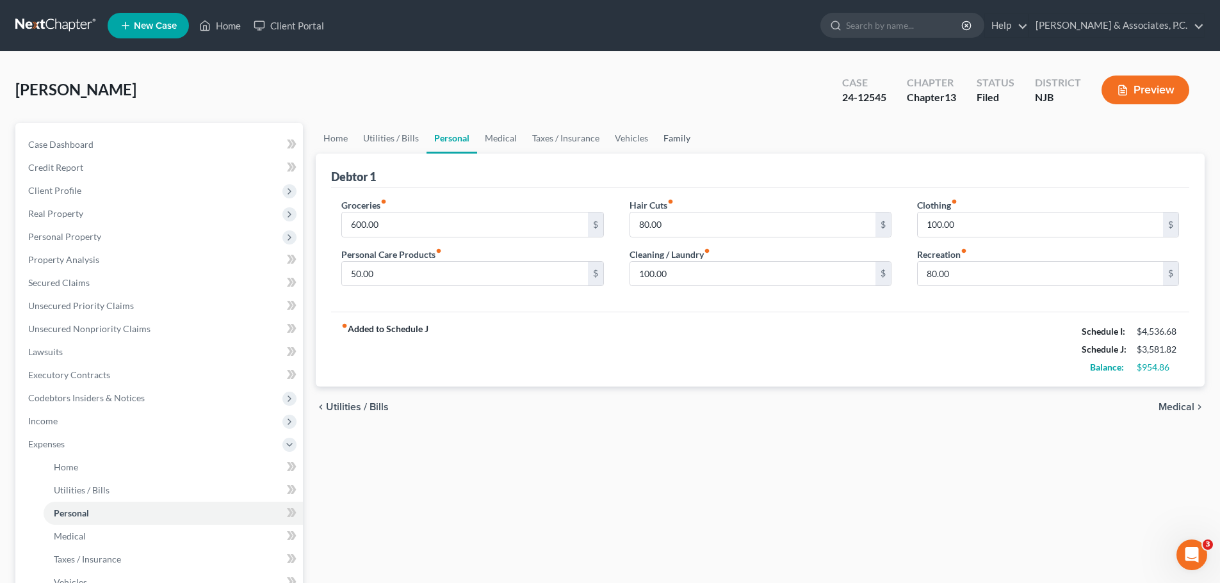
click at [668, 138] on link "Family" at bounding box center [677, 138] width 42 height 31
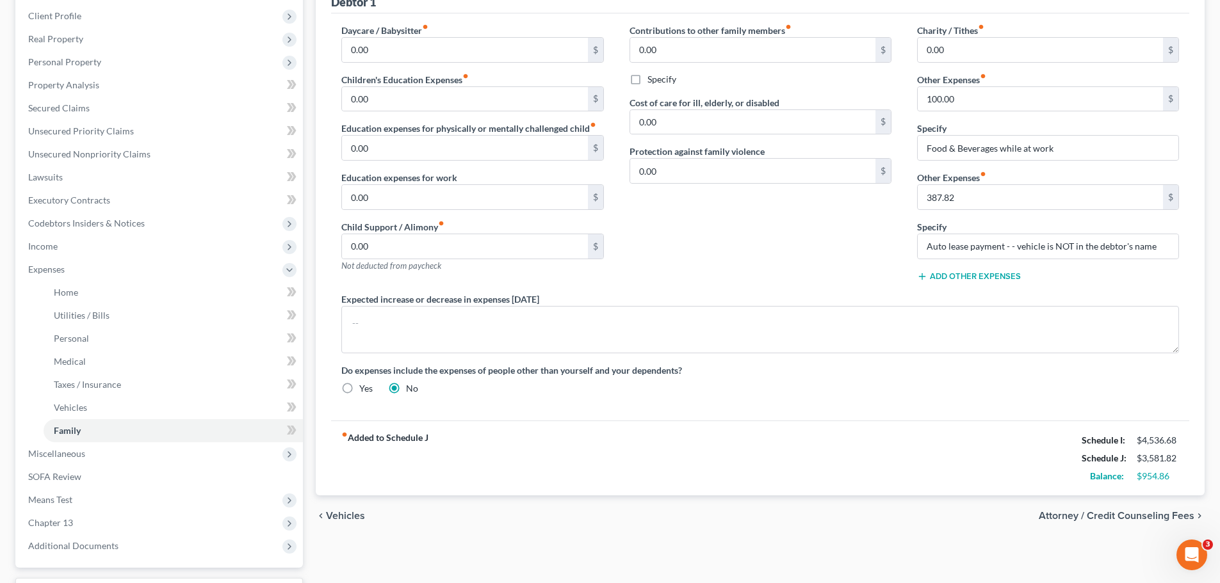
scroll to position [192, 0]
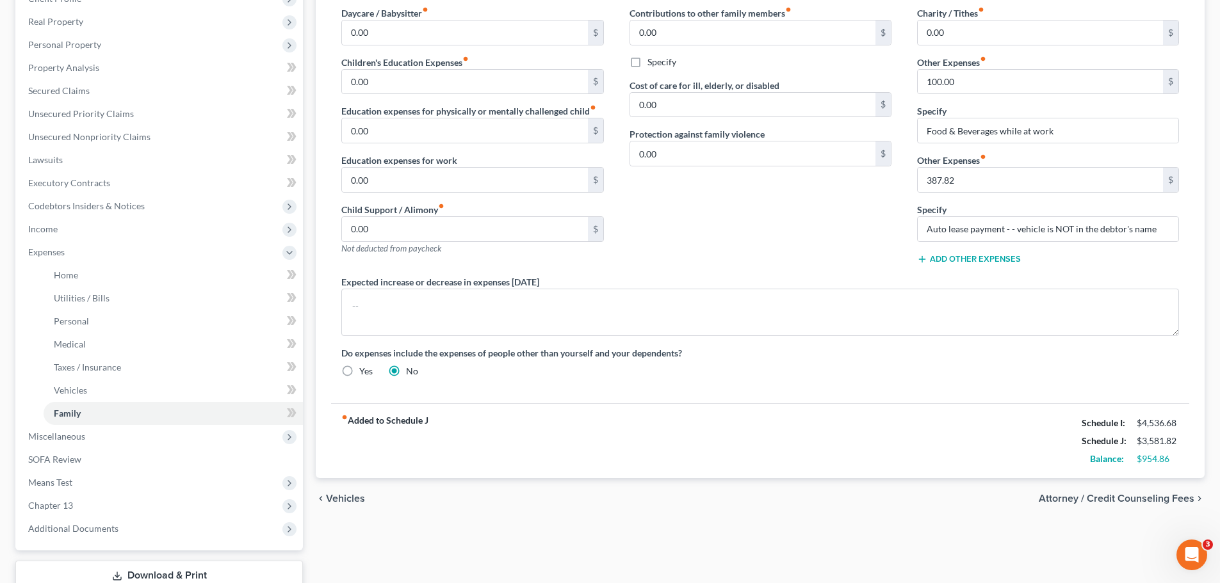
click at [984, 262] on button "Add Other Expenses" at bounding box center [969, 259] width 104 height 10
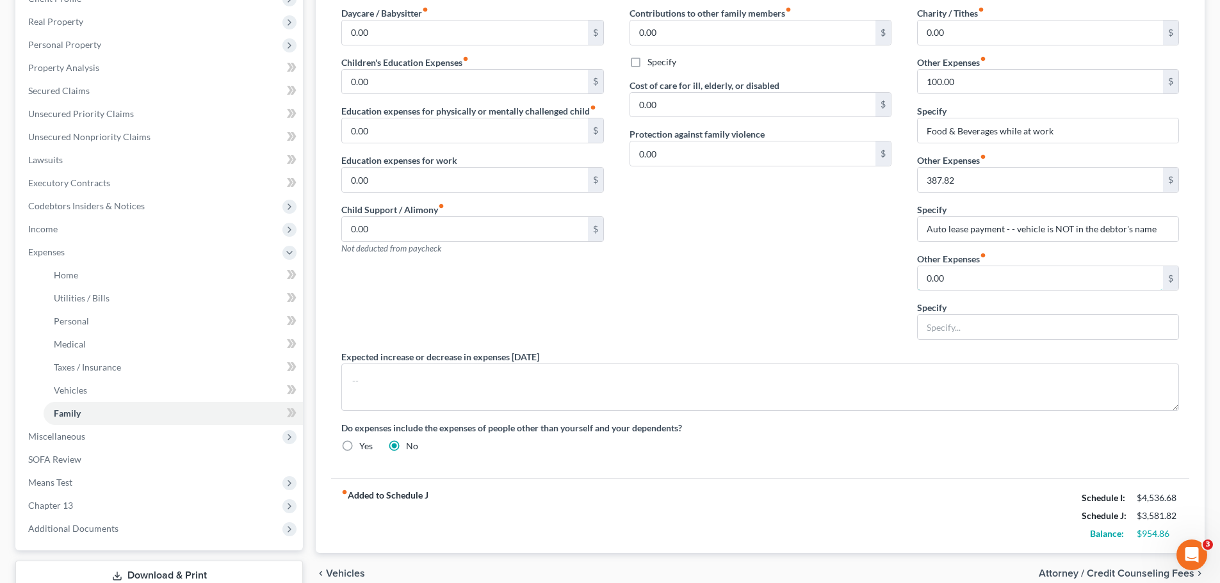
drag, startPoint x: 976, startPoint y: 277, endPoint x: 942, endPoint y: 294, distance: 38.1
click at [976, 278] on input "0.00" at bounding box center [1039, 278] width 245 height 24
type input "400.00"
type input "Student Loans"
drag, startPoint x: 672, startPoint y: 282, endPoint x: 704, endPoint y: 278, distance: 32.3
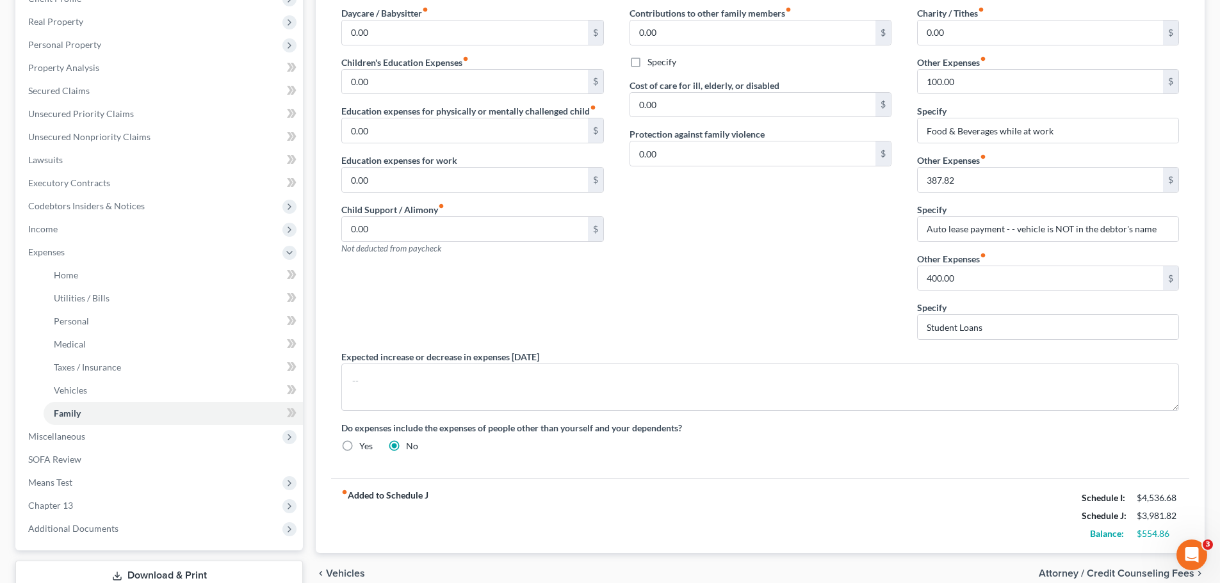
click at [673, 282] on div "Contributions to other family members fiber_manual_record 0.00 $ Specify Cost o…" at bounding box center [760, 178] width 287 height 344
click at [716, 238] on div "Contributions to other family members fiber_manual_record 0.00 $ Specify Cost o…" at bounding box center [760, 178] width 287 height 344
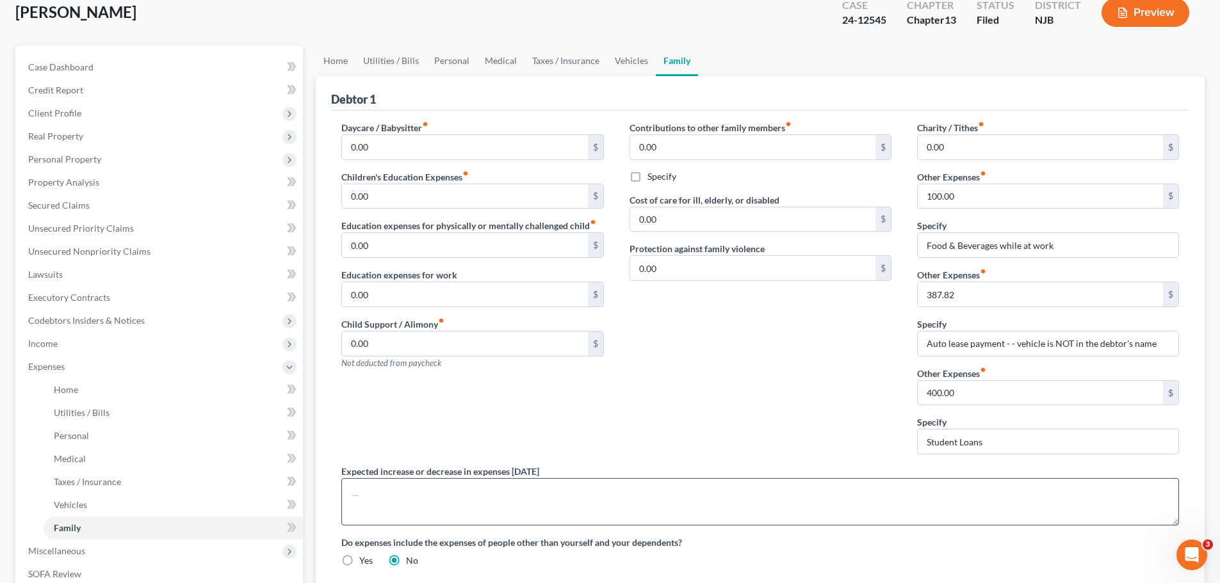
scroll to position [256, 0]
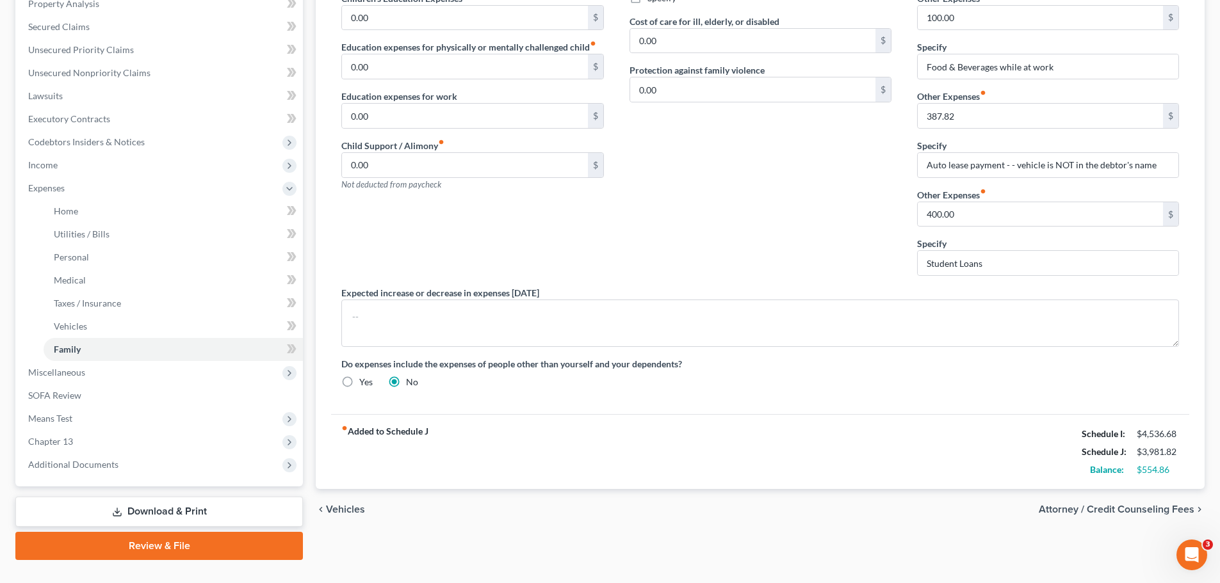
click at [828, 380] on div "Do expenses include the expenses of people other than yourself and your depende…" at bounding box center [759, 372] width 863 height 31
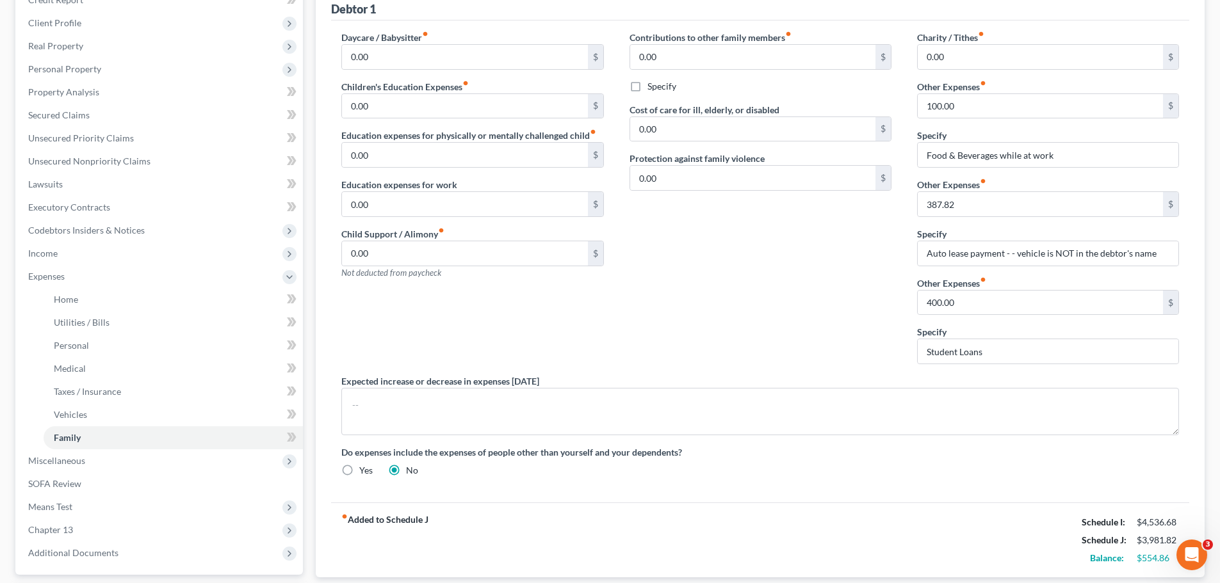
scroll to position [0, 0]
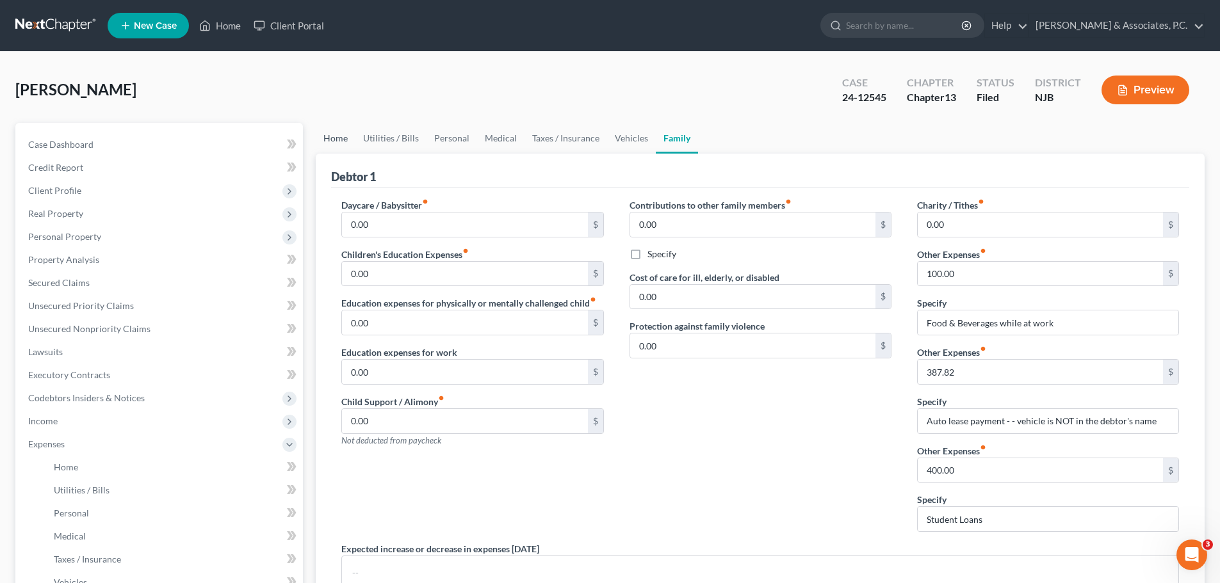
click at [328, 138] on link "Home" at bounding box center [336, 138] width 40 height 31
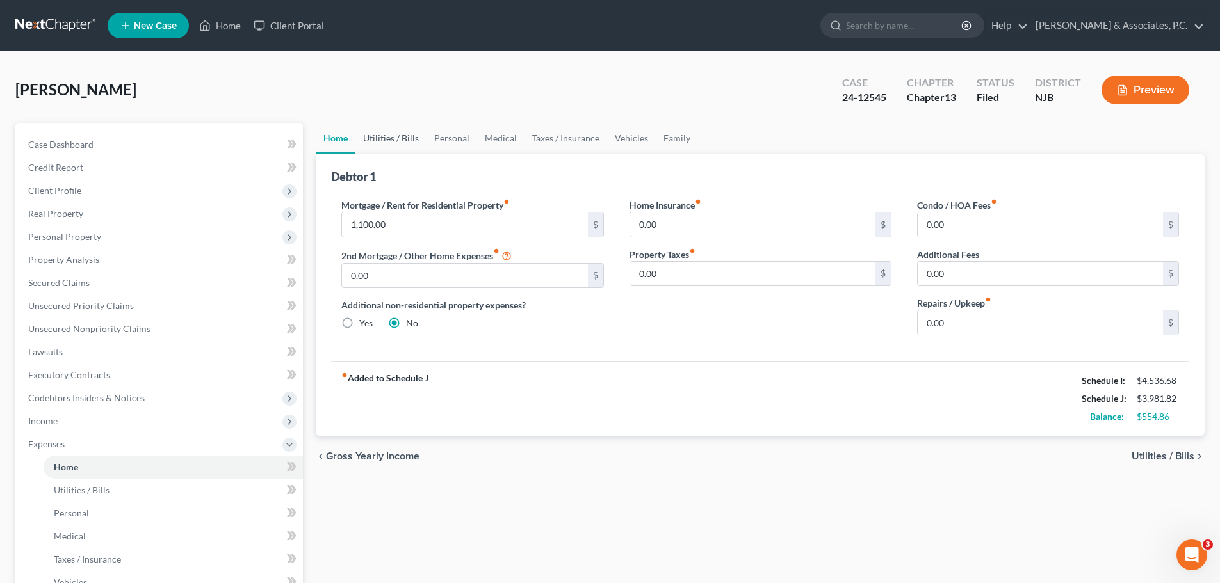
click at [400, 145] on link "Utilities / Bills" at bounding box center [390, 138] width 71 height 31
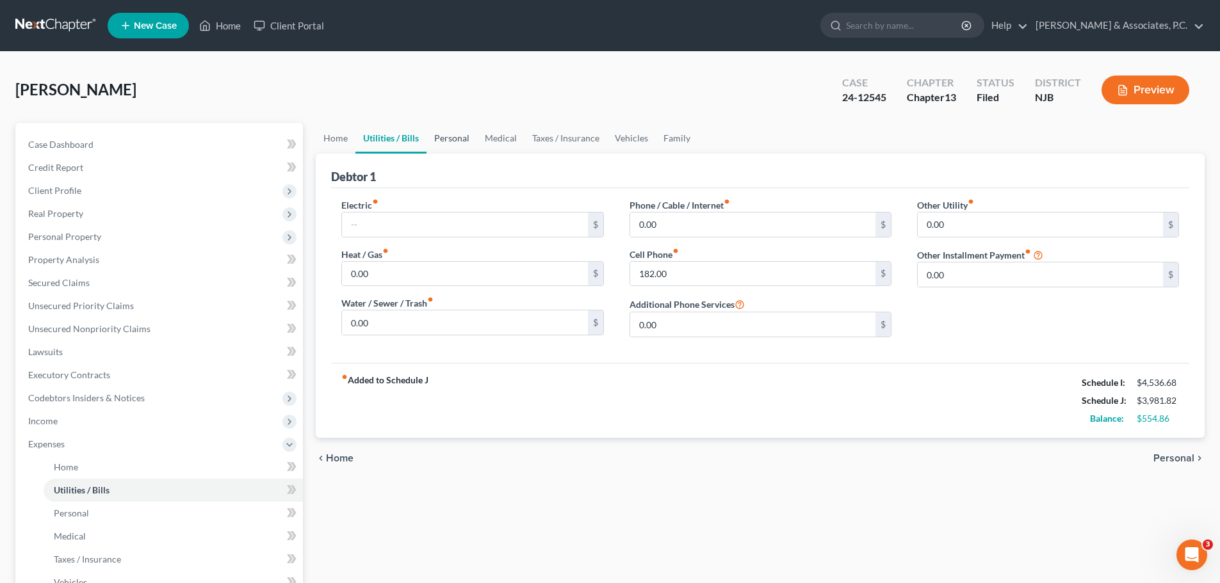
click at [453, 140] on link "Personal" at bounding box center [451, 138] width 51 height 31
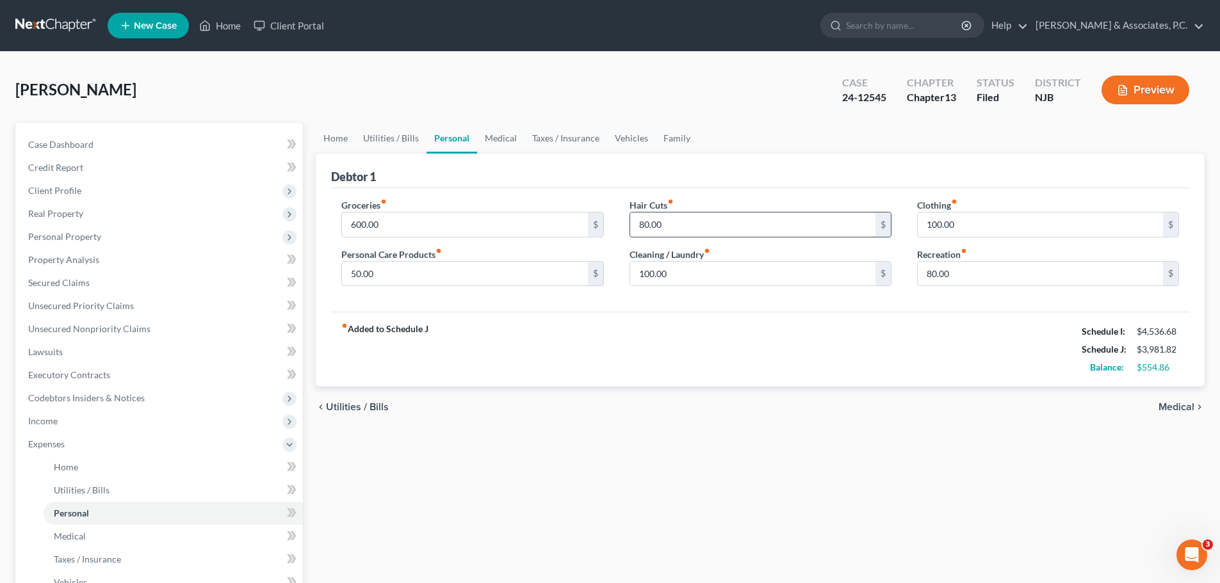
click at [690, 216] on input "80.00" at bounding box center [752, 225] width 245 height 24
click at [987, 277] on input "80.00" at bounding box center [1039, 274] width 245 height 24
click at [995, 225] on input "100.00" at bounding box center [1039, 225] width 245 height 24
click at [979, 270] on input "80.00" at bounding box center [1039, 274] width 245 height 24
click at [974, 223] on input "100.00" at bounding box center [1039, 225] width 245 height 24
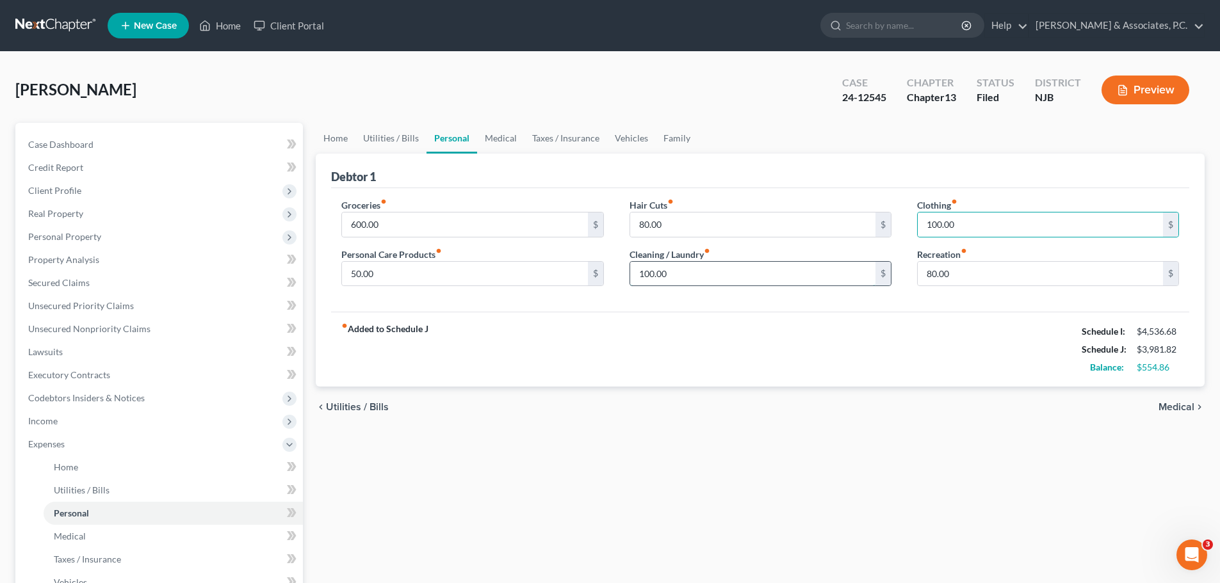
click at [717, 274] on input "100.00" at bounding box center [752, 274] width 245 height 24
click at [754, 271] on input "100.00" at bounding box center [752, 274] width 245 height 24
click at [985, 219] on input "100.00" at bounding box center [1039, 225] width 245 height 24
click at [739, 277] on input "100.00" at bounding box center [752, 274] width 245 height 24
click at [987, 223] on input "100.00" at bounding box center [1039, 225] width 245 height 24
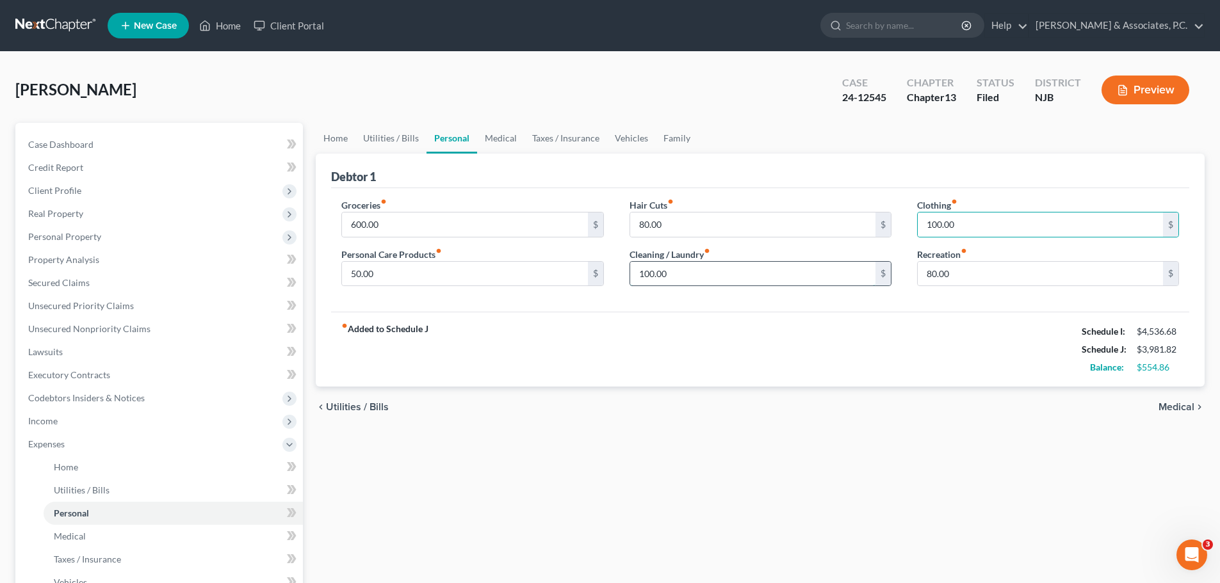
click at [718, 273] on input "100.00" at bounding box center [752, 274] width 245 height 24
click at [436, 266] on input "50.00" at bounding box center [464, 274] width 245 height 24
click at [711, 332] on div "fiber_manual_record Added to Schedule J Schedule I: $4,536.68 Schedule J: $3,98…" at bounding box center [760, 349] width 858 height 75
click at [713, 276] on input "100.00" at bounding box center [752, 274] width 245 height 24
type input "75.00"
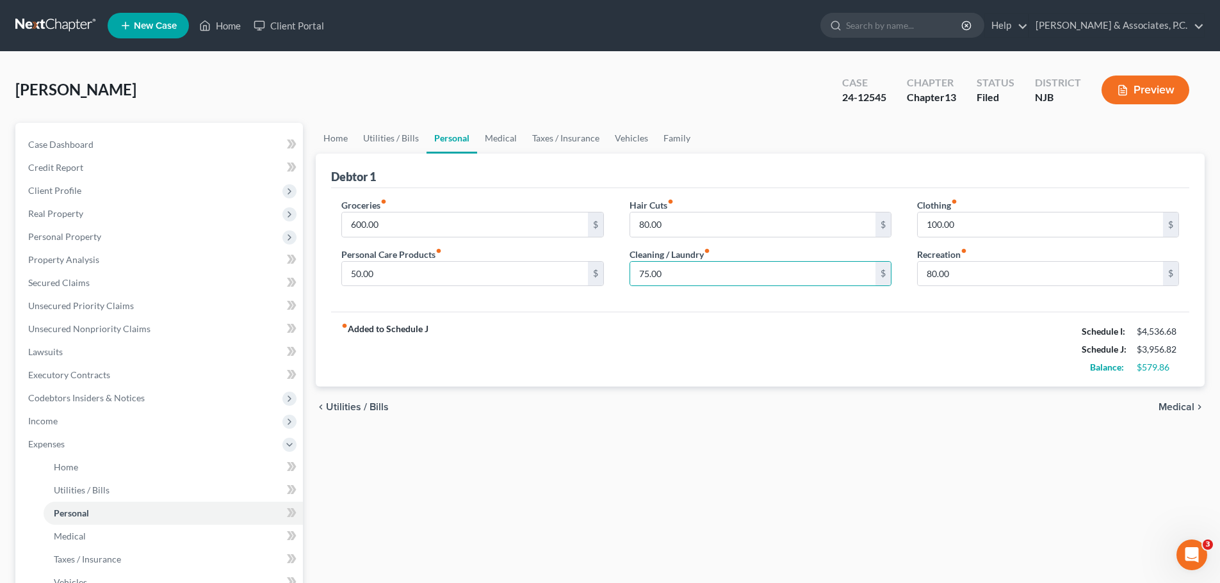
click at [688, 308] on div "Groceries fiber_manual_record 600.00 $ Personal Care Products fiber_manual_reco…" at bounding box center [760, 250] width 858 height 124
click at [681, 270] on input "75.00" at bounding box center [752, 274] width 245 height 24
type input "6"
type input "70.00"
click at [411, 266] on input "50.00" at bounding box center [464, 274] width 245 height 24
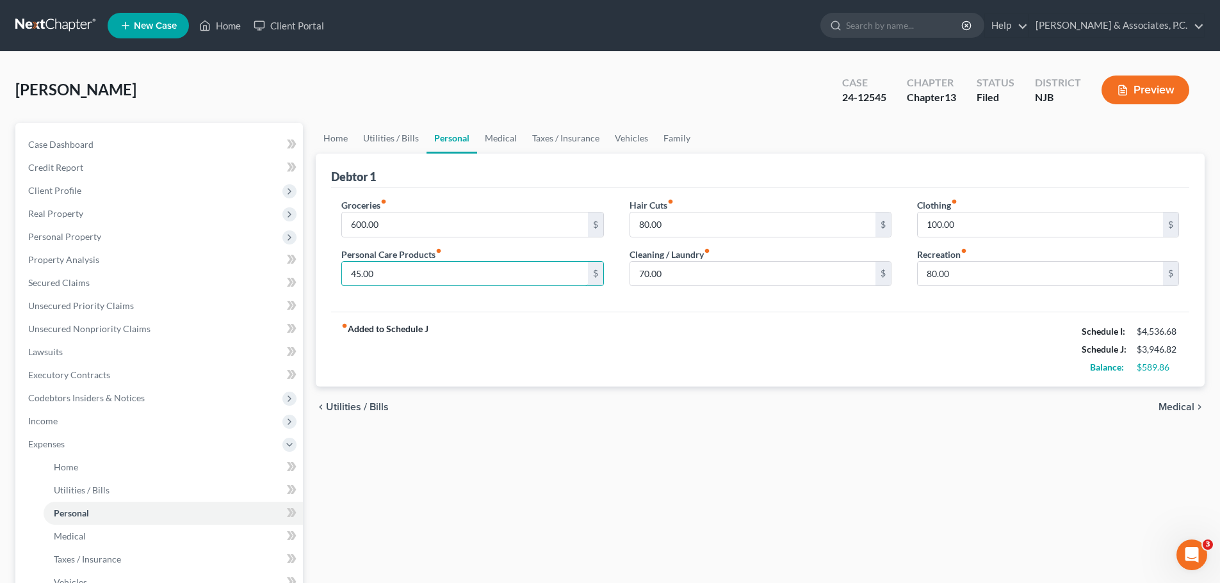
type input "45.00"
drag, startPoint x: 561, startPoint y: 335, endPoint x: 563, endPoint y: 341, distance: 6.9
click at [561, 336] on div "fiber_manual_record Added to Schedule J Schedule I: $4,536.68 Schedule J: $3,94…" at bounding box center [760, 349] width 858 height 75
click at [518, 135] on link "Medical" at bounding box center [500, 138] width 47 height 31
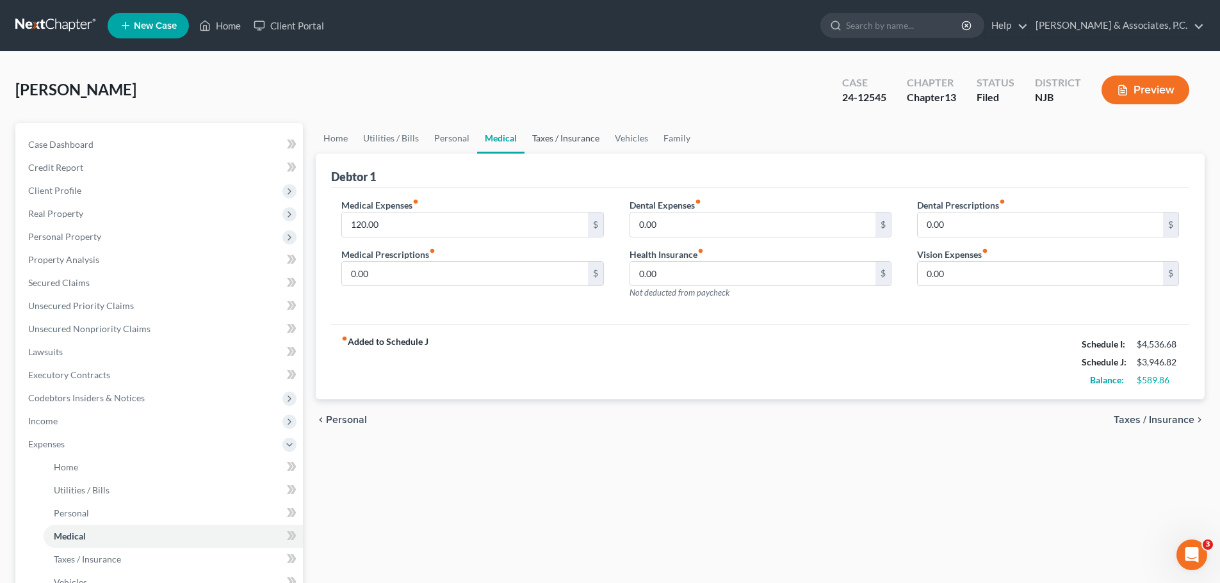
drag, startPoint x: 560, startPoint y: 133, endPoint x: 554, endPoint y: 138, distance: 7.7
click at [560, 133] on link "Taxes / Insurance" at bounding box center [565, 138] width 83 height 31
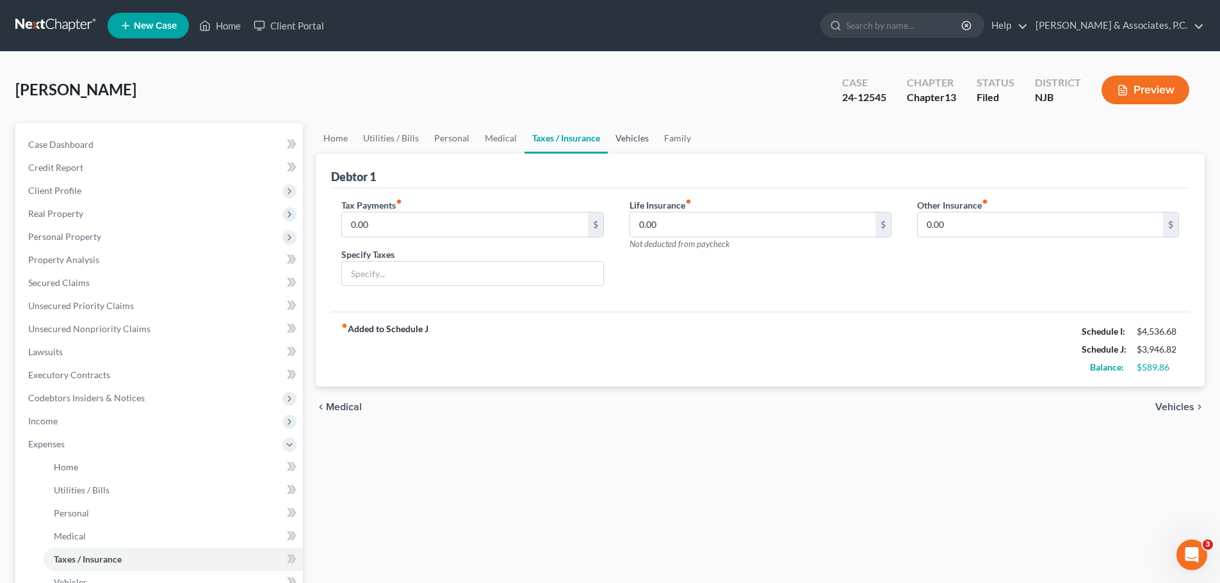
click at [629, 142] on link "Vehicles" at bounding box center [632, 138] width 49 height 31
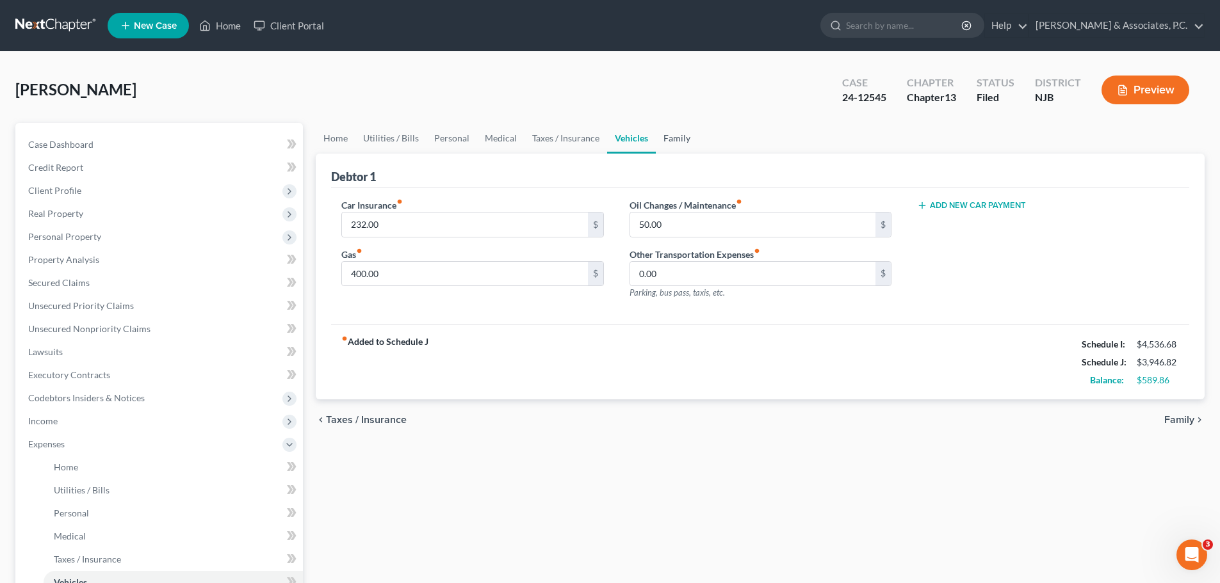
click at [668, 138] on link "Family" at bounding box center [677, 138] width 42 height 31
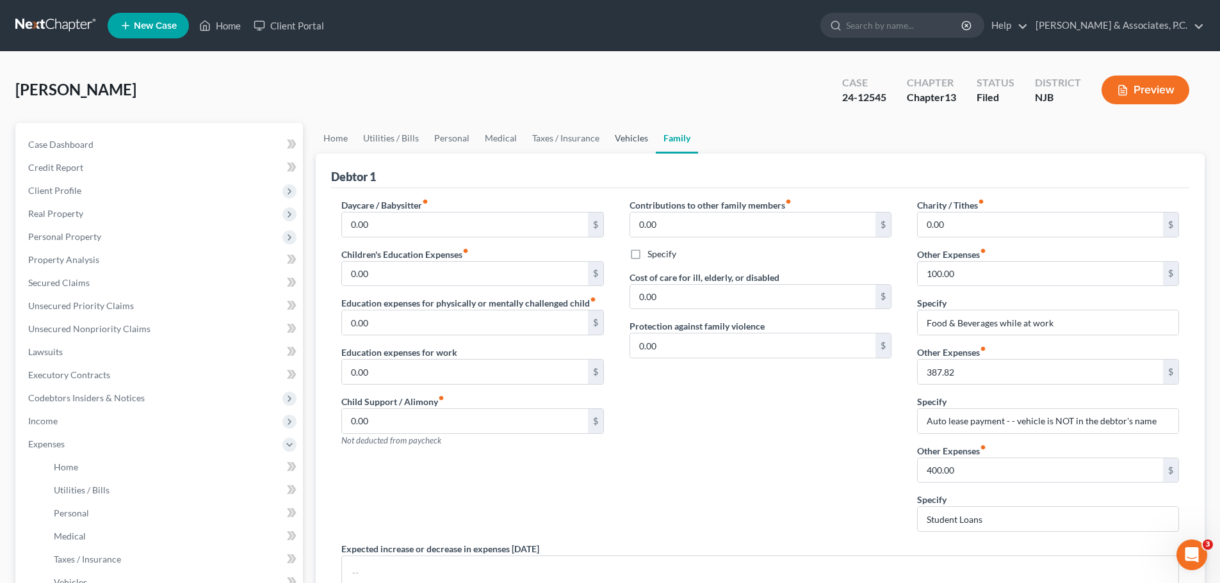
click at [627, 140] on link "Vehicles" at bounding box center [631, 138] width 49 height 31
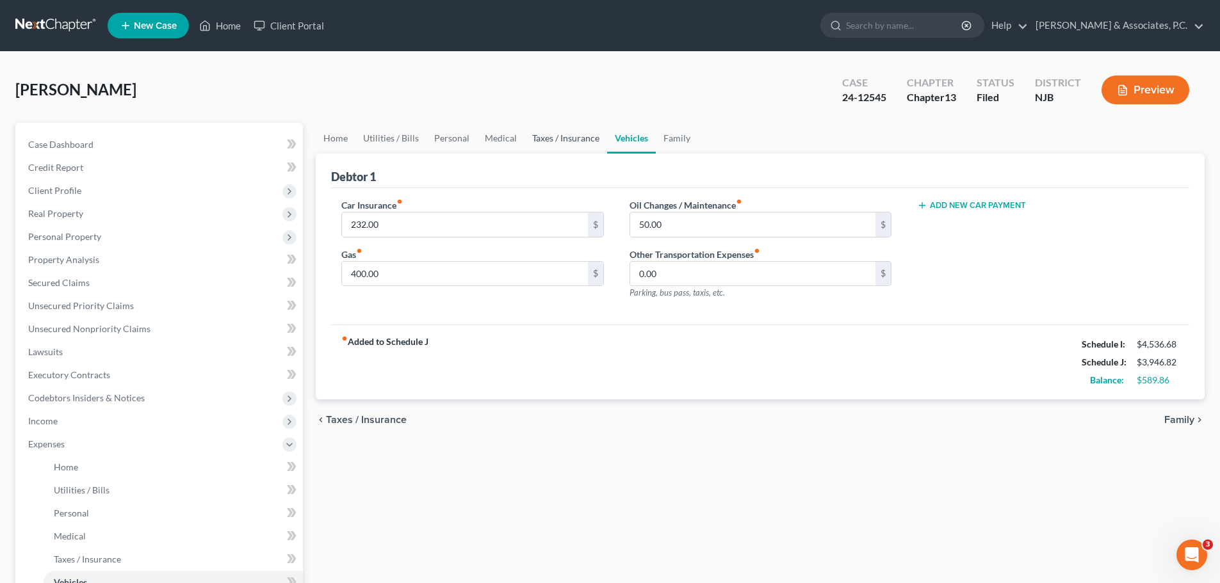
click at [533, 138] on link "Taxes / Insurance" at bounding box center [565, 138] width 83 height 31
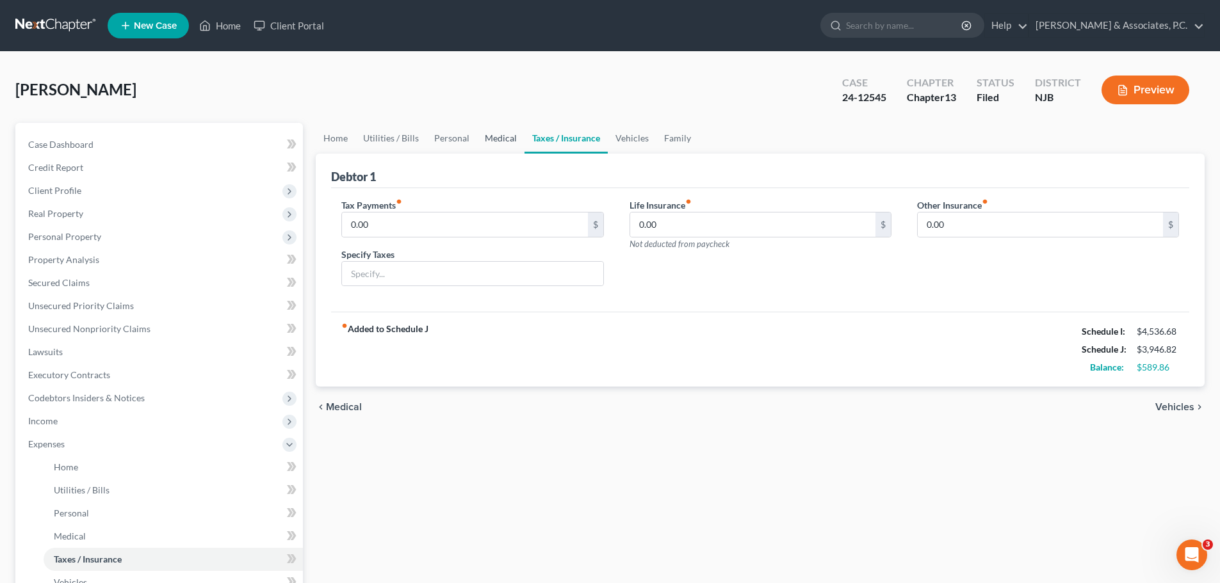
click at [501, 139] on link "Medical" at bounding box center [500, 138] width 47 height 31
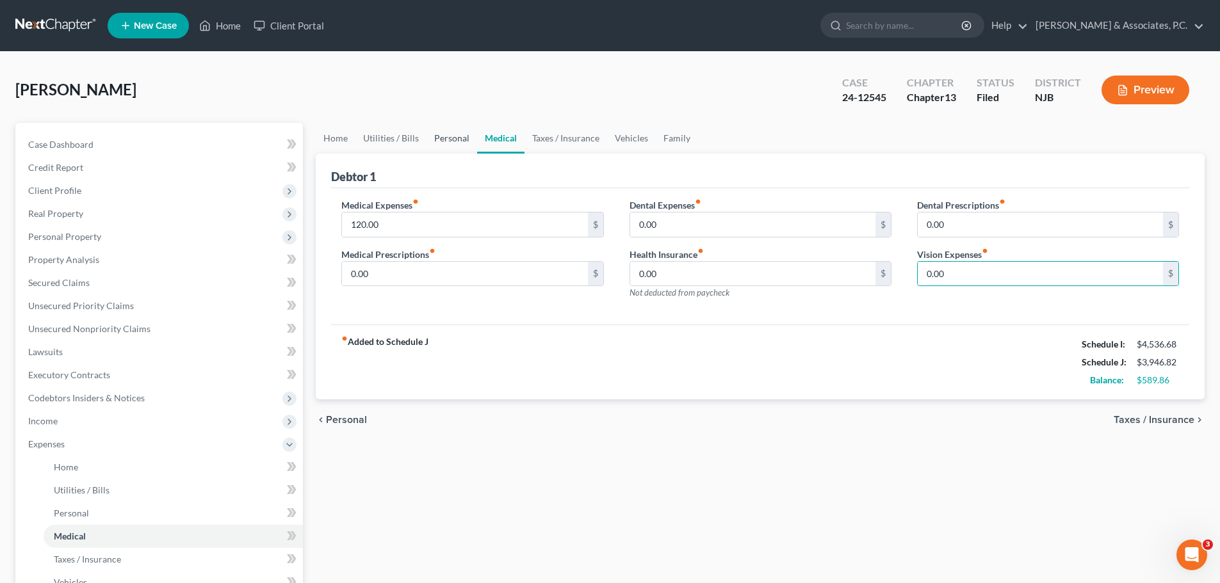
click at [453, 138] on link "Personal" at bounding box center [451, 138] width 51 height 31
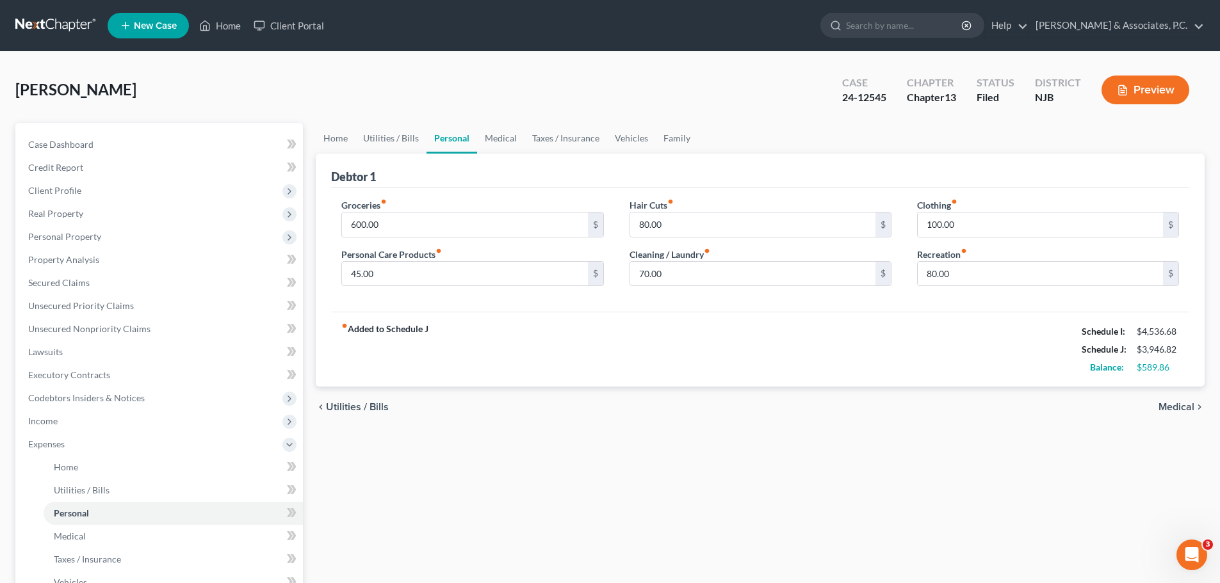
click at [838, 368] on div "fiber_manual_record Added to Schedule J Schedule I: $4,536.68 Schedule J: $3,94…" at bounding box center [760, 349] width 858 height 75
drag, startPoint x: 677, startPoint y: 134, endPoint x: 688, endPoint y: 151, distance: 19.9
click at [677, 134] on link "Family" at bounding box center [677, 138] width 42 height 31
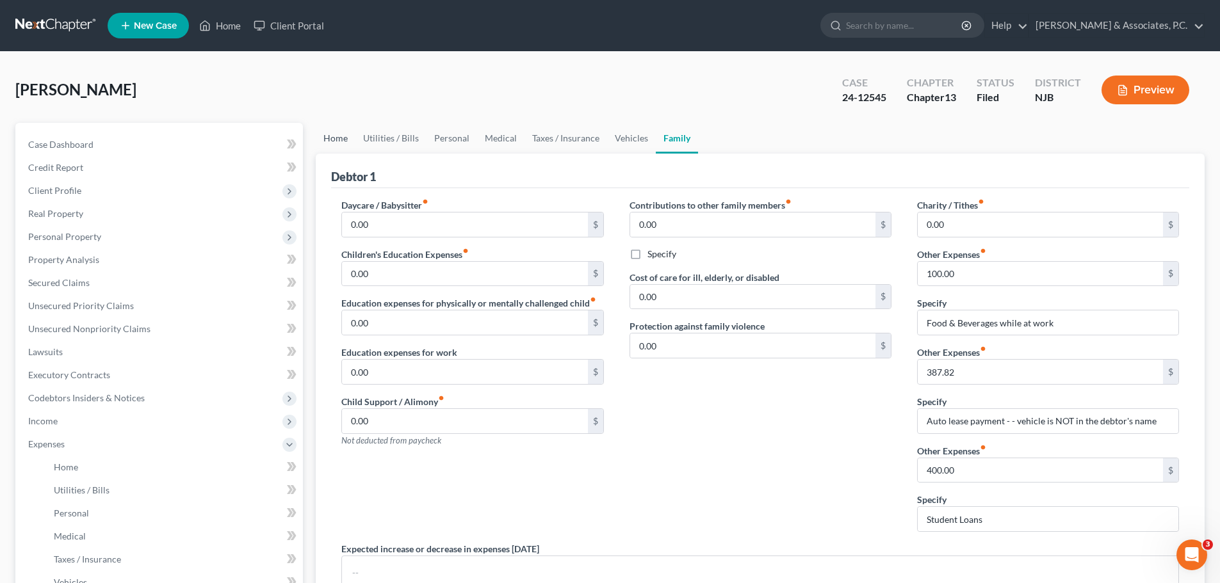
click at [340, 141] on link "Home" at bounding box center [336, 138] width 40 height 31
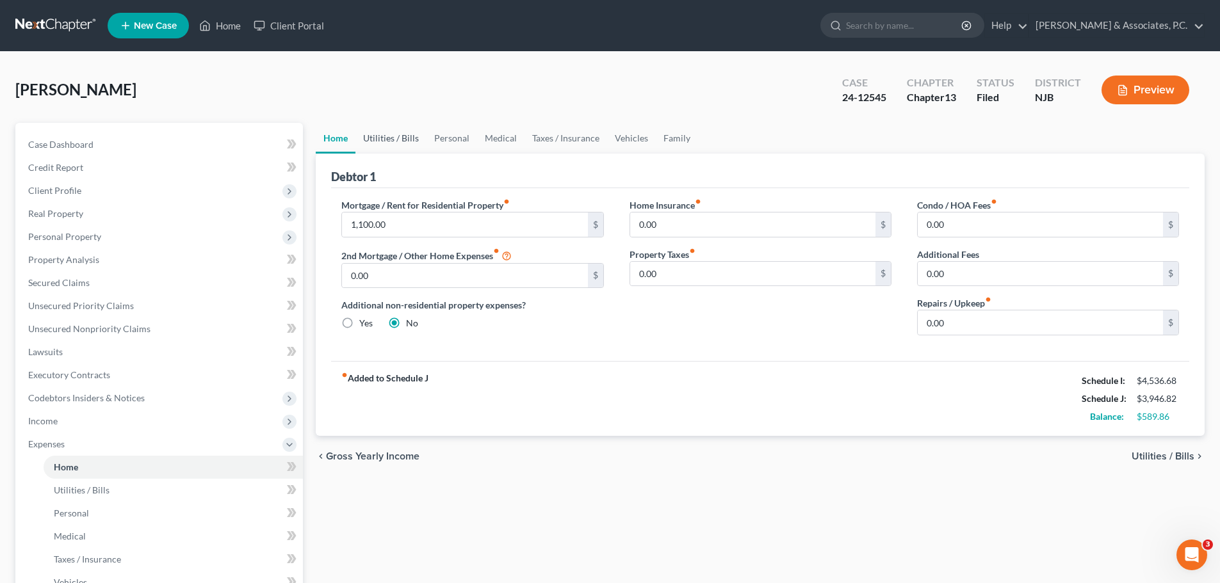
click at [385, 146] on link "Utilities / Bills" at bounding box center [390, 138] width 71 height 31
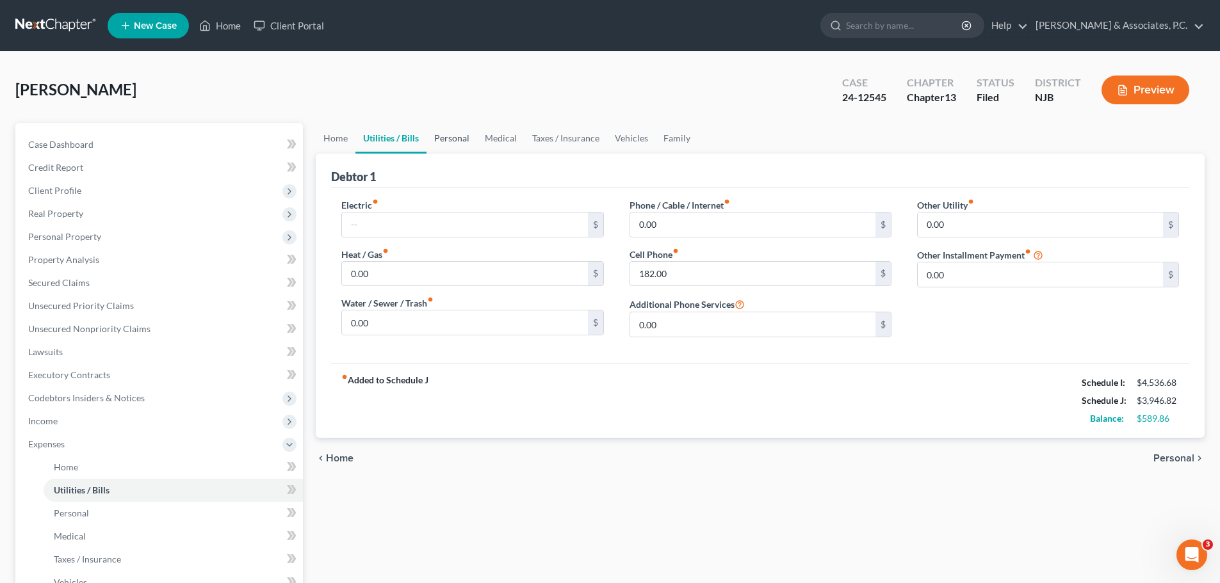
click at [442, 141] on link "Personal" at bounding box center [451, 138] width 51 height 31
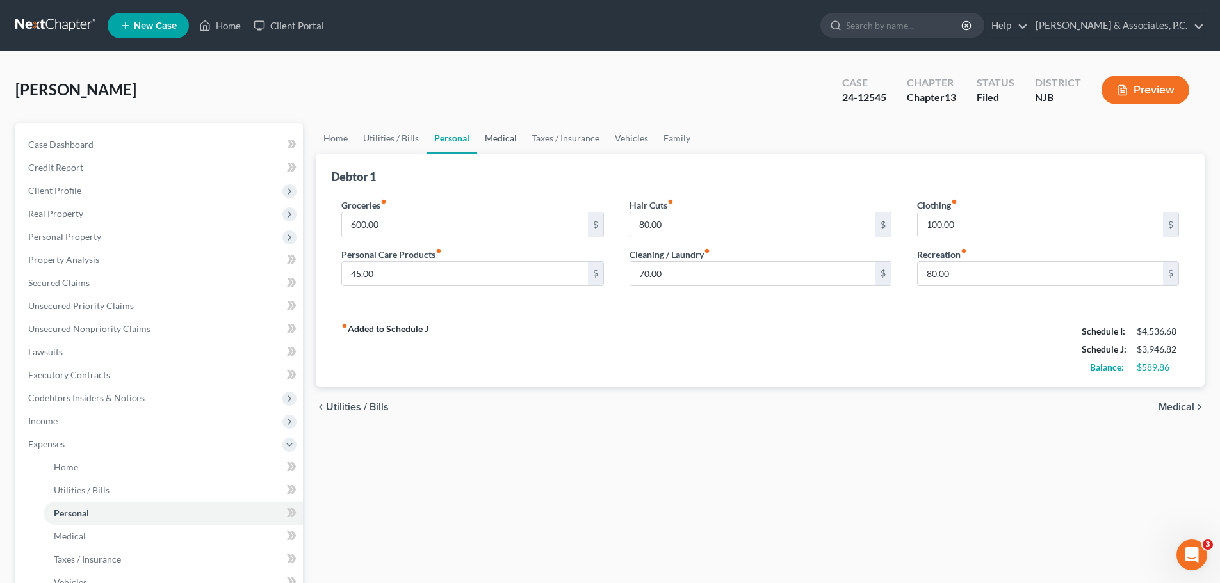
click at [505, 140] on link "Medical" at bounding box center [500, 138] width 47 height 31
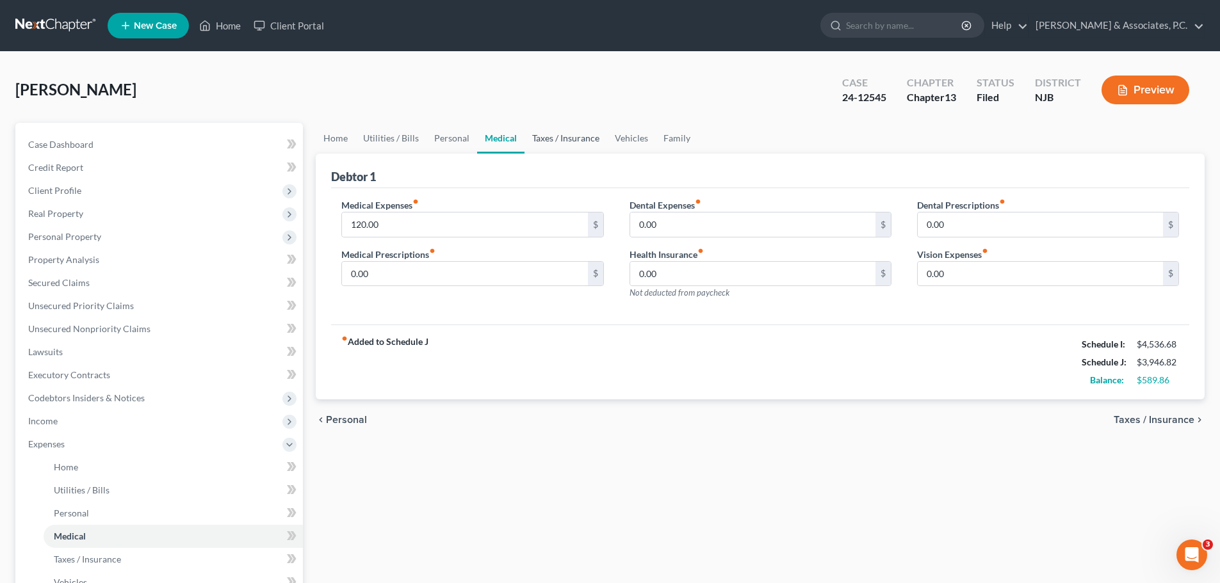
click at [569, 136] on link "Taxes / Insurance" at bounding box center [565, 138] width 83 height 31
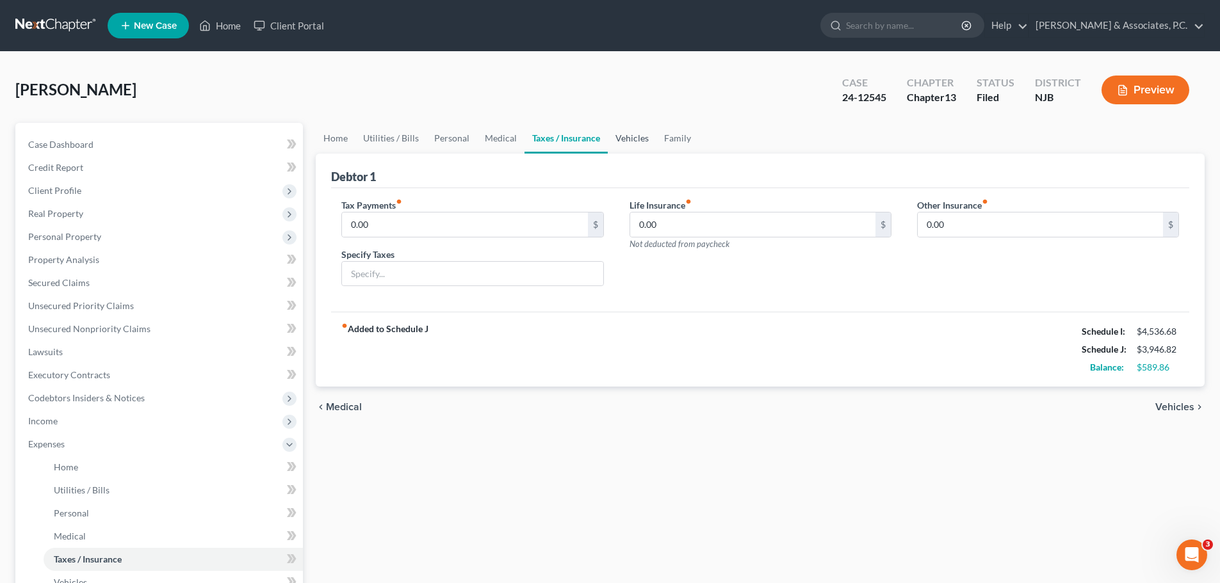
click at [637, 141] on link "Vehicles" at bounding box center [632, 138] width 49 height 31
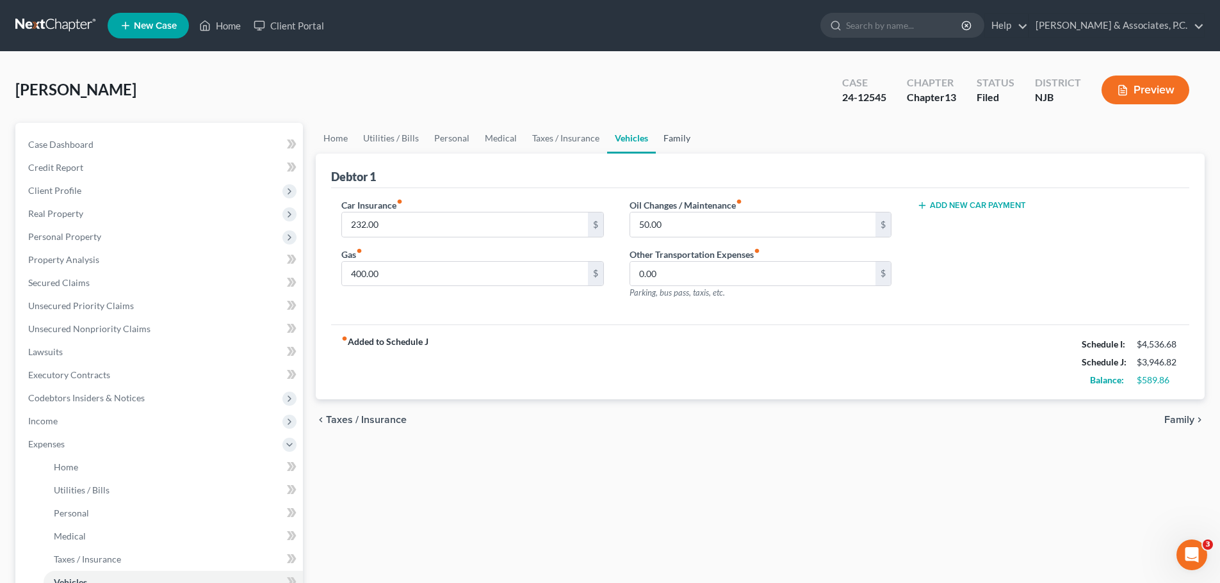
click at [677, 133] on link "Family" at bounding box center [677, 138] width 42 height 31
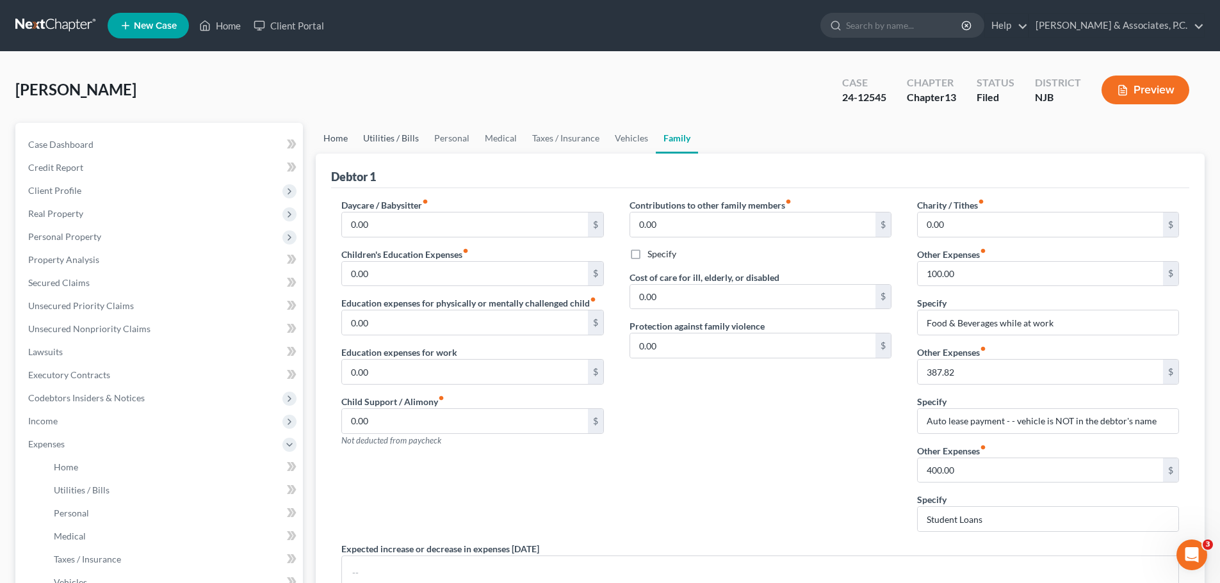
click at [332, 140] on link "Home" at bounding box center [336, 138] width 40 height 31
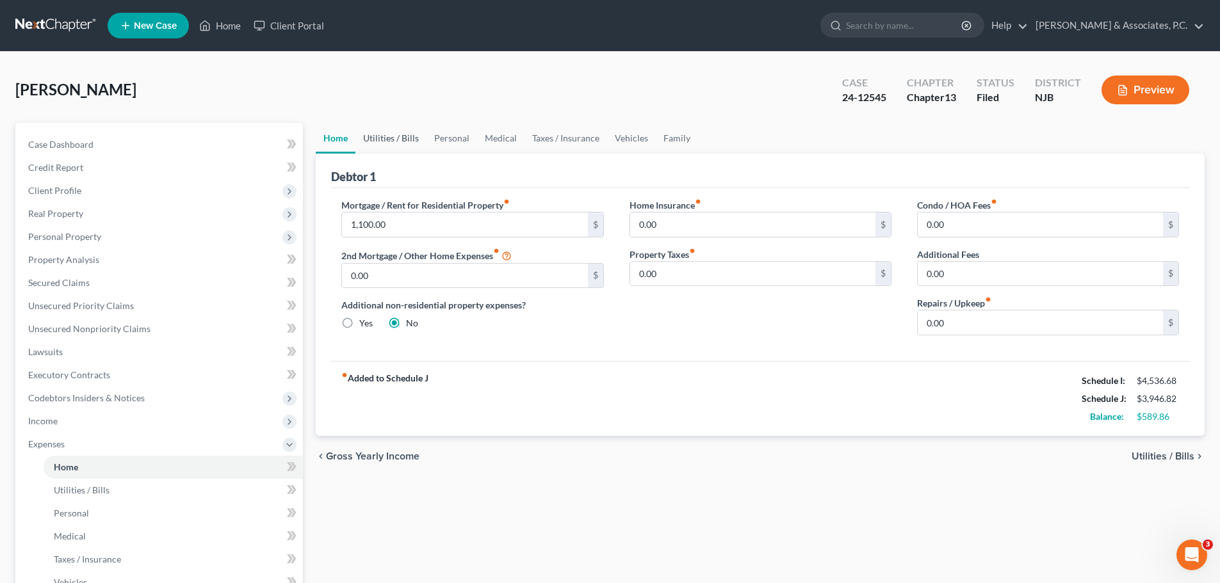
click at [408, 136] on link "Utilities / Bills" at bounding box center [390, 138] width 71 height 31
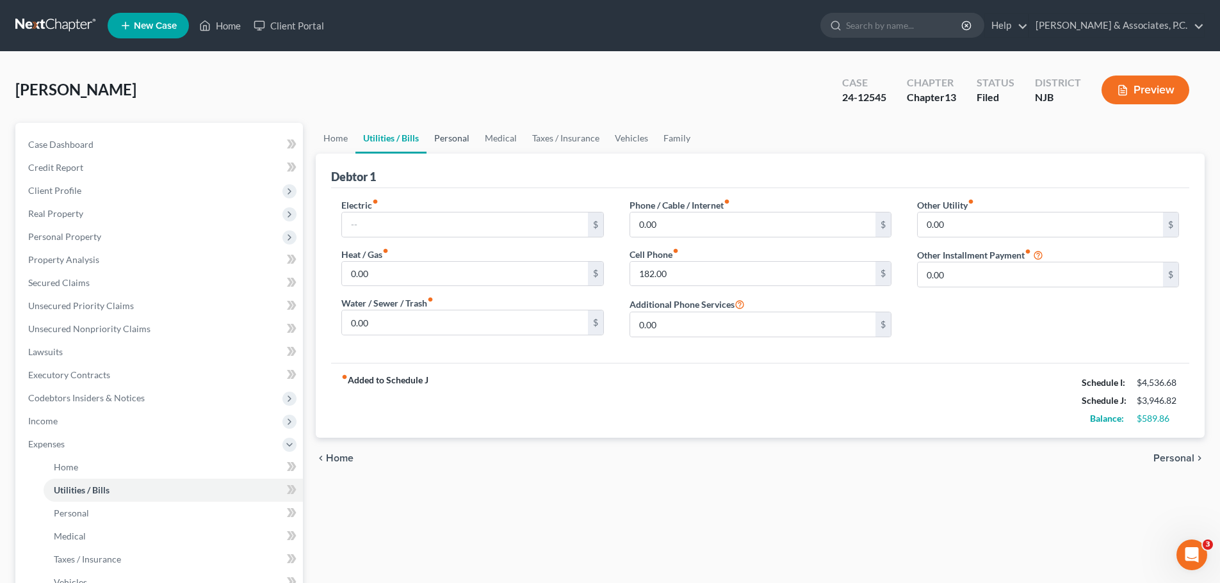
click at [465, 134] on link "Personal" at bounding box center [451, 138] width 51 height 31
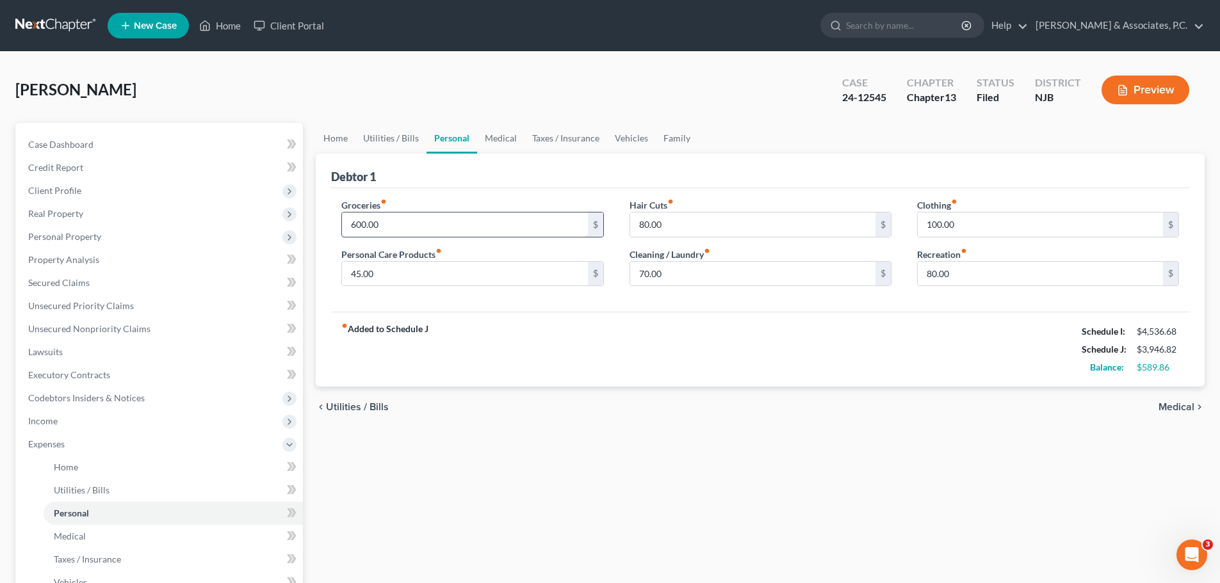
click at [434, 221] on input "600.00" at bounding box center [464, 225] width 245 height 24
drag, startPoint x: 622, startPoint y: 344, endPoint x: 599, endPoint y: 321, distance: 32.6
click at [624, 345] on div "fiber_manual_record Added to Schedule J Schedule I: $4,536.68 Schedule J: $3,94…" at bounding box center [760, 349] width 858 height 75
click at [722, 277] on input "70.00" at bounding box center [752, 274] width 245 height 24
click at [698, 223] on input "80.00" at bounding box center [752, 225] width 245 height 24
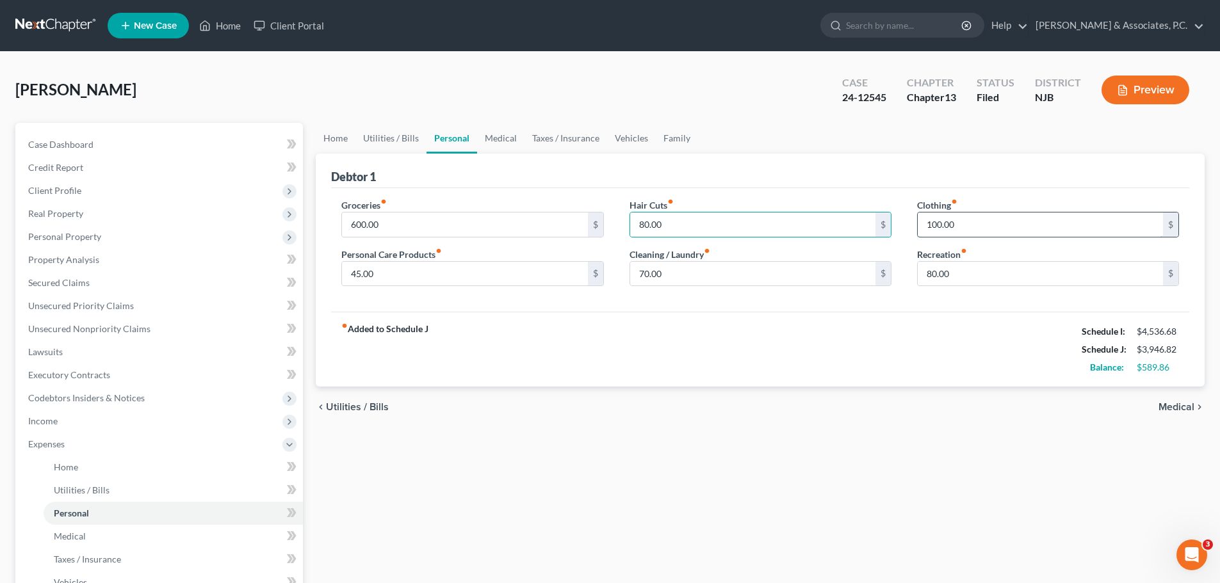
click at [1015, 230] on input "100.00" at bounding box center [1039, 225] width 245 height 24
click at [1008, 259] on div "Recreation fiber_manual_record 80.00 $" at bounding box center [1048, 267] width 262 height 39
click at [419, 223] on input "600.00" at bounding box center [464, 225] width 245 height 24
drag, startPoint x: 505, startPoint y: 138, endPoint x: 495, endPoint y: 149, distance: 14.5
click at [504, 139] on link "Medical" at bounding box center [500, 138] width 47 height 31
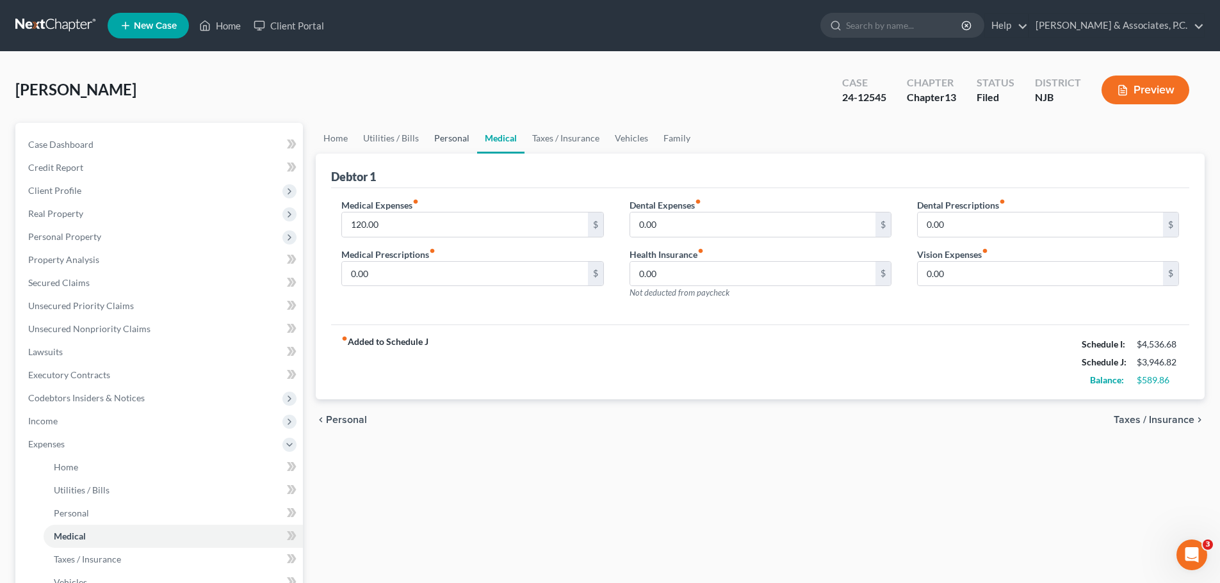
click at [456, 139] on link "Personal" at bounding box center [451, 138] width 51 height 31
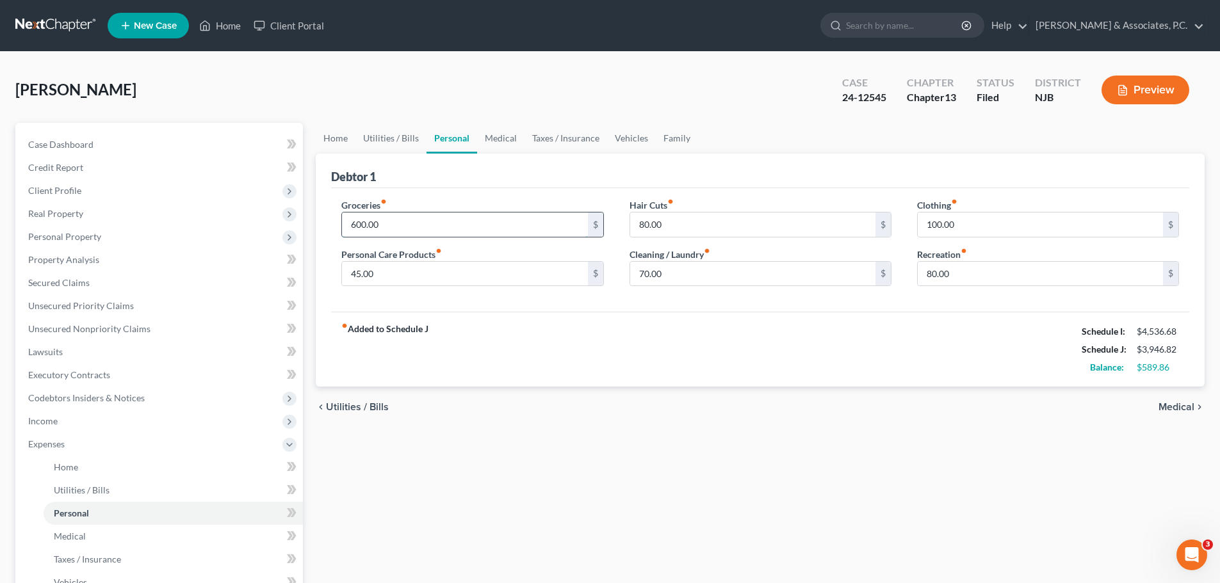
click at [426, 228] on input "600.00" at bounding box center [464, 225] width 245 height 24
click at [597, 319] on div "fiber_manual_record Added to Schedule J Schedule I: $4,536.68 Schedule J: $3,94…" at bounding box center [760, 349] width 858 height 75
click at [497, 142] on link "Medical" at bounding box center [500, 138] width 47 height 31
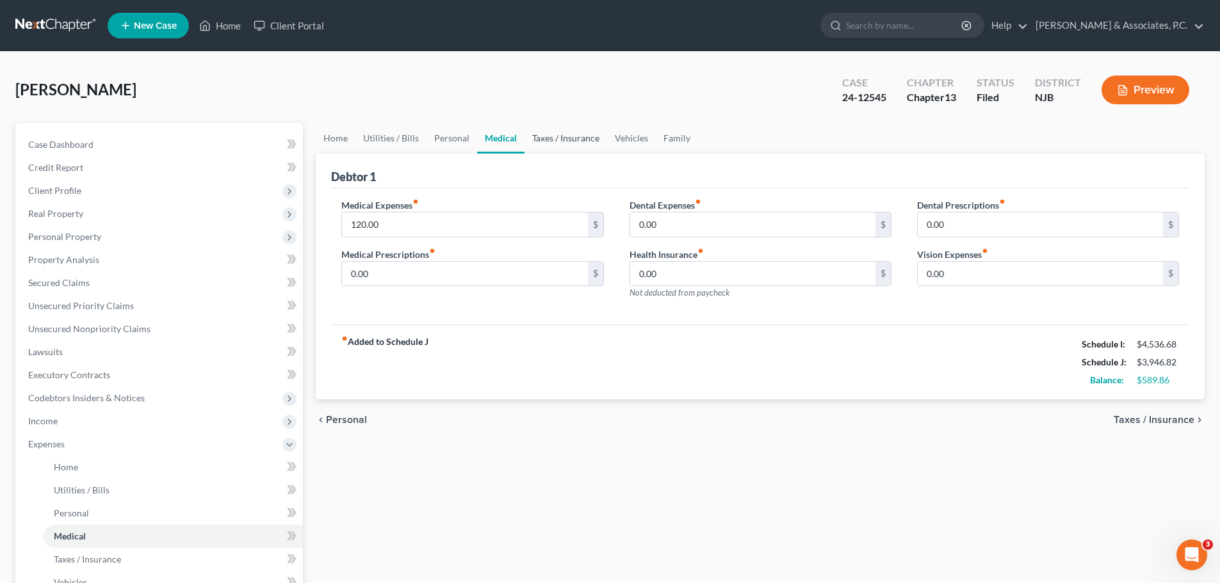
click at [544, 140] on link "Taxes / Insurance" at bounding box center [565, 138] width 83 height 31
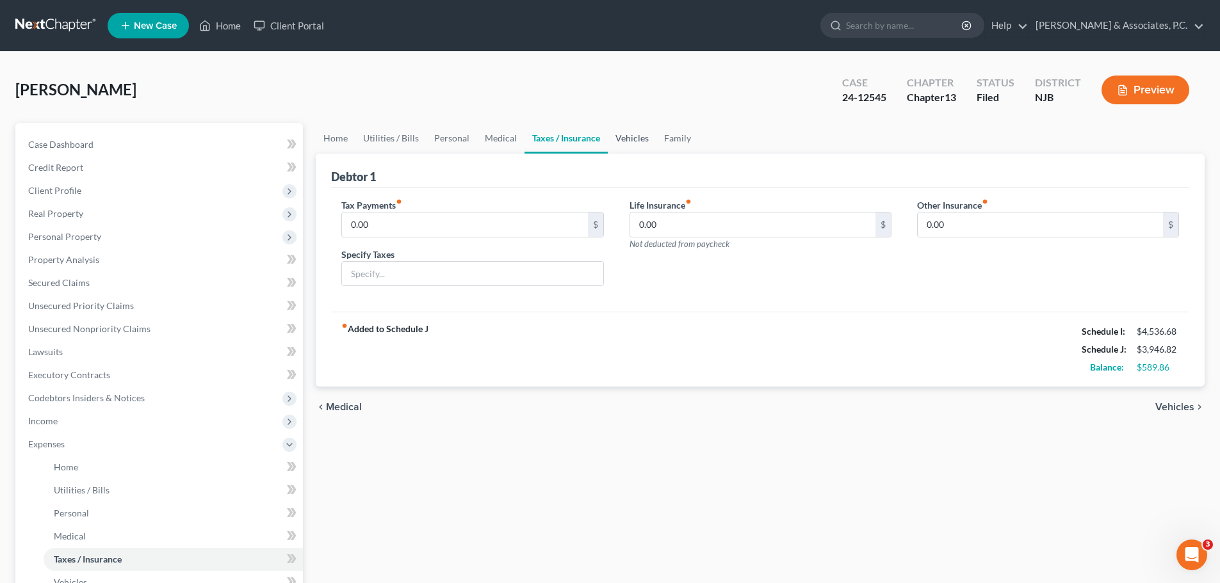
click at [628, 138] on link "Vehicles" at bounding box center [632, 138] width 49 height 31
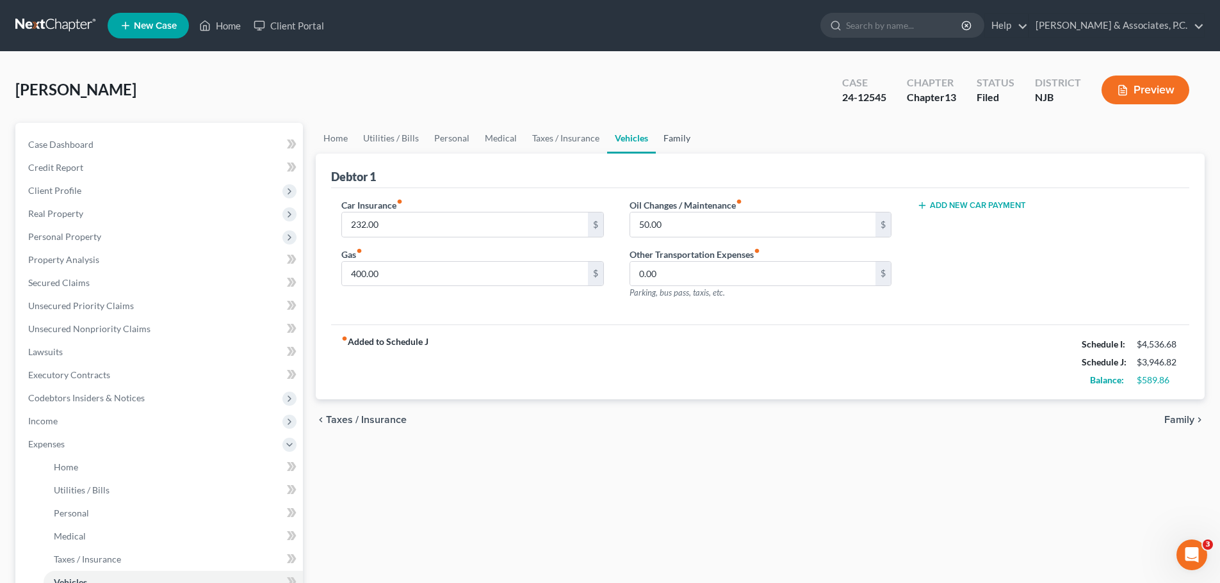
click at [673, 139] on link "Family" at bounding box center [677, 138] width 42 height 31
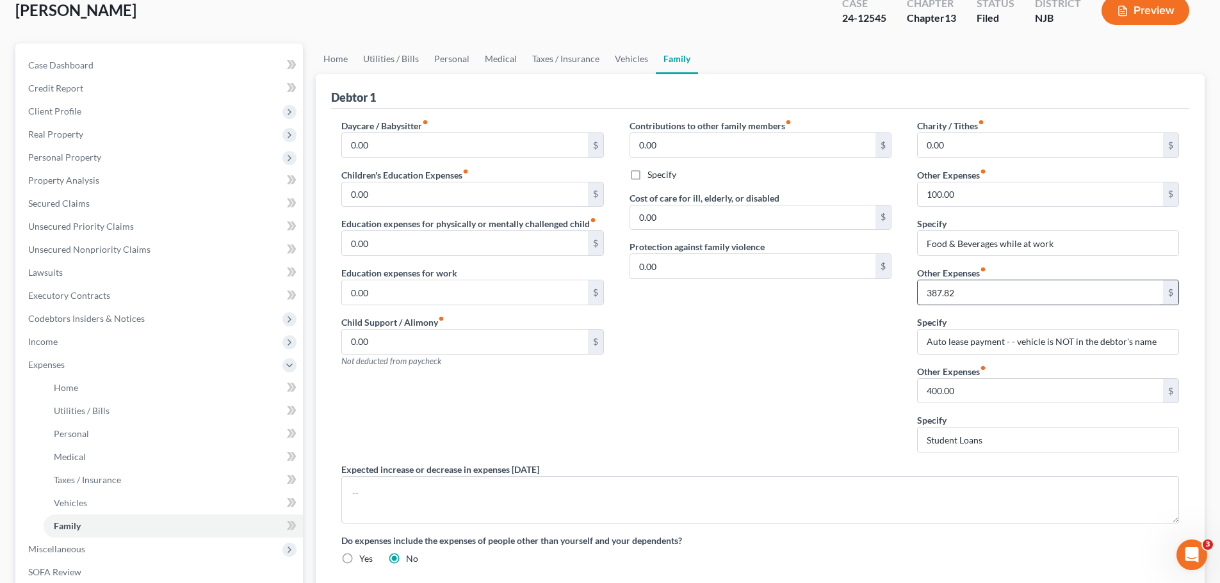
scroll to position [64, 0]
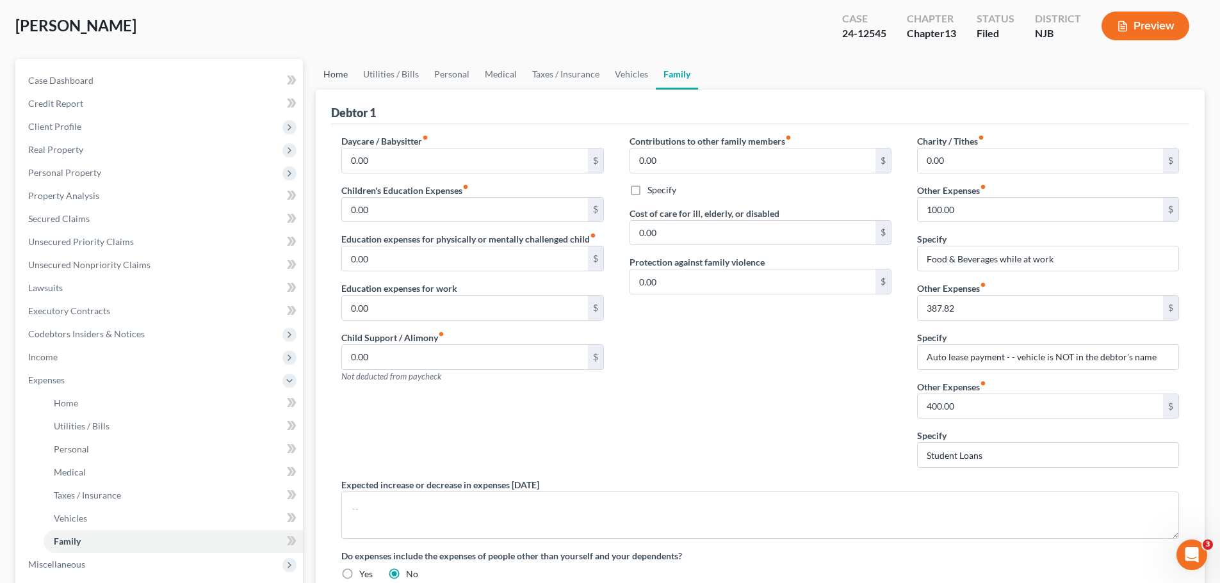
click at [332, 72] on link "Home" at bounding box center [336, 74] width 40 height 31
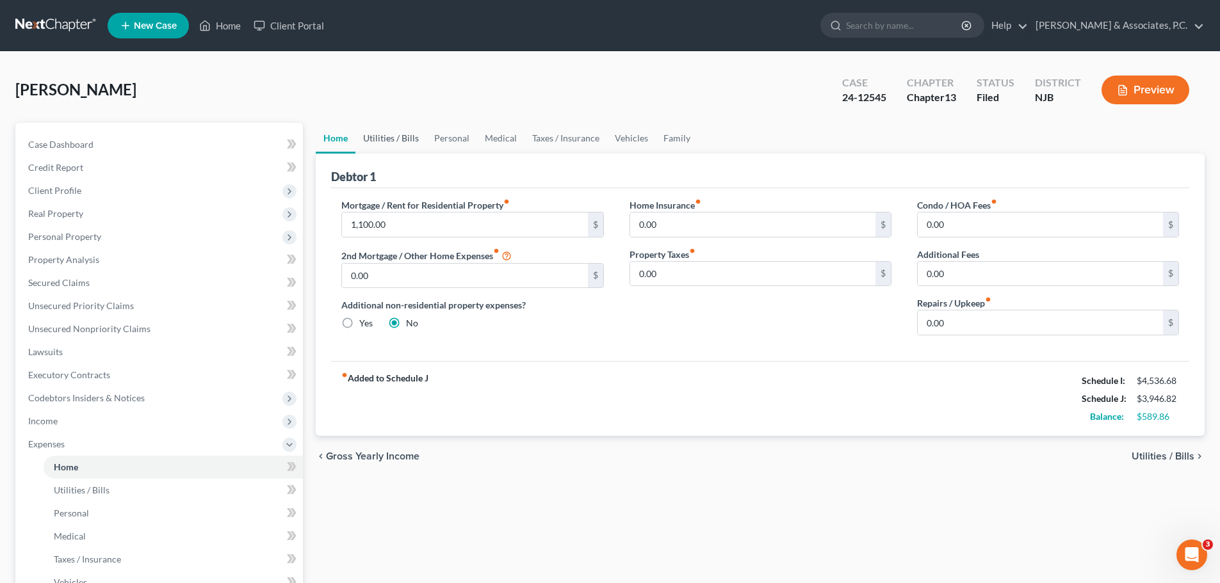
click at [395, 136] on link "Utilities / Bills" at bounding box center [390, 138] width 71 height 31
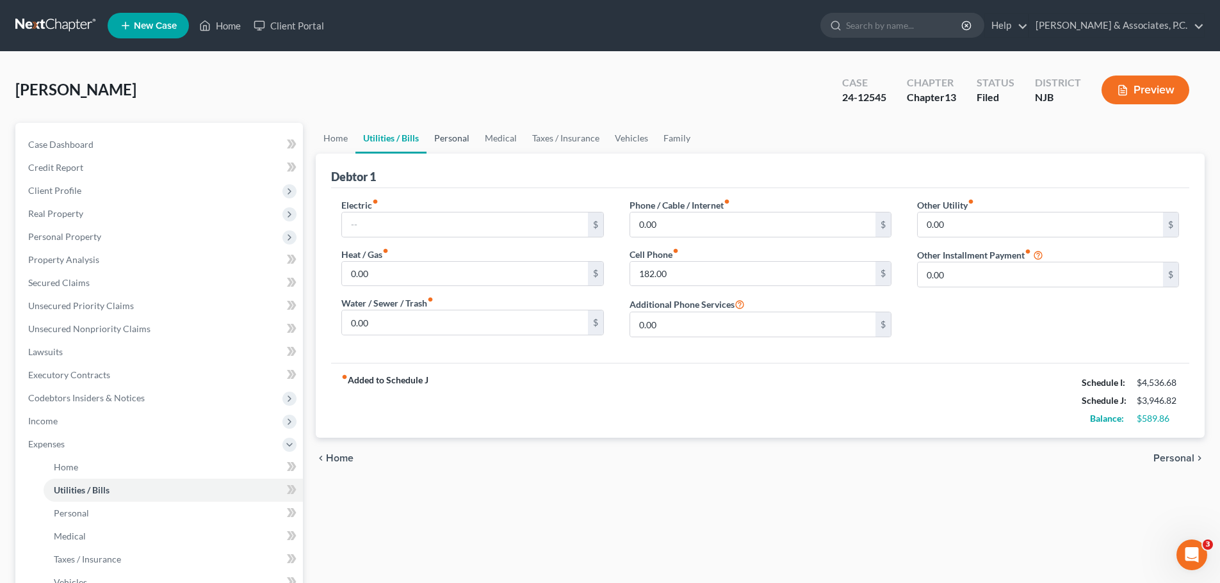
click at [456, 139] on link "Personal" at bounding box center [451, 138] width 51 height 31
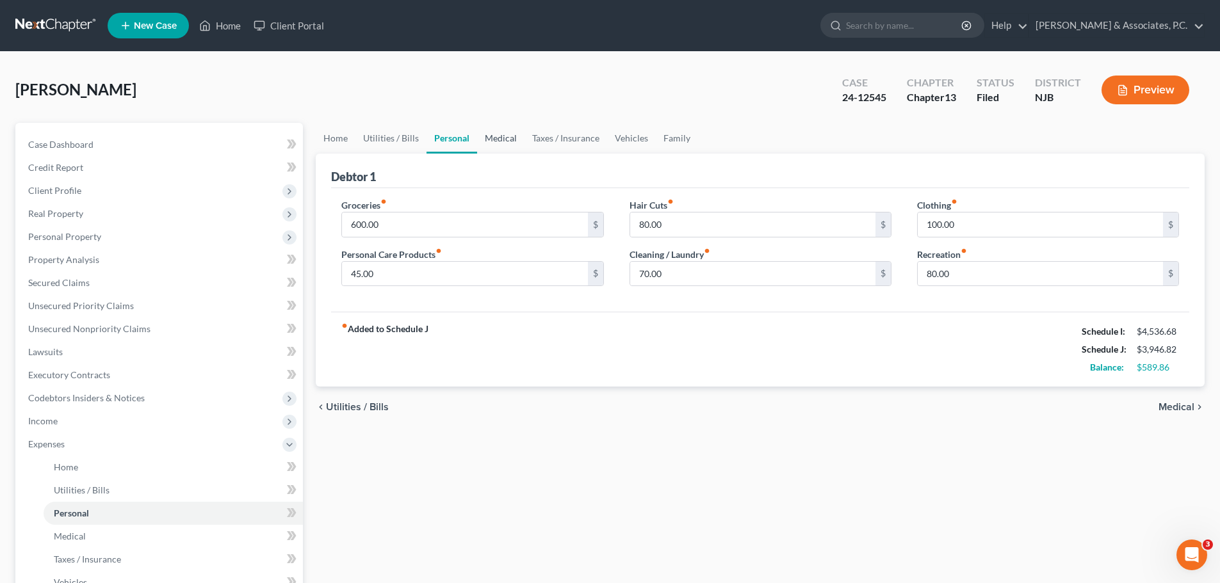
click at [501, 139] on link "Medical" at bounding box center [500, 138] width 47 height 31
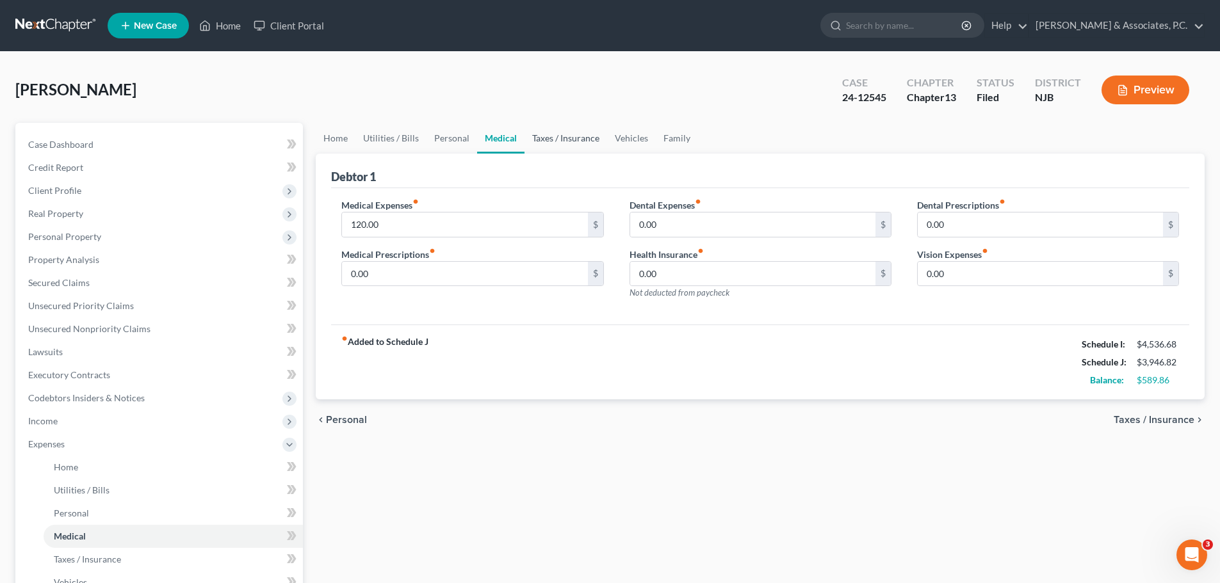
click at [561, 143] on link "Taxes / Insurance" at bounding box center [565, 138] width 83 height 31
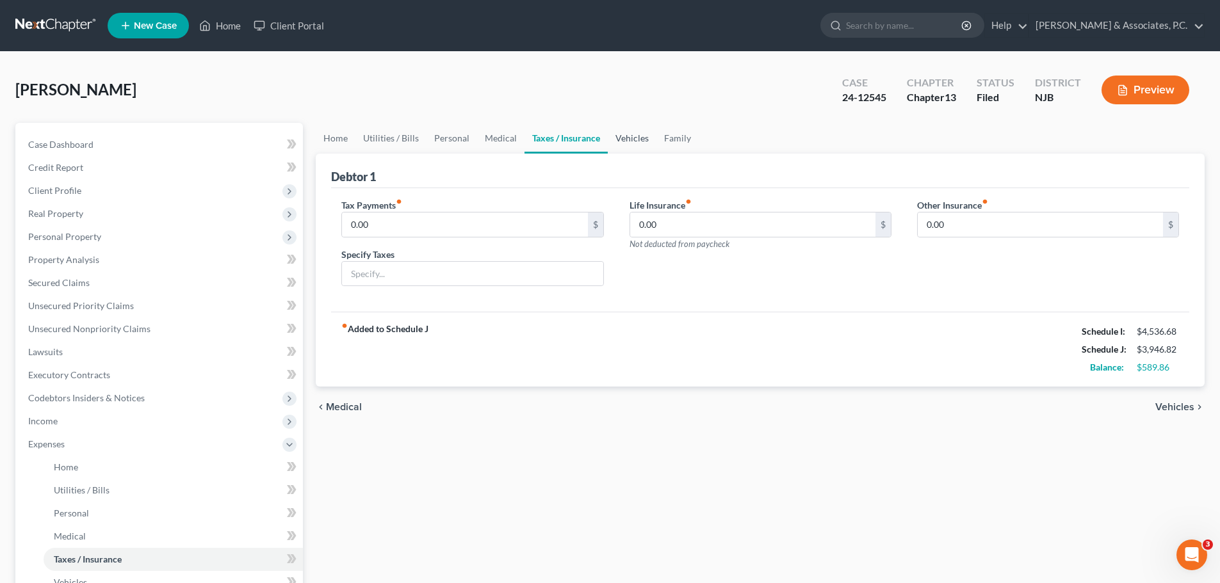
click at [625, 135] on link "Vehicles" at bounding box center [632, 138] width 49 height 31
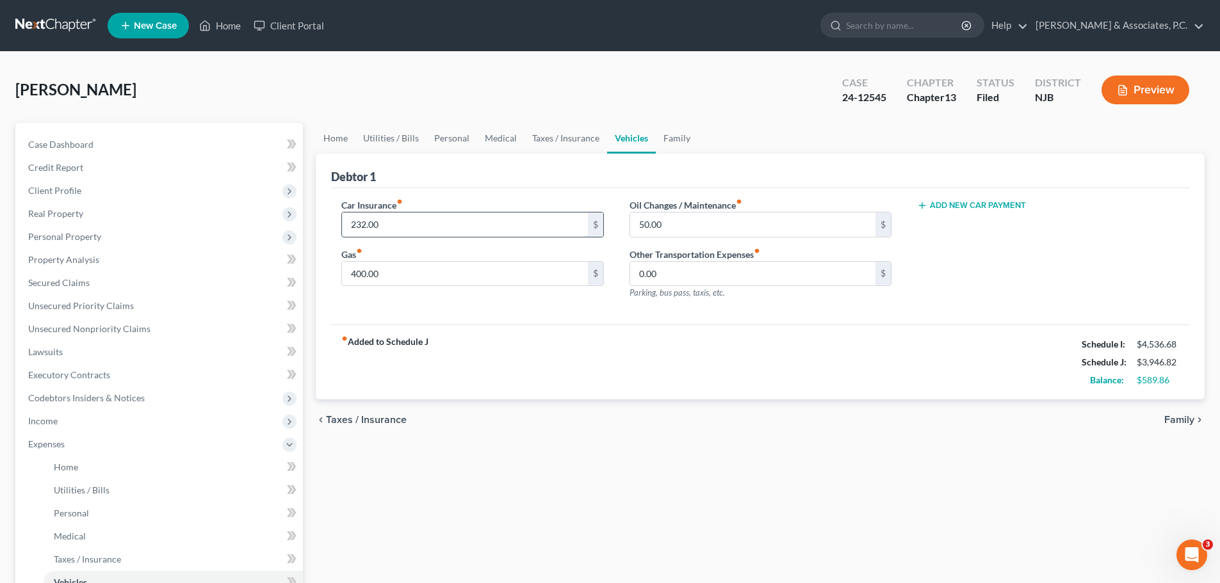
click at [431, 224] on input "232.00" at bounding box center [464, 225] width 245 height 24
click at [439, 272] on input "400.00" at bounding box center [464, 274] width 245 height 24
type input "4"
click at [408, 274] on input "390.00" at bounding box center [464, 274] width 245 height 24
click at [427, 276] on input "390.00" at bounding box center [464, 274] width 245 height 24
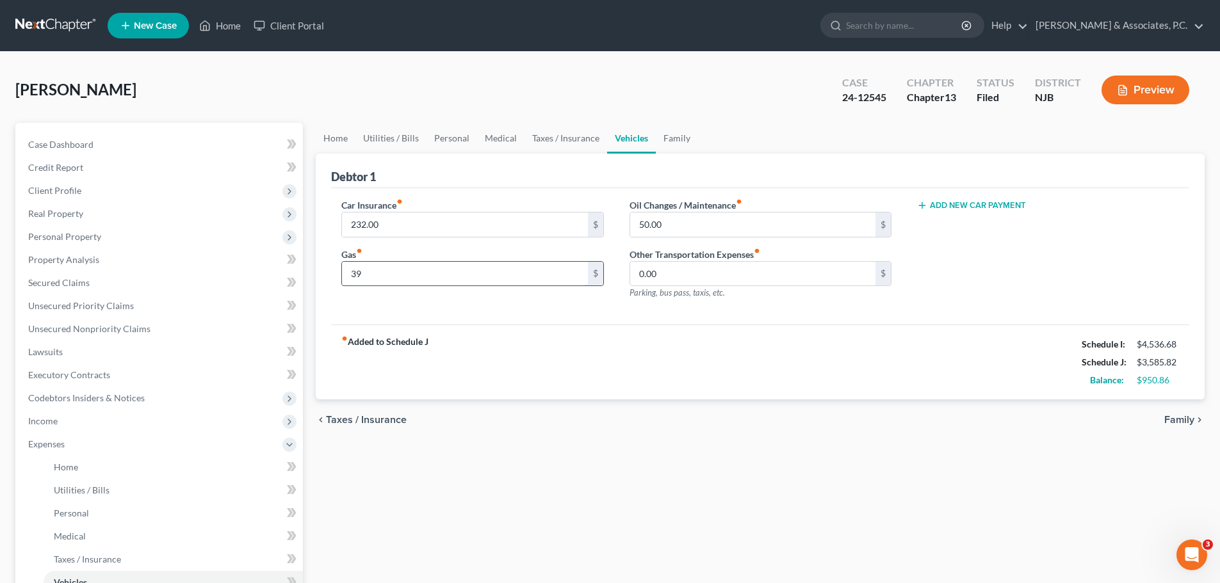
type input "3"
click at [422, 275] on input "385.00" at bounding box center [464, 274] width 245 height 24
type input "390.00"
click at [1174, 419] on span "Family" at bounding box center [1179, 420] width 30 height 10
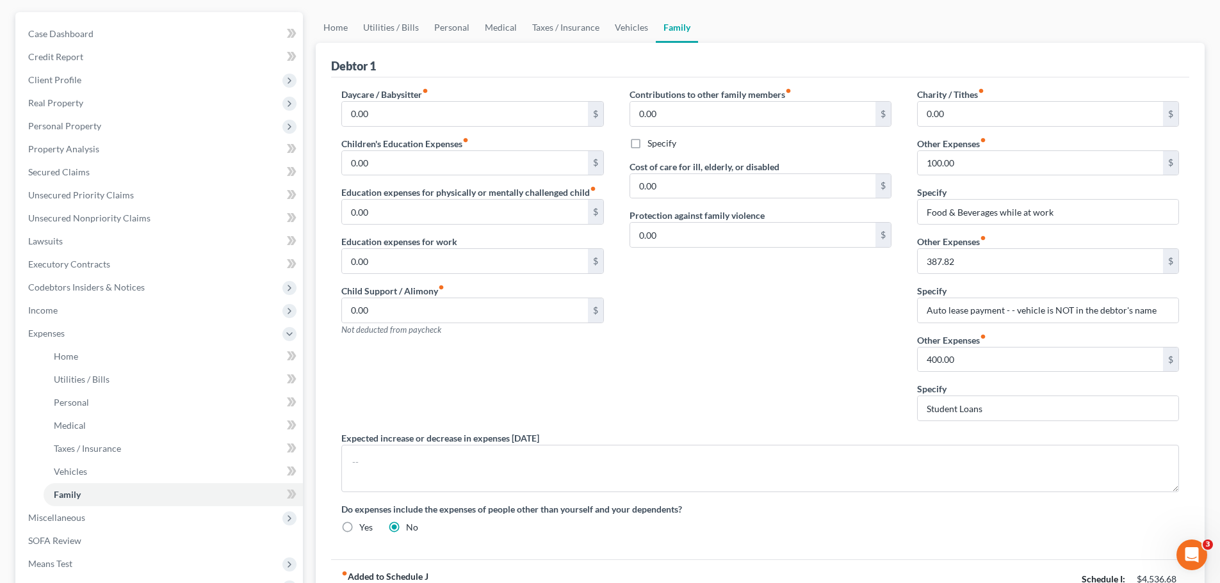
scroll to position [256, 0]
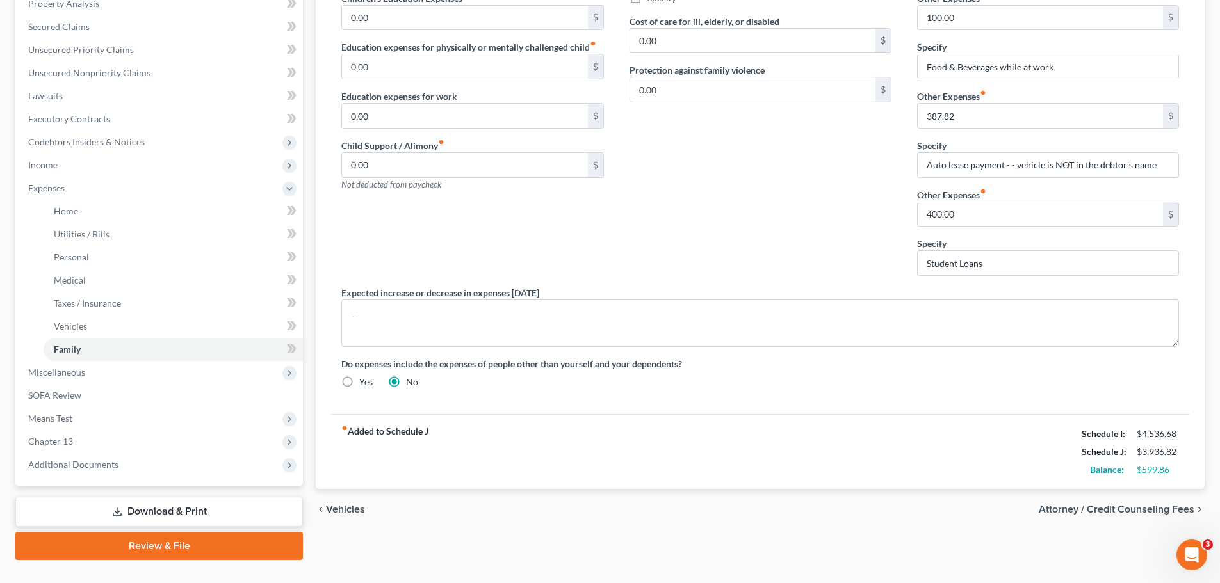
click at [1128, 509] on span "Attorney / Credit Counseling Fees" at bounding box center [1116, 509] width 156 height 10
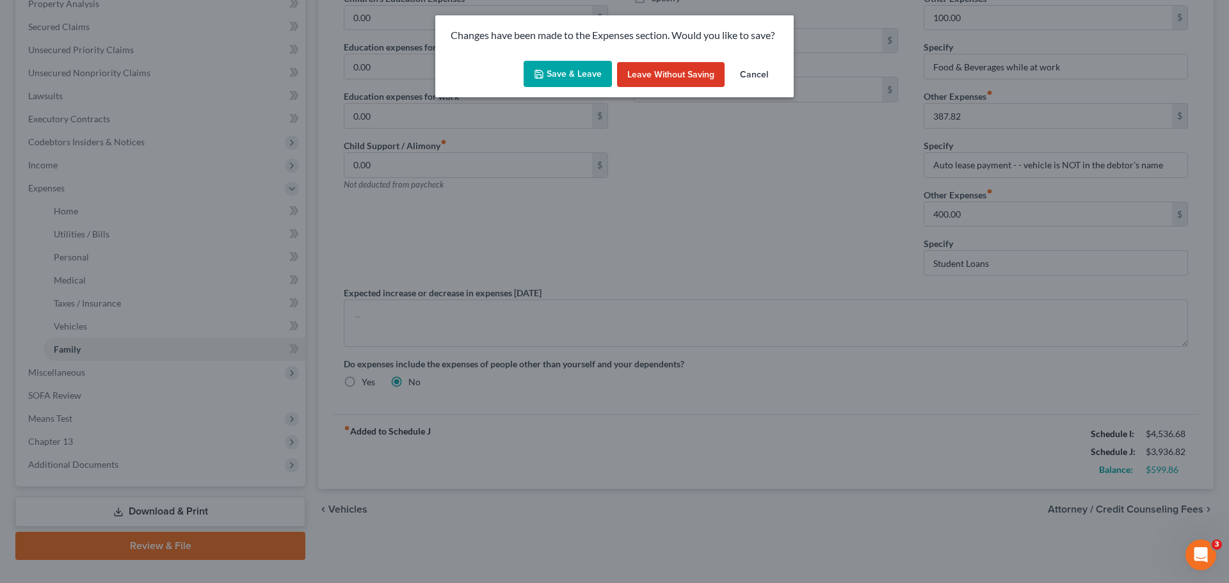
click at [563, 75] on button "Save & Leave" at bounding box center [568, 74] width 88 height 27
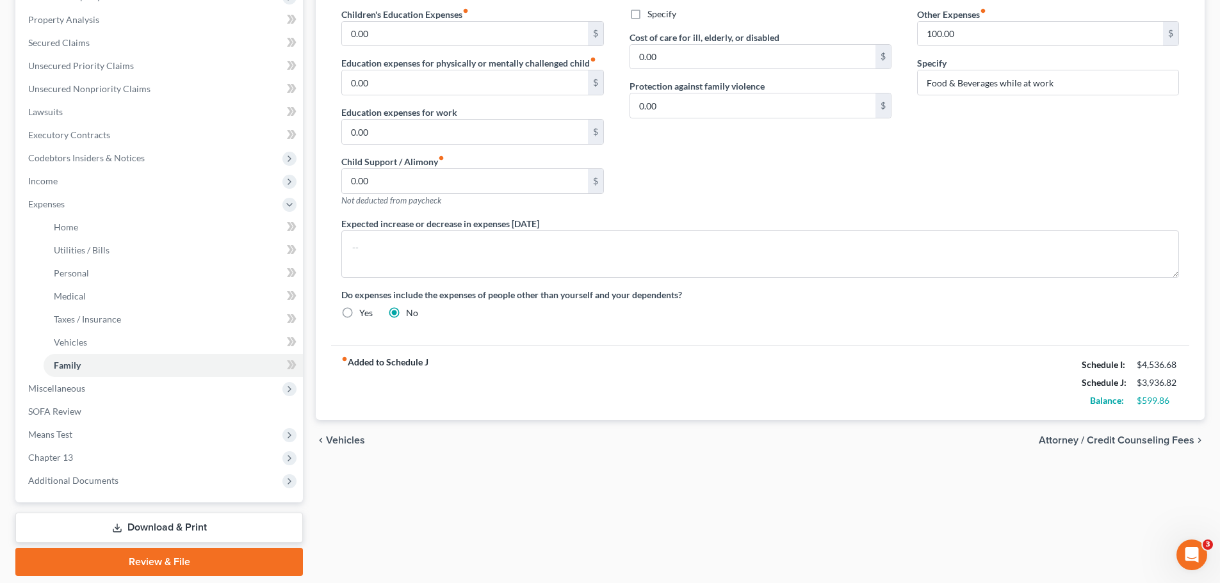
select select "0"
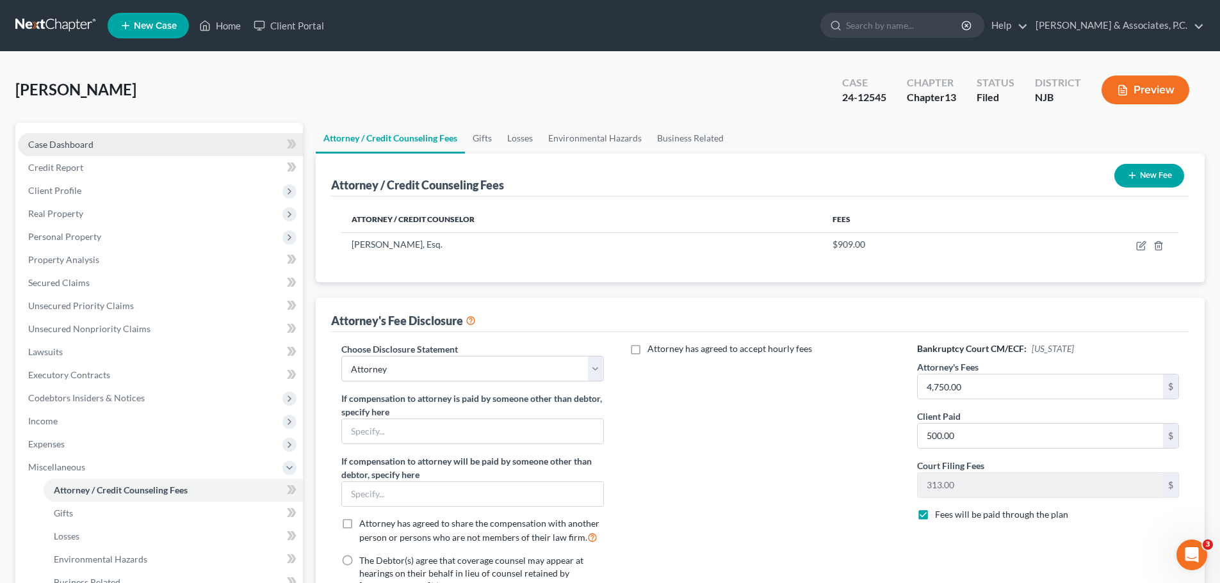
drag, startPoint x: 50, startPoint y: 142, endPoint x: 157, endPoint y: 148, distance: 107.7
click at [51, 142] on span "Case Dashboard" at bounding box center [60, 144] width 65 height 11
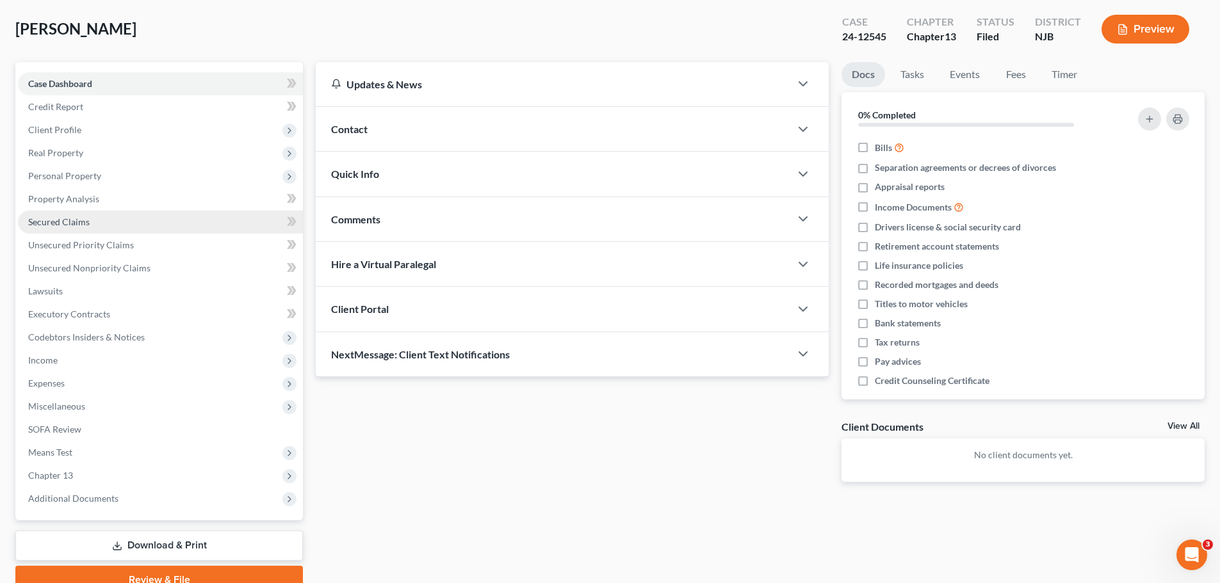
scroll to position [120, 0]
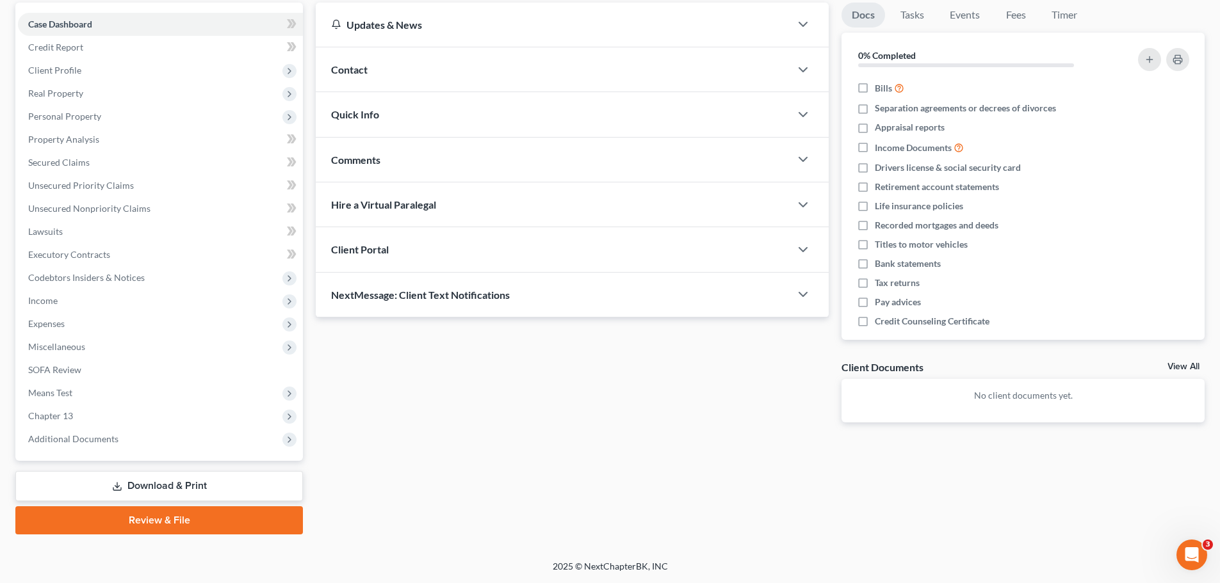
click at [152, 478] on link "Download & Print" at bounding box center [158, 486] width 287 height 30
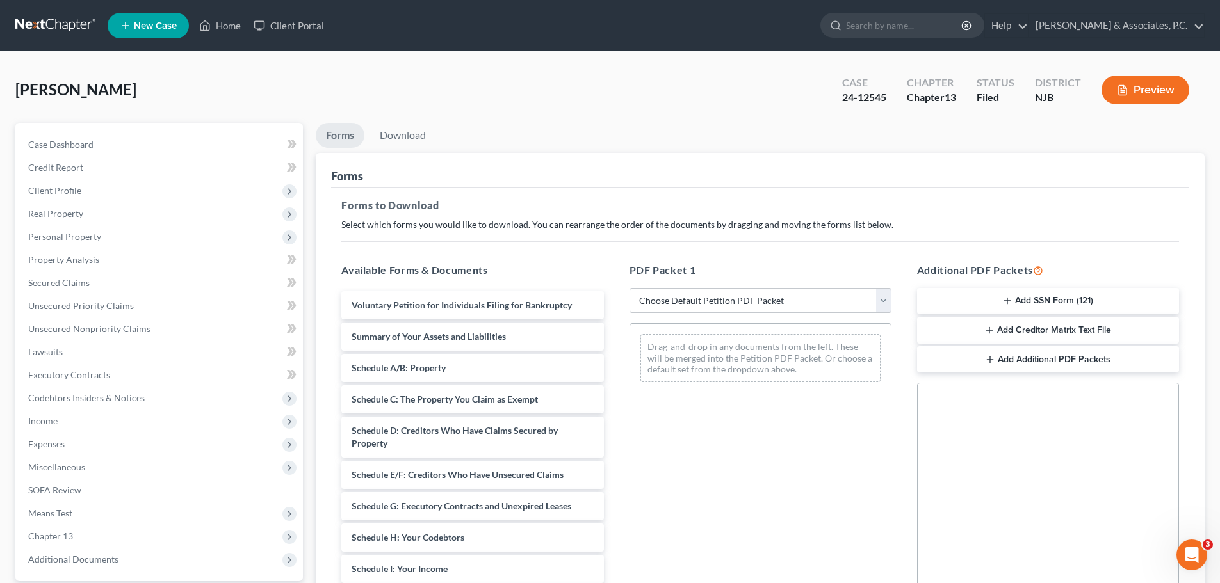
click at [882, 297] on select "Choose Default Petition PDF Packet Complete Bankruptcy Petition (all forms and …" at bounding box center [760, 301] width 262 height 26
select select "2"
click at [629, 288] on select "Choose Default Petition PDF Packet Complete Bankruptcy Petition (all forms and …" at bounding box center [760, 301] width 262 height 26
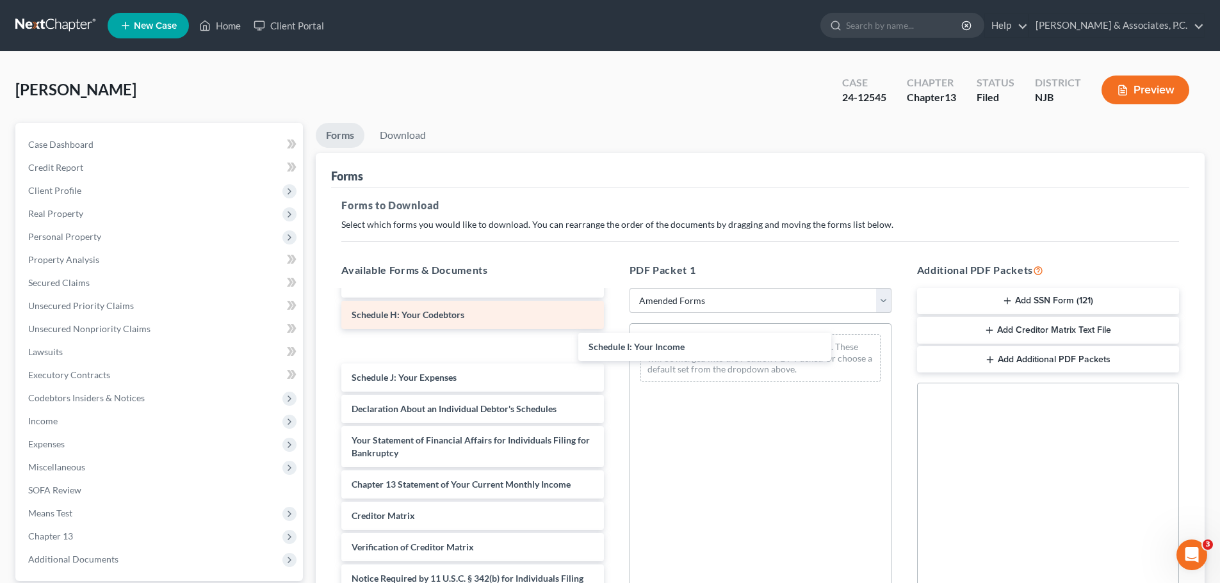
scroll to position [191, 0]
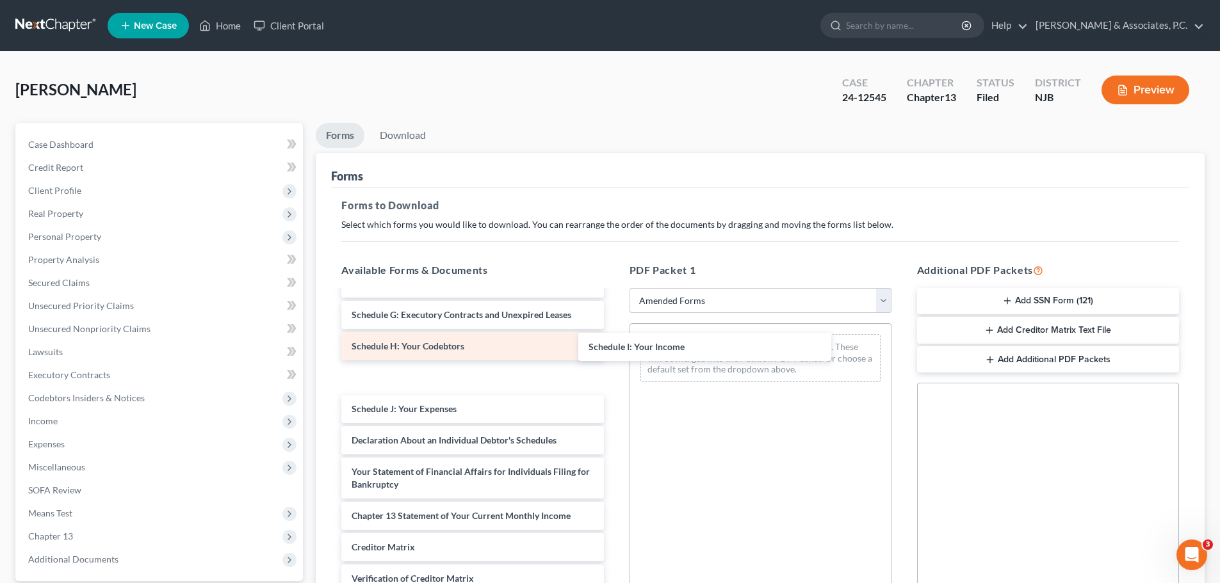
drag, startPoint x: 379, startPoint y: 350, endPoint x: 544, endPoint y: 346, distance: 165.2
click at [613, 344] on div "Schedule I: Your Income Voluntary Petition for Individuals Filing for Bankruptc…" at bounding box center [472, 384] width 282 height 569
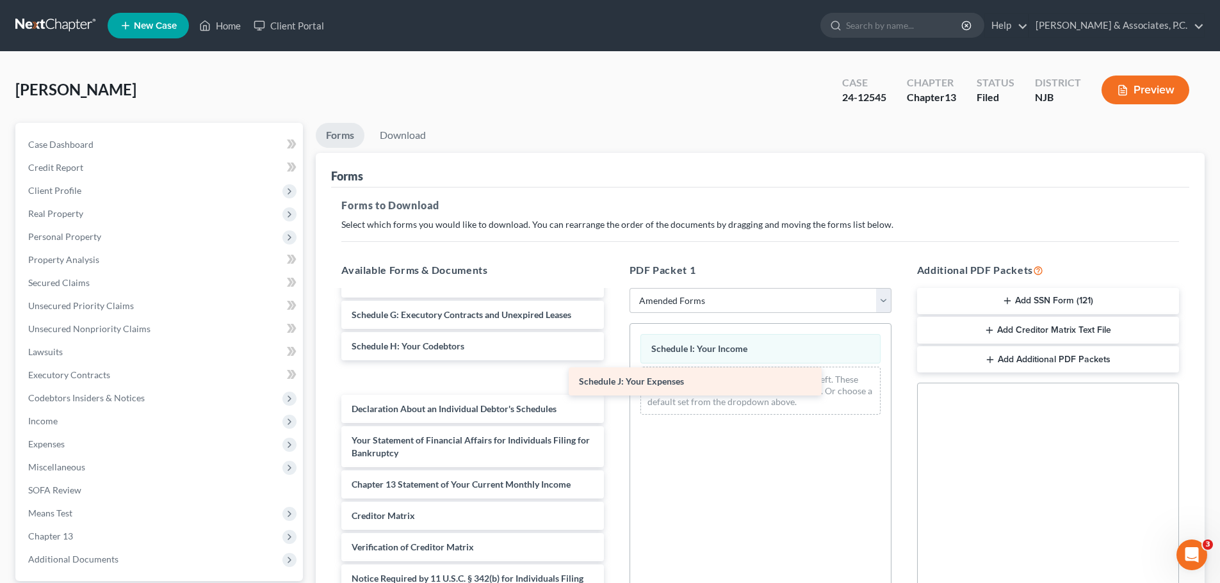
scroll to position [160, 0]
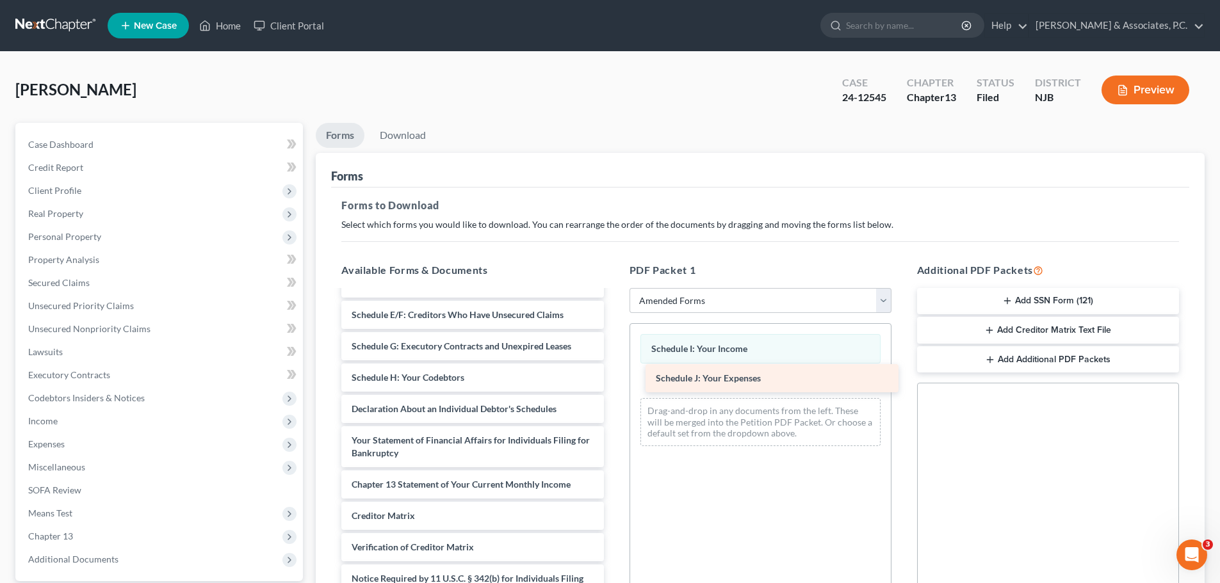
drag, startPoint x: 359, startPoint y: 378, endPoint x: 676, endPoint y: 375, distance: 317.6
click at [613, 375] on div "Schedule J: Your Expenses Voluntary Petition for Individuals Filing for Bankrup…" at bounding box center [472, 384] width 282 height 506
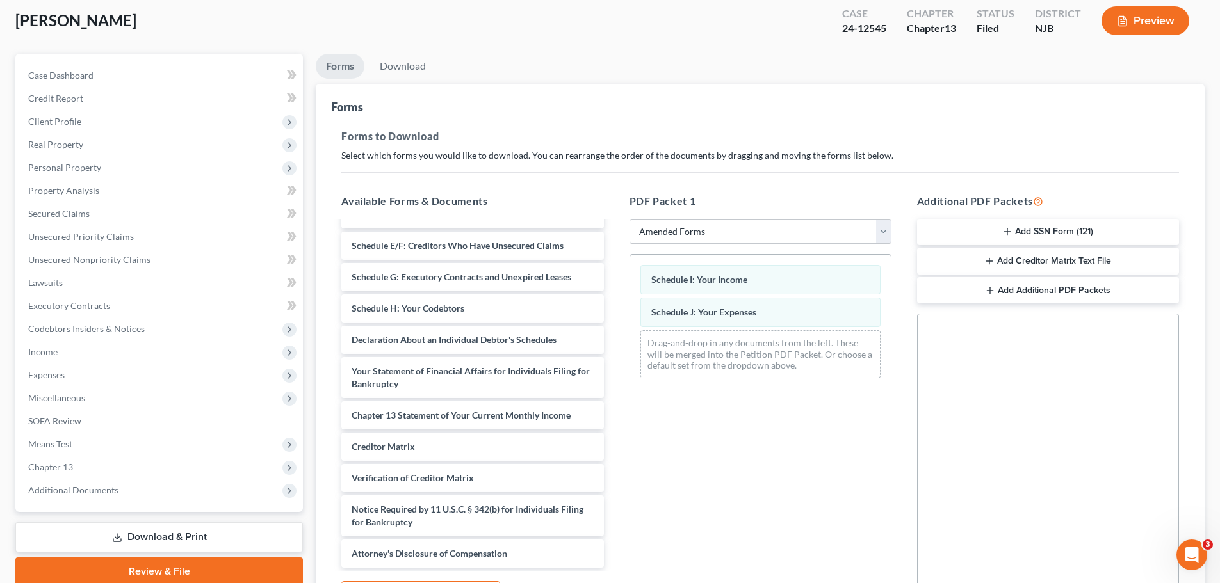
scroll to position [207, 0]
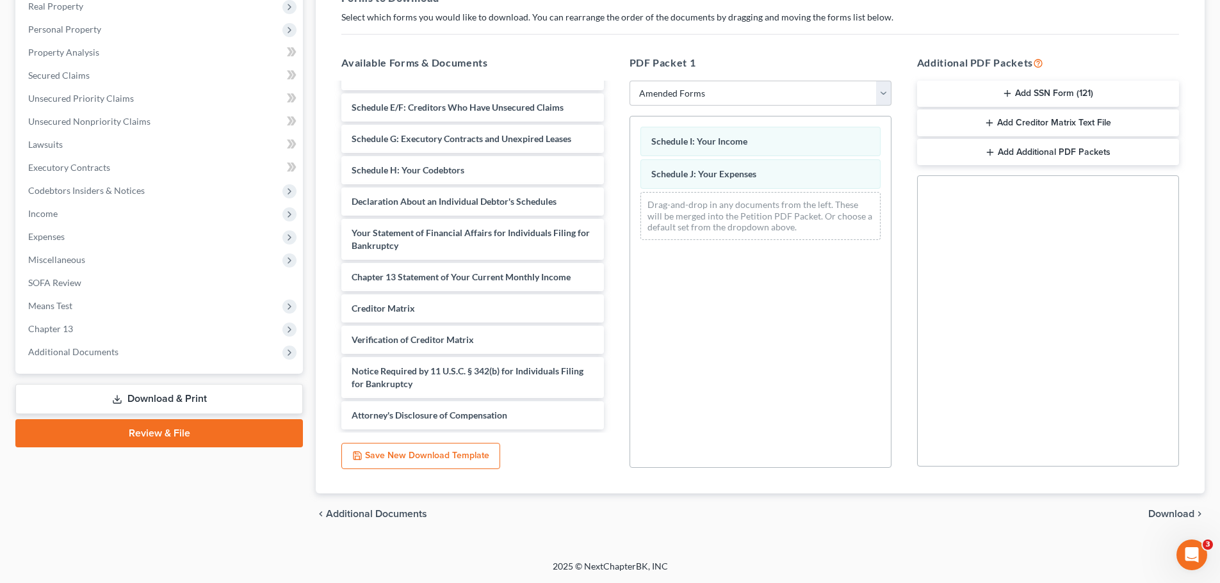
click at [1154, 514] on span "Download" at bounding box center [1171, 514] width 46 height 10
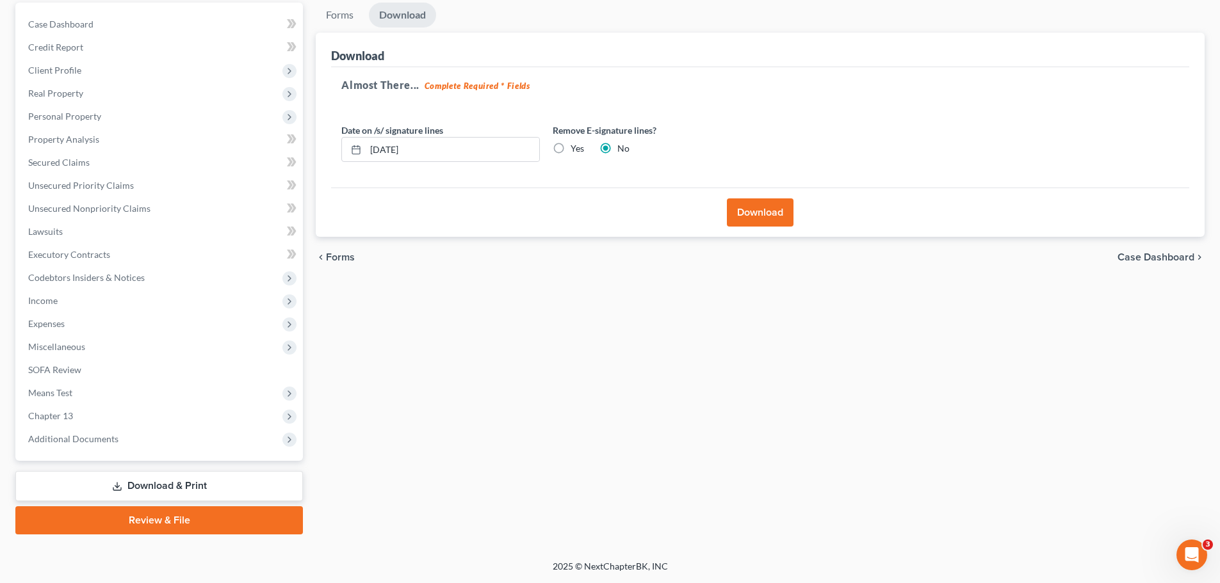
scroll to position [120, 0]
click at [570, 145] on label "Yes" at bounding box center [576, 148] width 13 height 13
click at [576, 145] on input "Yes" at bounding box center [580, 146] width 8 height 8
radio input "true"
radio input "false"
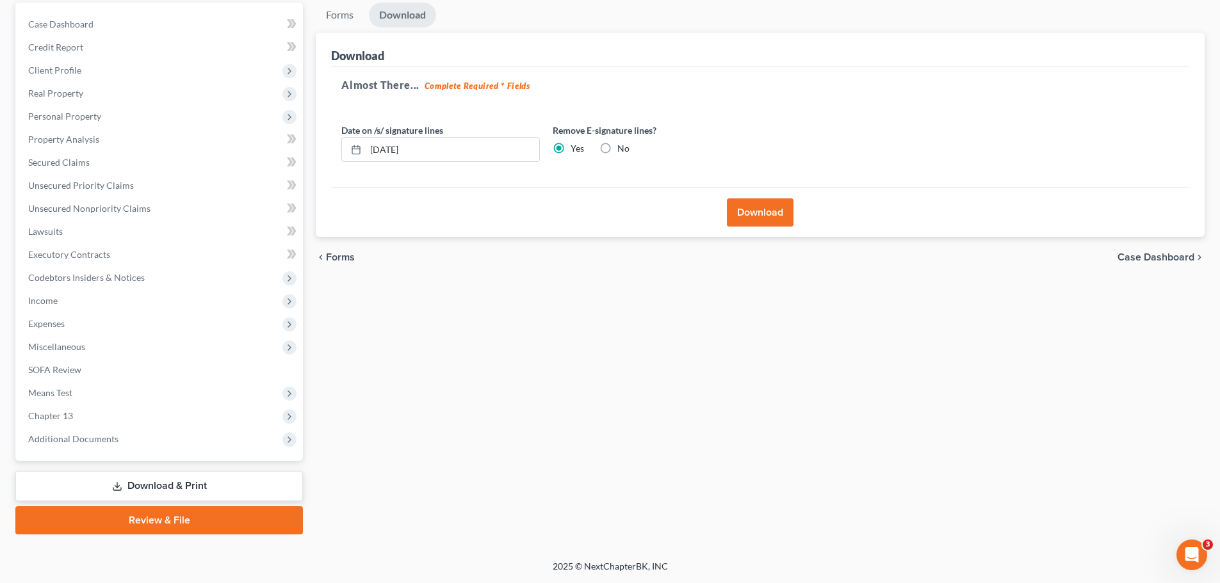
click at [751, 207] on button "Download" at bounding box center [760, 212] width 67 height 28
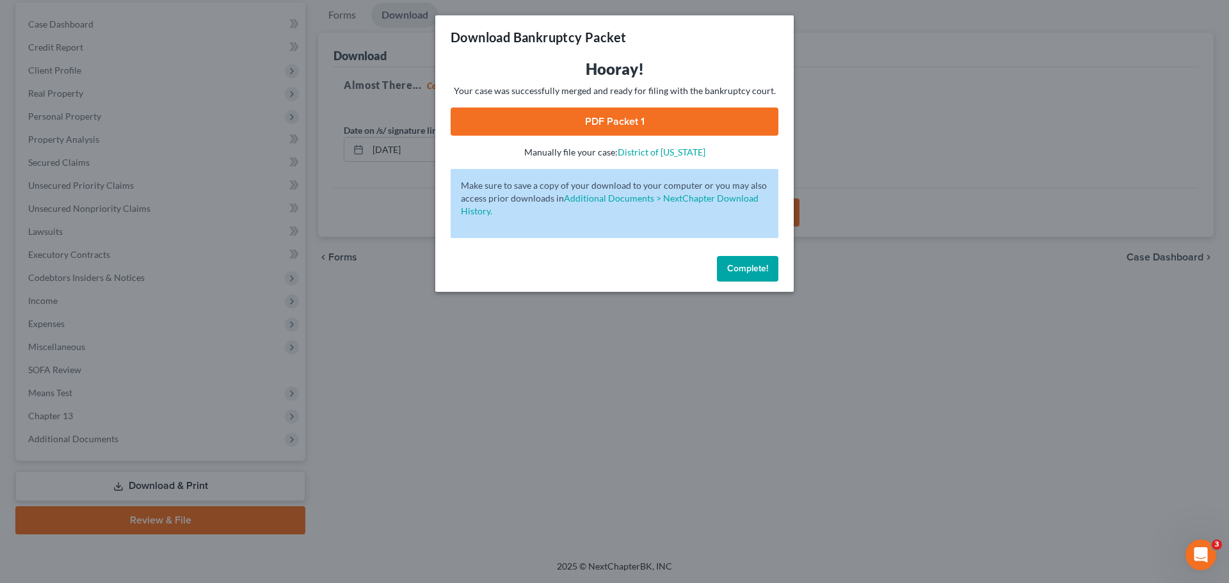
drag, startPoint x: 591, startPoint y: 129, endPoint x: 599, endPoint y: 127, distance: 7.8
click at [592, 129] on link "PDF Packet 1" at bounding box center [615, 122] width 328 height 28
drag, startPoint x: 736, startPoint y: 272, endPoint x: 723, endPoint y: 277, distance: 13.2
click at [735, 272] on span "Complete!" at bounding box center [747, 268] width 41 height 11
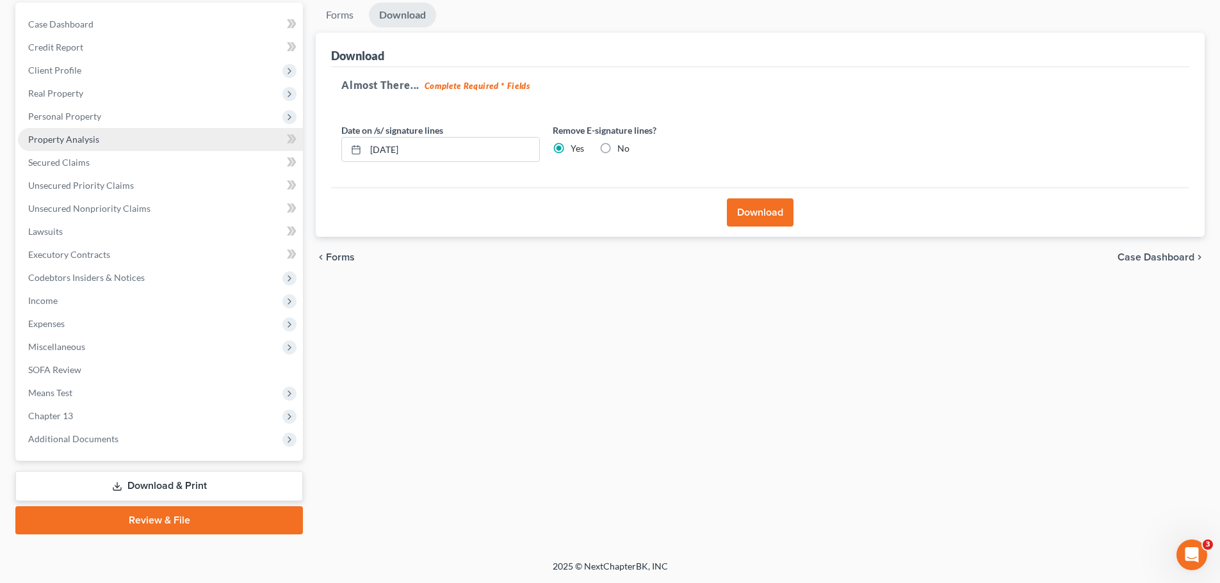
click at [93, 141] on span "Property Analysis" at bounding box center [63, 139] width 71 height 11
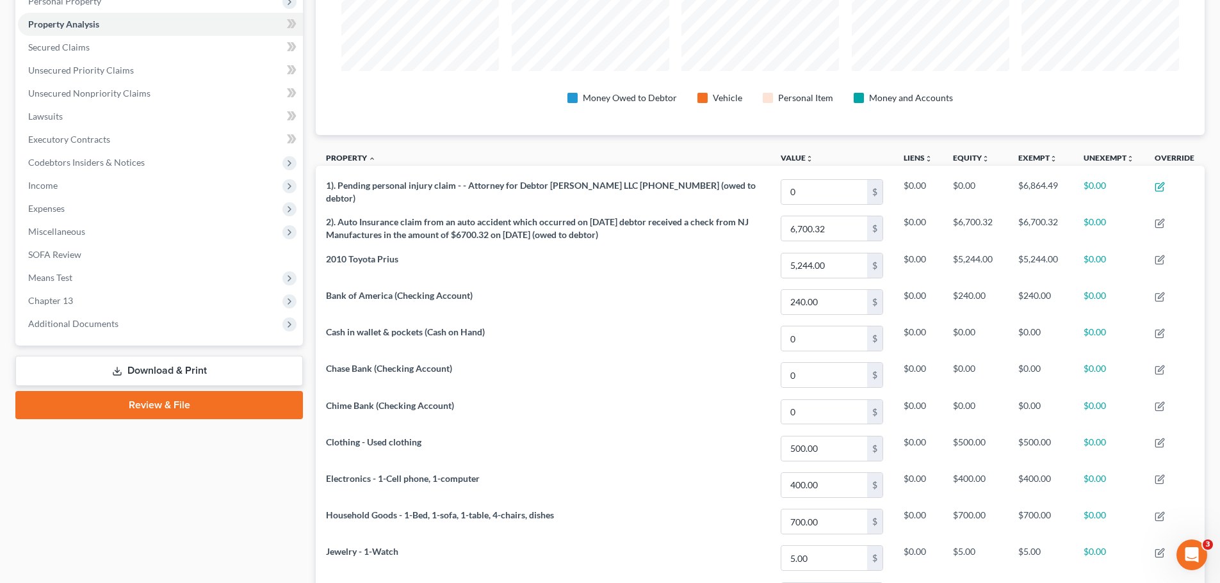
drag, startPoint x: 147, startPoint y: 368, endPoint x: 198, endPoint y: 366, distance: 50.6
click at [147, 367] on link "Download & Print" at bounding box center [158, 371] width 287 height 30
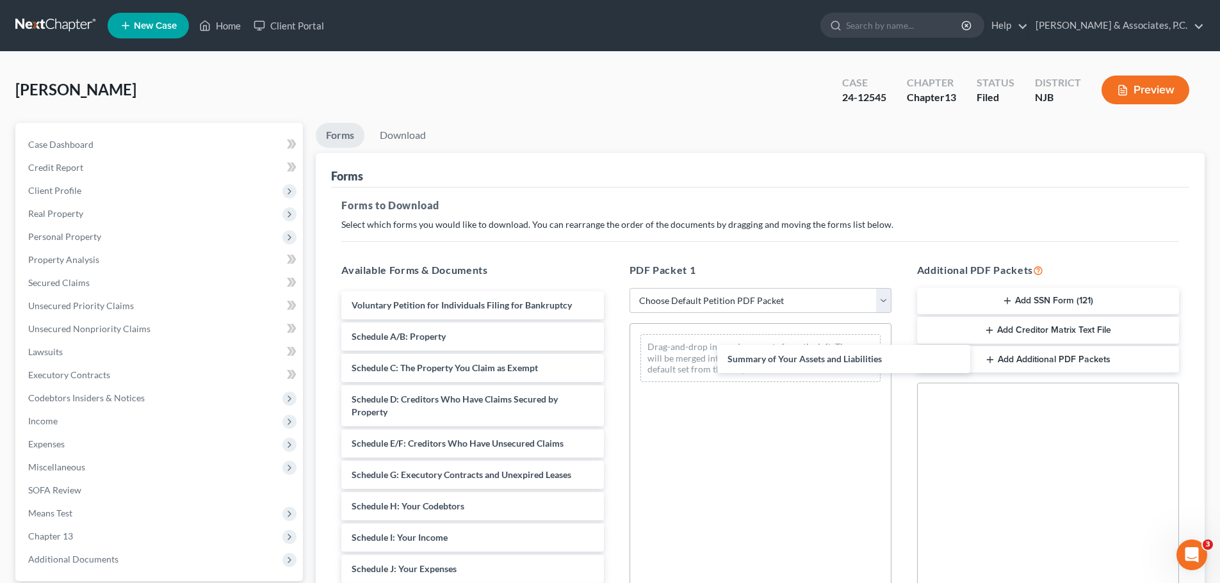
drag, startPoint x: 364, startPoint y: 337, endPoint x: 694, endPoint y: 358, distance: 330.3
click at [613, 359] on div "Summary of Your Assets and Liabilities Voluntary Petition for Individuals Filin…" at bounding box center [472, 559] width 282 height 537
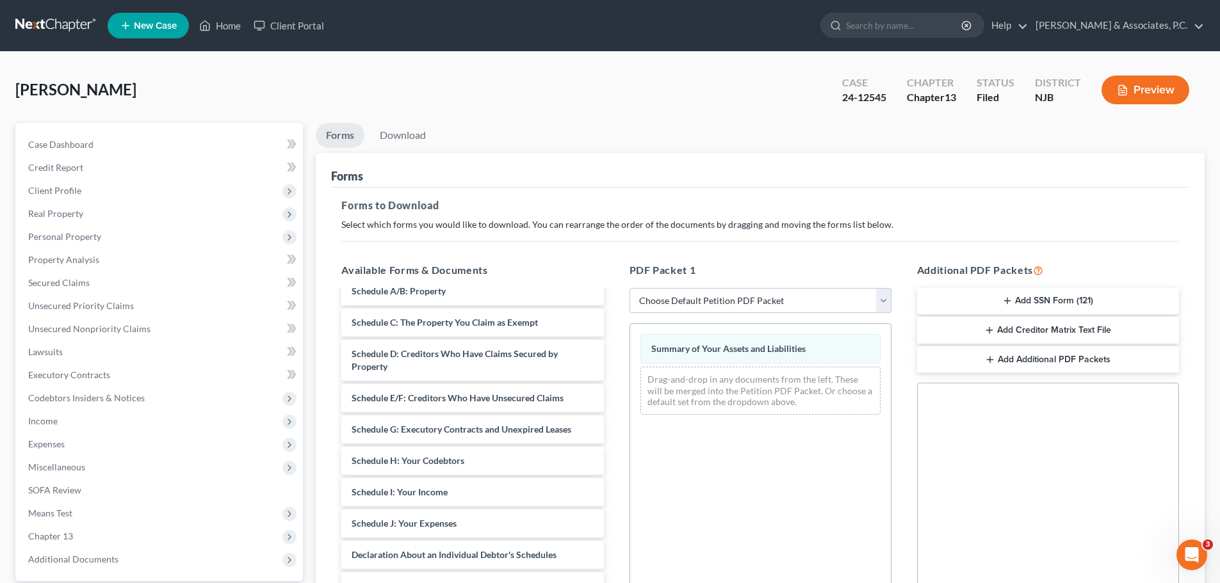
scroll to position [191, 0]
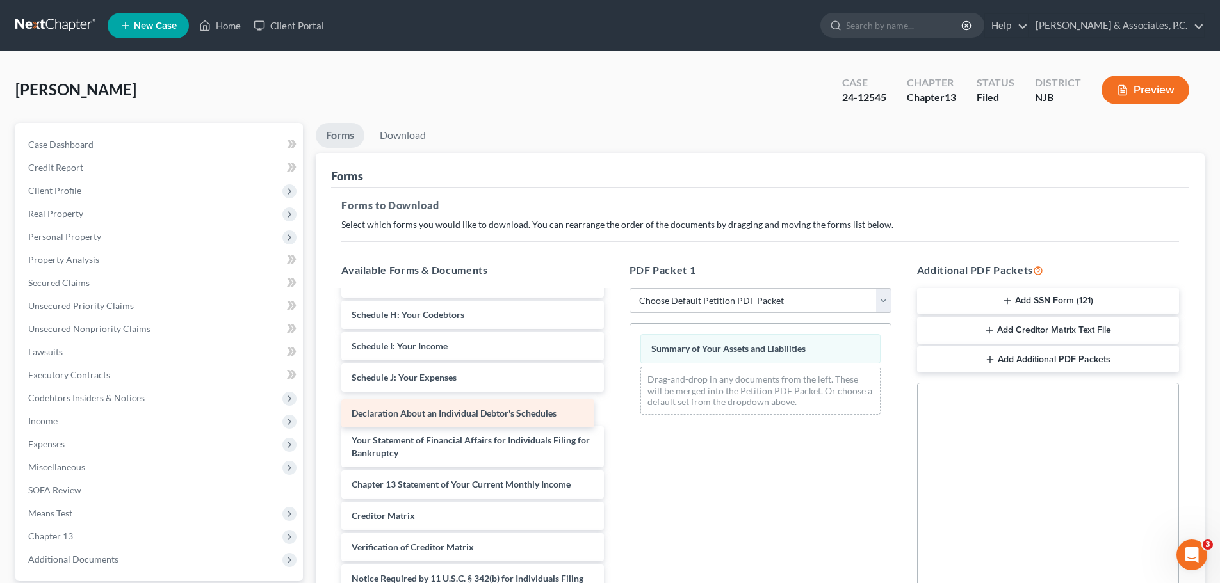
drag, startPoint x: 408, startPoint y: 407, endPoint x: 421, endPoint y: 412, distance: 13.8
click at [410, 411] on div "Declaration About an Individual Debtor's Schedules Voluntary Petition for Indiv…" at bounding box center [472, 368] width 282 height 537
click at [422, 411] on div "Declaration About an Individual Debtor's Schedules Voluntary Petition for Indiv…" at bounding box center [472, 368] width 282 height 537
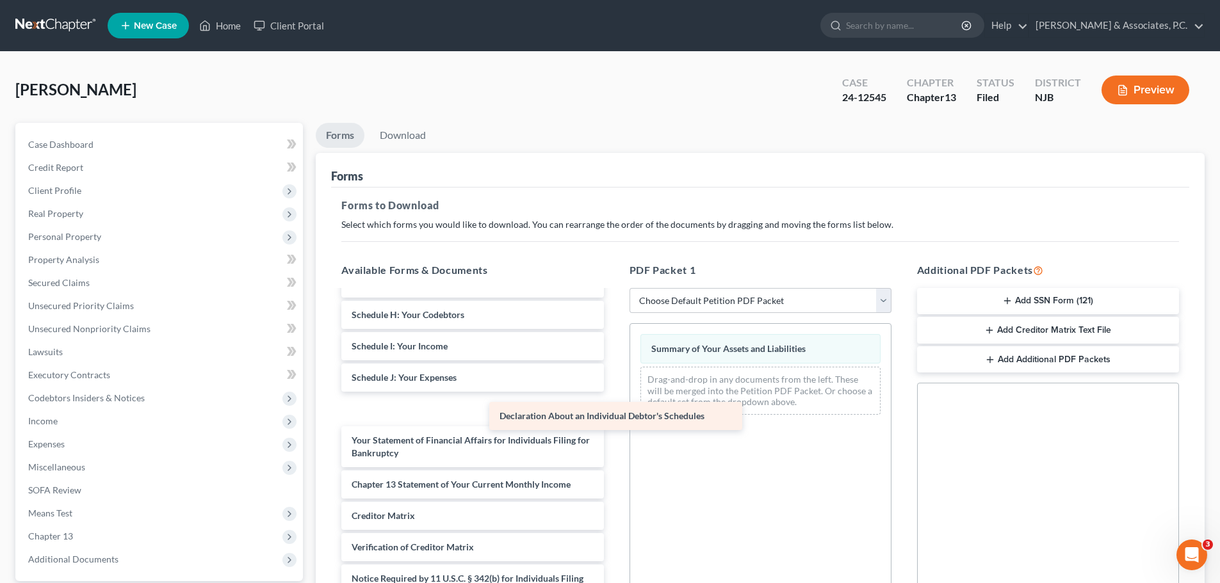
scroll to position [160, 0]
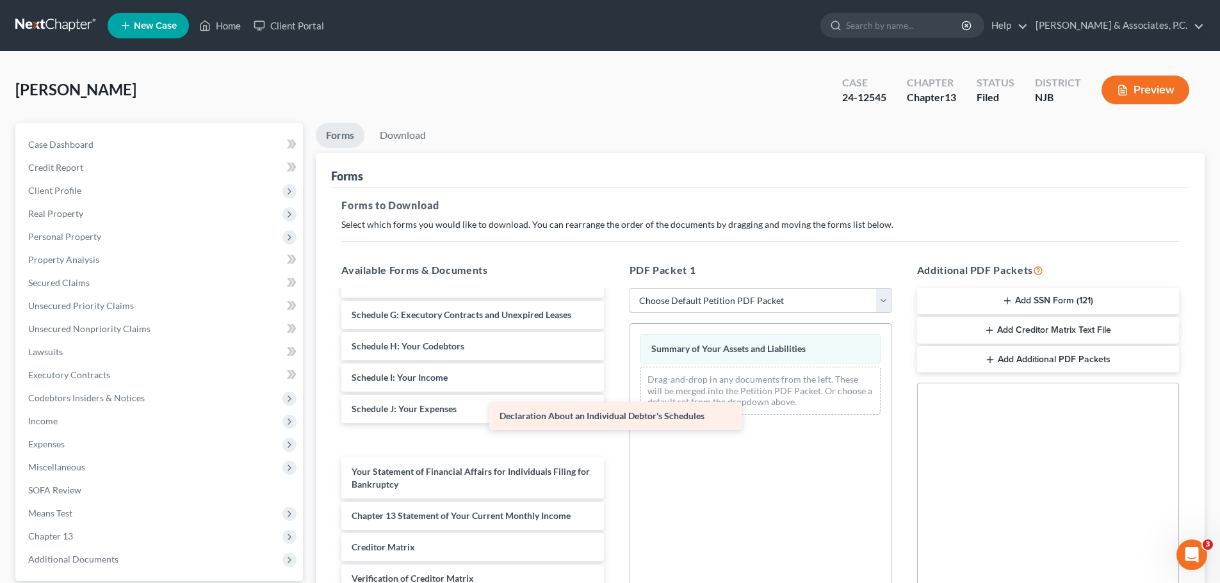
drag, startPoint x: 436, startPoint y: 410, endPoint x: 732, endPoint y: 396, distance: 296.8
click at [613, 394] on div "Declaration About an Individual Debtor's Schedules Voluntary Petition for Indiv…" at bounding box center [472, 399] width 282 height 537
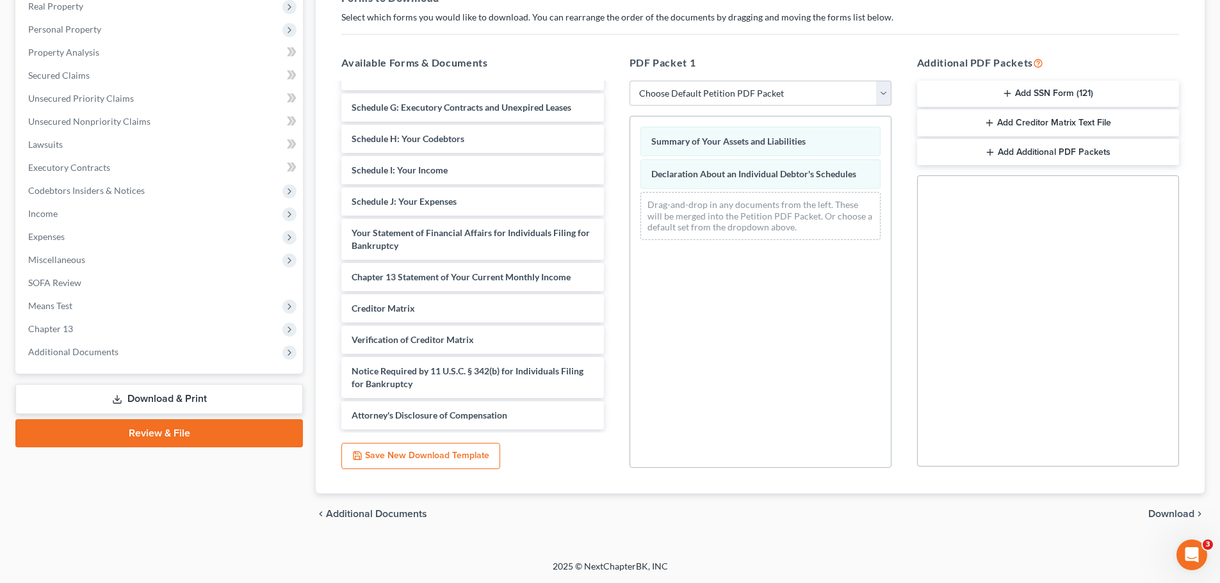
click at [1163, 512] on span "Download" at bounding box center [1171, 514] width 46 height 10
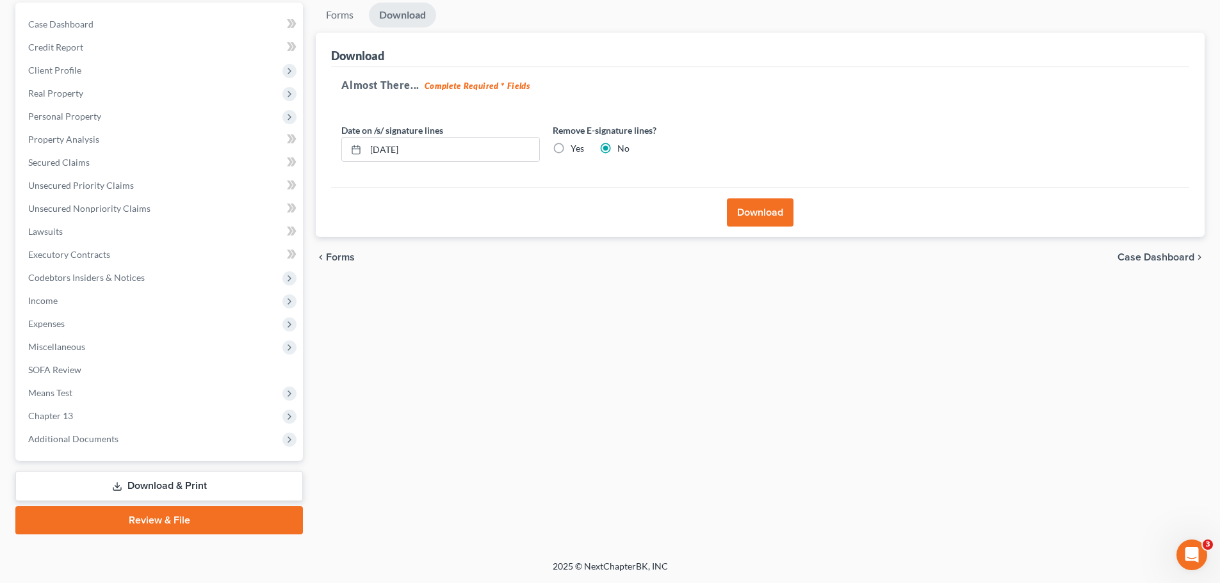
scroll to position [120, 0]
drag, startPoint x: 558, startPoint y: 147, endPoint x: 561, endPoint y: 160, distance: 13.4
click at [570, 148] on label "Yes" at bounding box center [576, 148] width 13 height 13
click at [576, 148] on input "Yes" at bounding box center [580, 146] width 8 height 8
radio input "true"
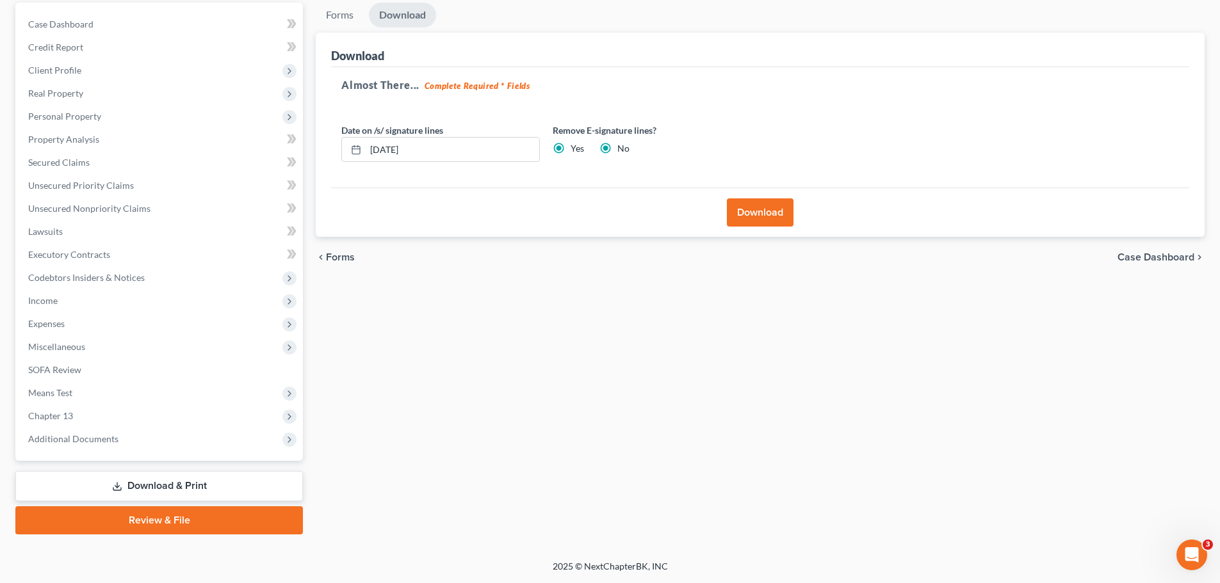
radio input "false"
click at [748, 213] on button "Download" at bounding box center [760, 212] width 67 height 28
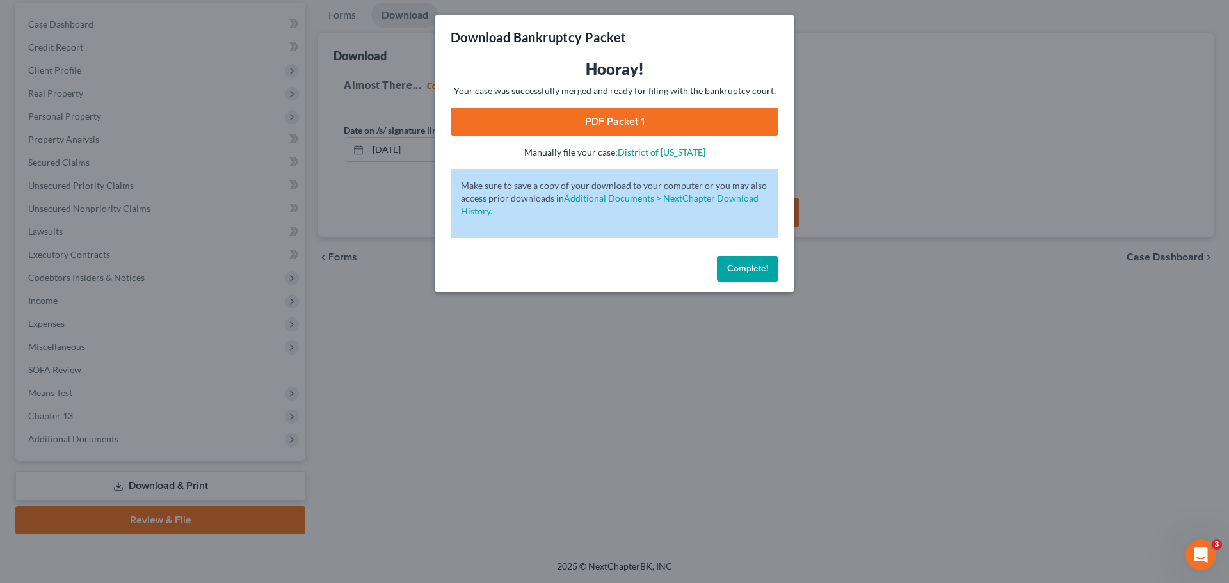
drag, startPoint x: 700, startPoint y: 127, endPoint x: 754, endPoint y: 125, distance: 53.2
click at [701, 127] on link "PDF Packet 1" at bounding box center [615, 122] width 328 height 28
click at [746, 271] on span "Complete!" at bounding box center [747, 268] width 41 height 11
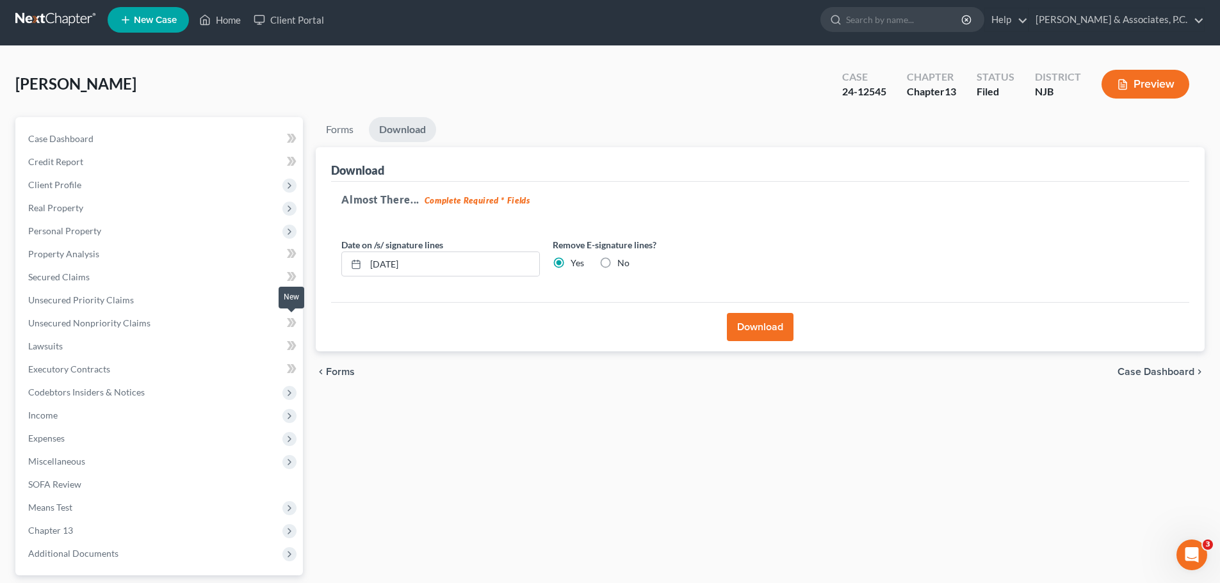
scroll to position [0, 0]
